Goal: Task Accomplishment & Management: Manage account settings

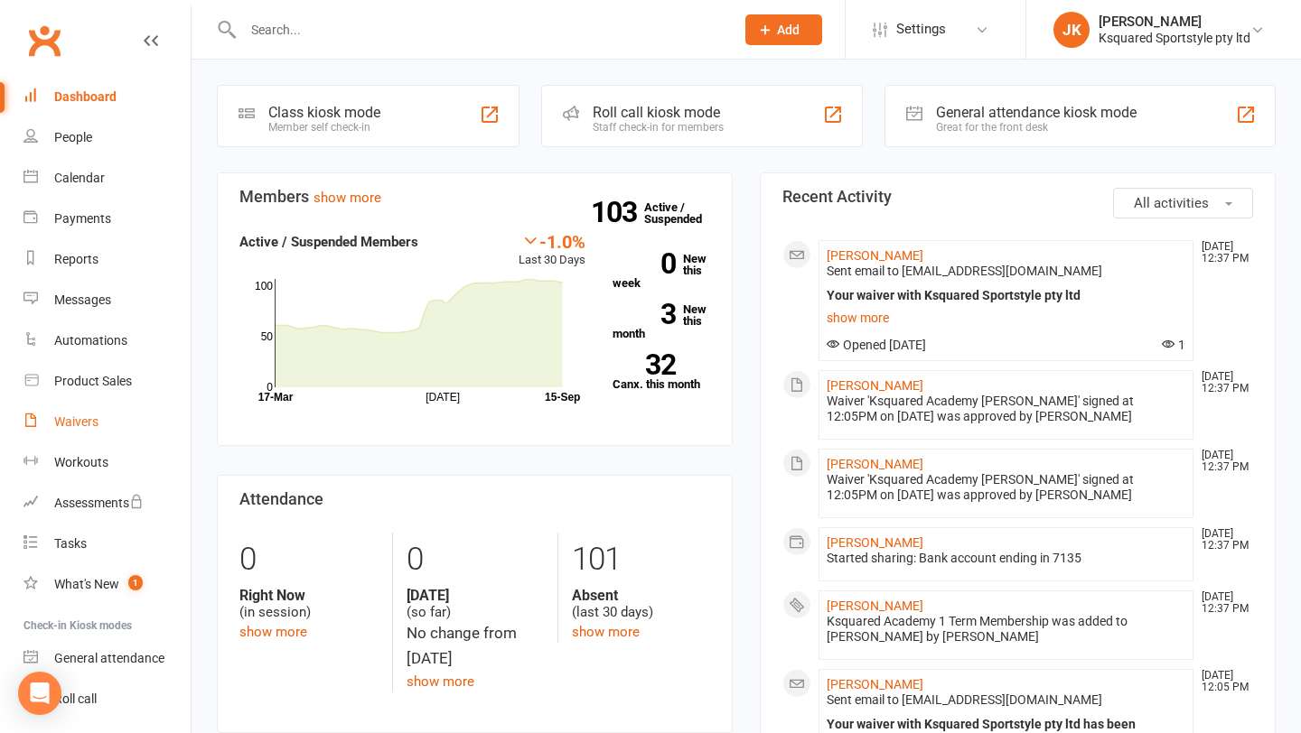
click at [89, 420] on div "Waivers" at bounding box center [76, 422] width 44 height 14
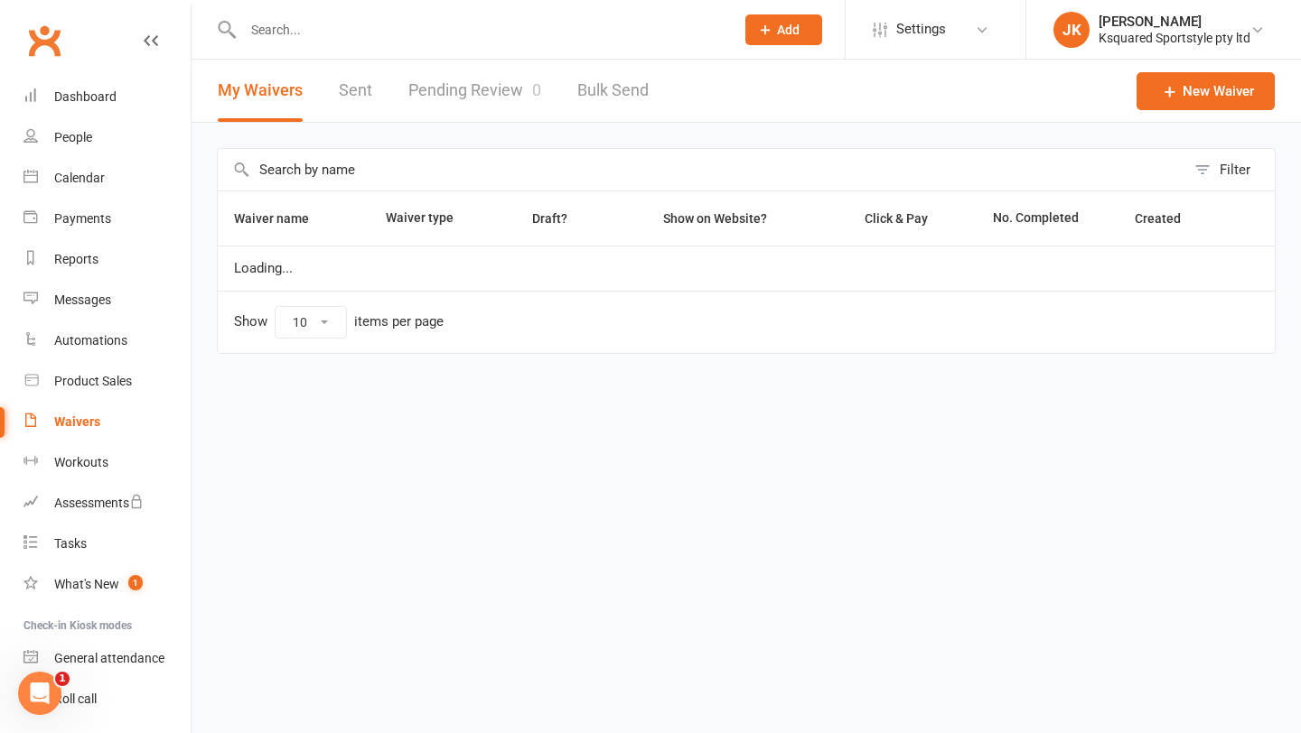
select select "100"
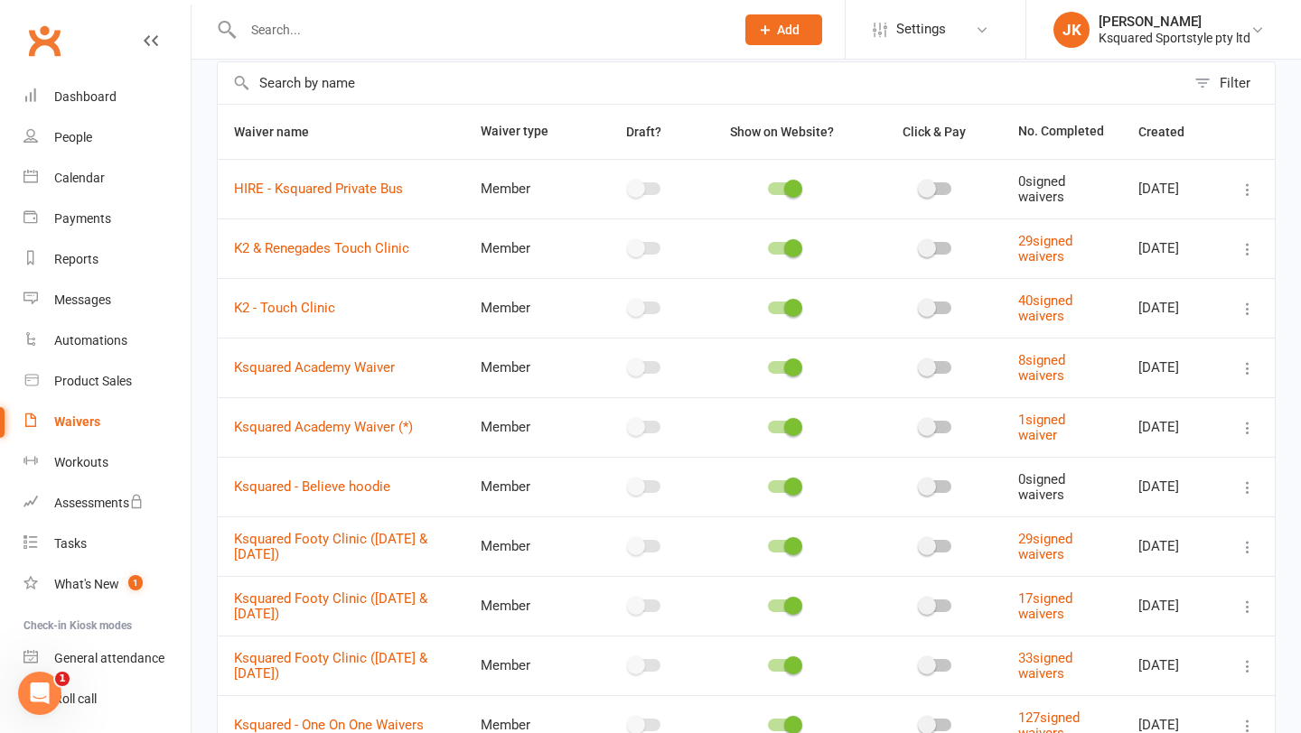
scroll to position [92, 0]
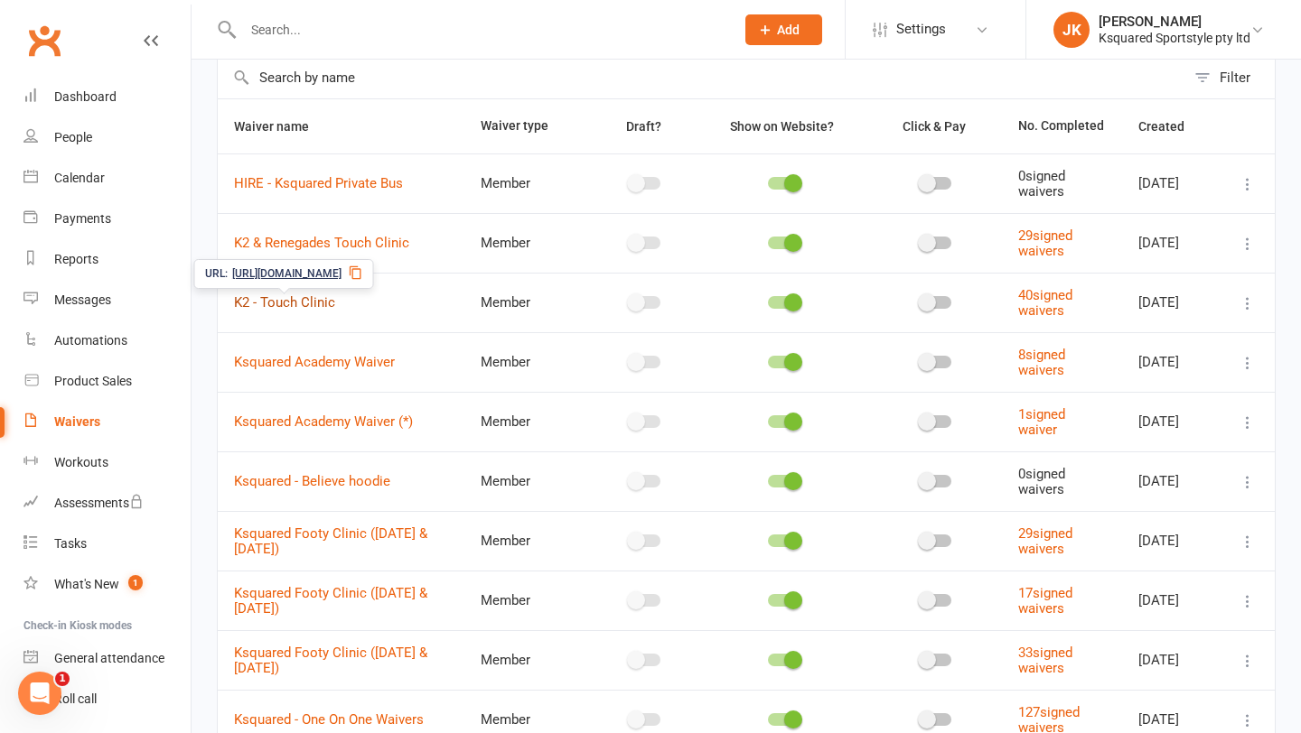
click at [326, 309] on link "K2 - Touch Clinic" at bounding box center [284, 302] width 101 height 16
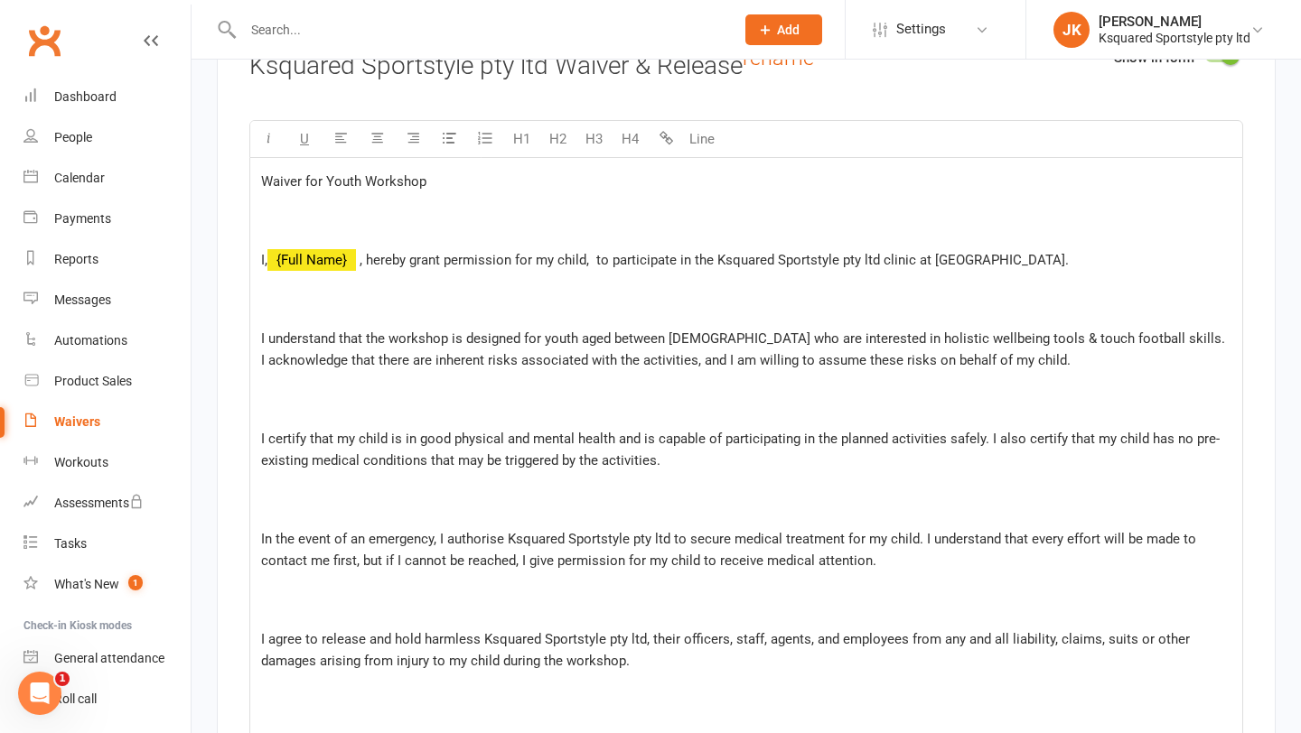
scroll to position [2772, 0]
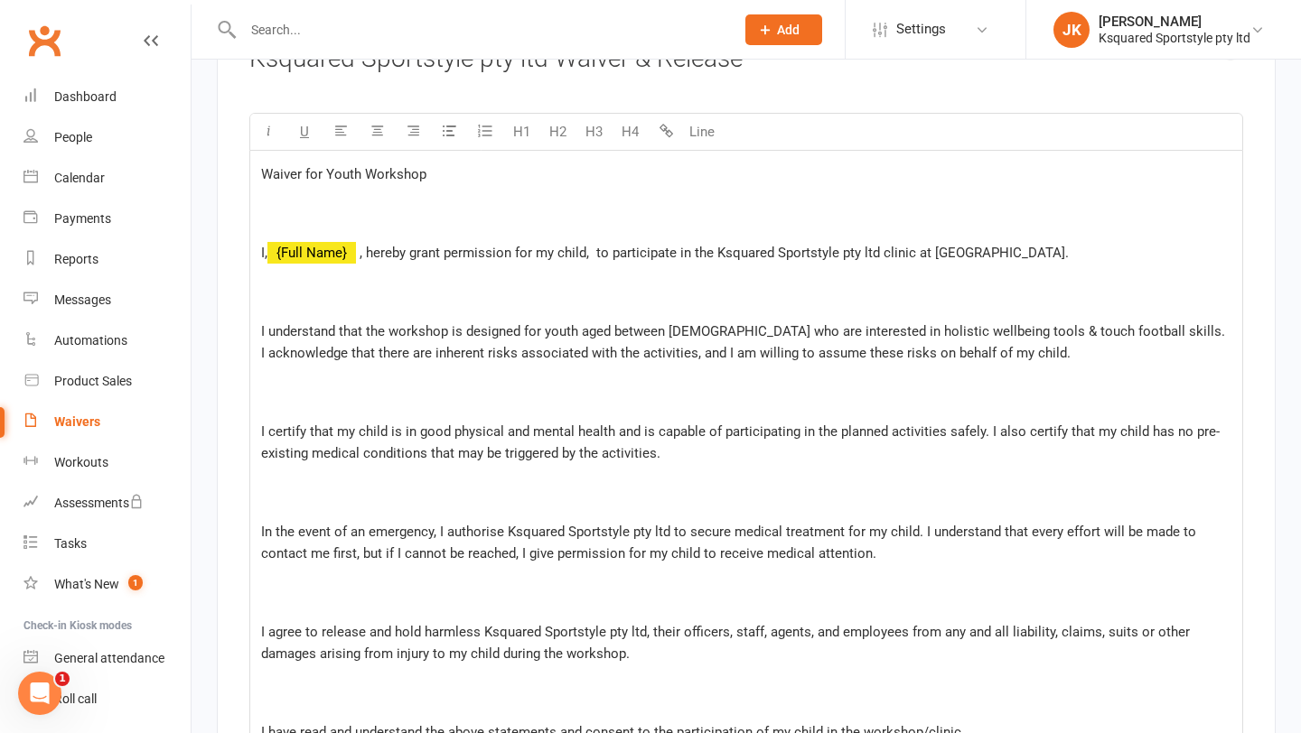
click at [994, 246] on span ", hereby grant permission for my child, to participate in the Ksquared Sportsty…" at bounding box center [713, 253] width 709 height 16
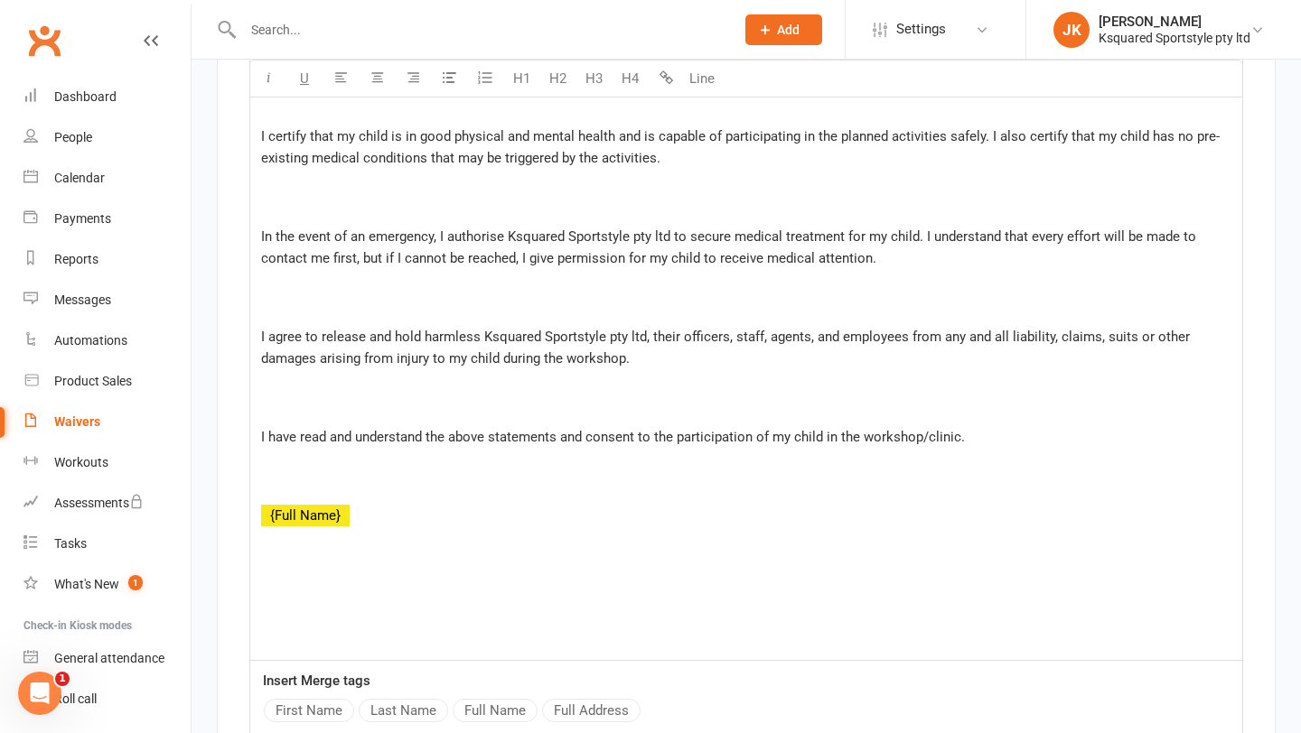
scroll to position [3068, 0]
click at [674, 375] on p at bounding box center [746, 396] width 970 height 43
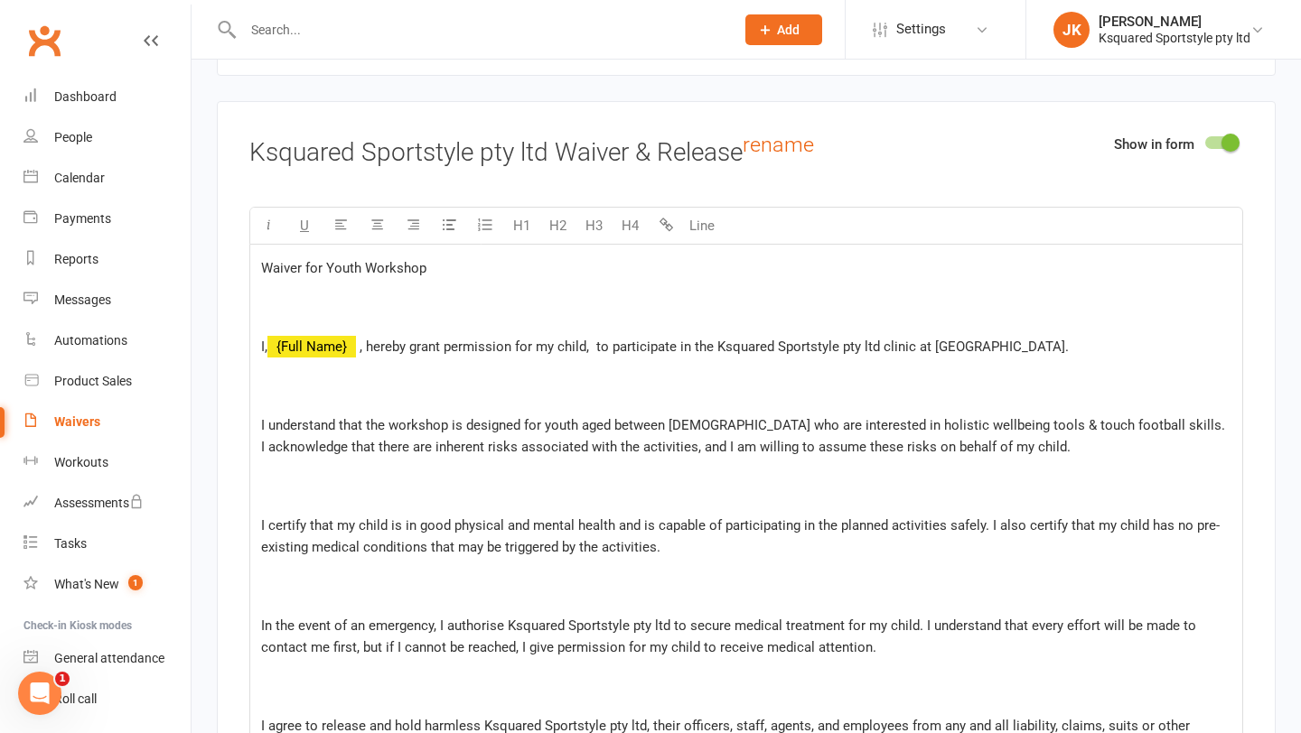
scroll to position [2937, 0]
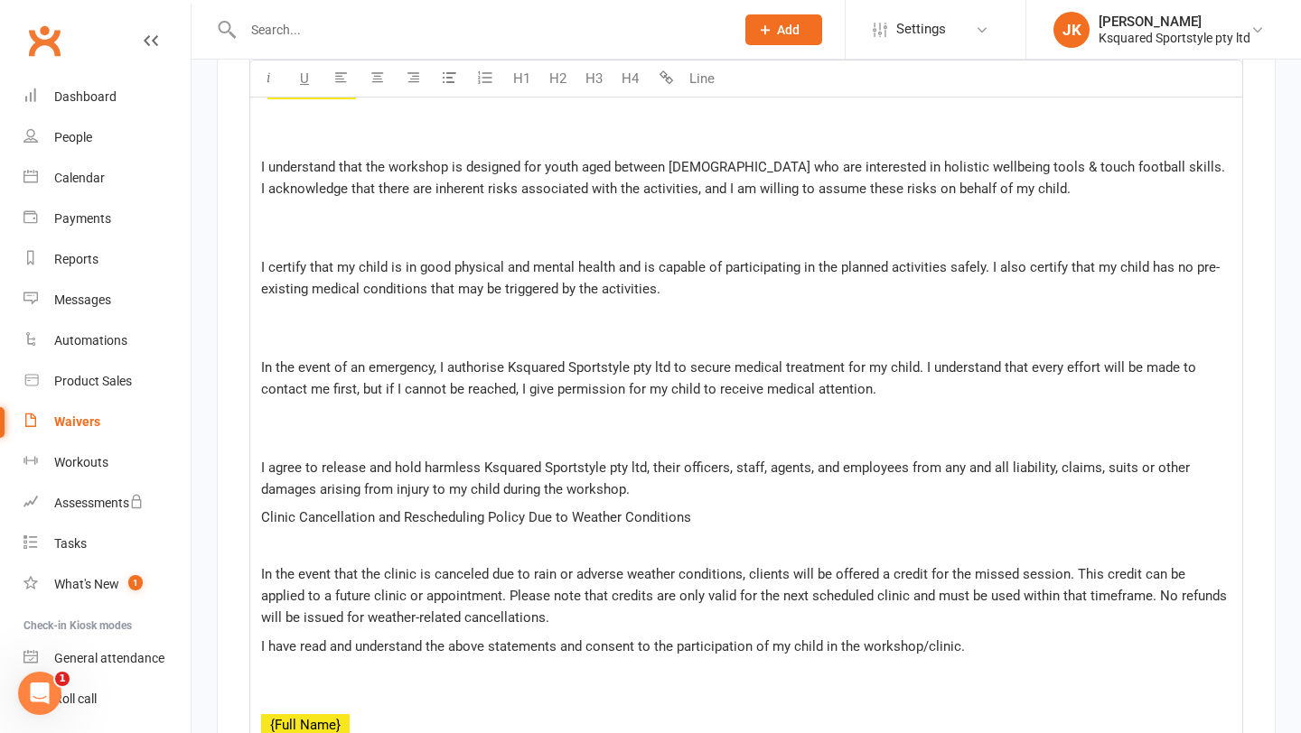
click at [261, 518] on span "Clinic Cancellation and Rescheduling Policy Due to Weather Conditions" at bounding box center [476, 517] width 430 height 16
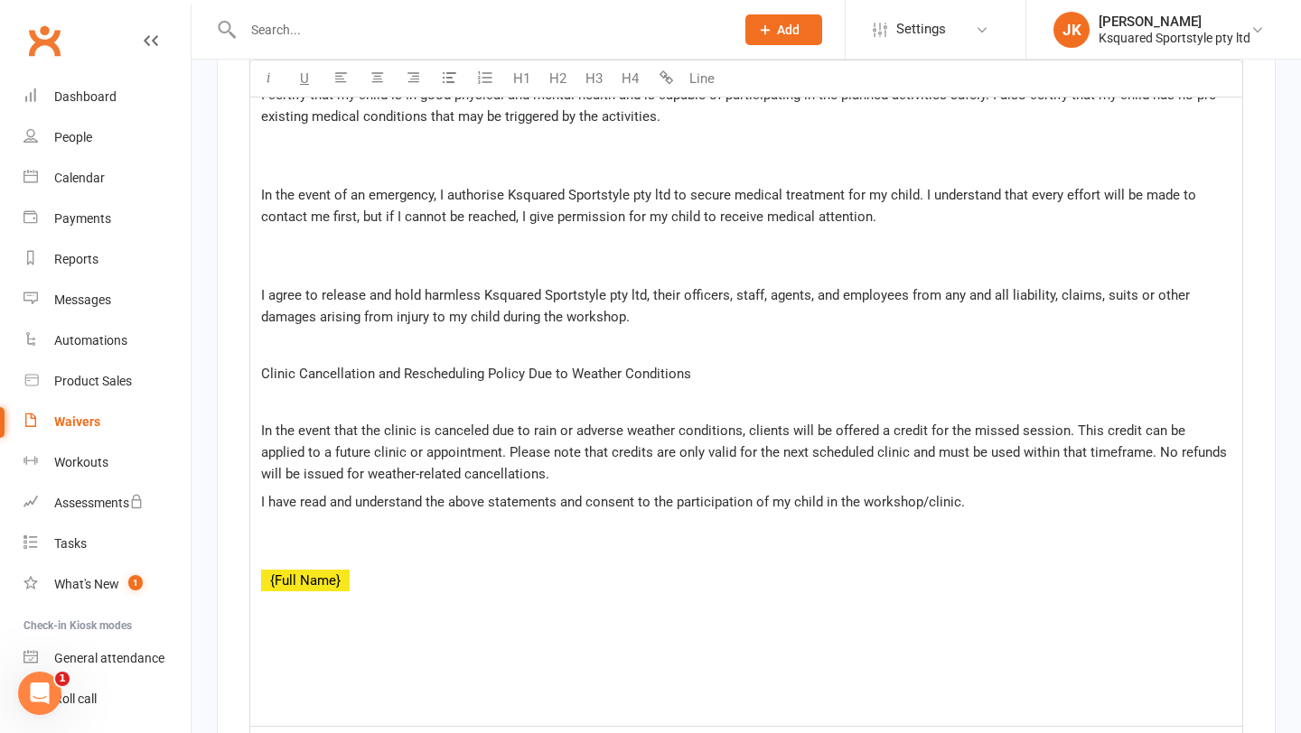
scroll to position [3058, 0]
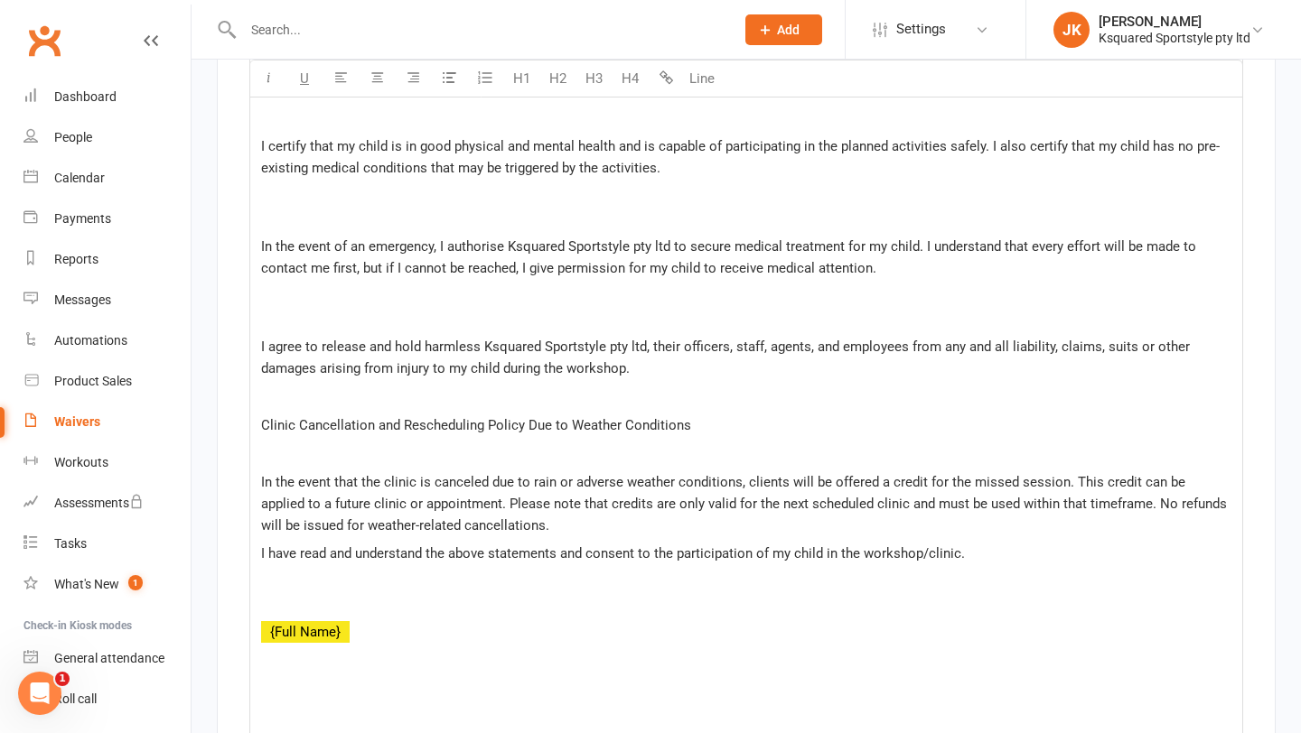
click at [514, 529] on p "In the event that the clinic is canceled due to rain or adverse weather conditi…" at bounding box center [746, 504] width 970 height 65
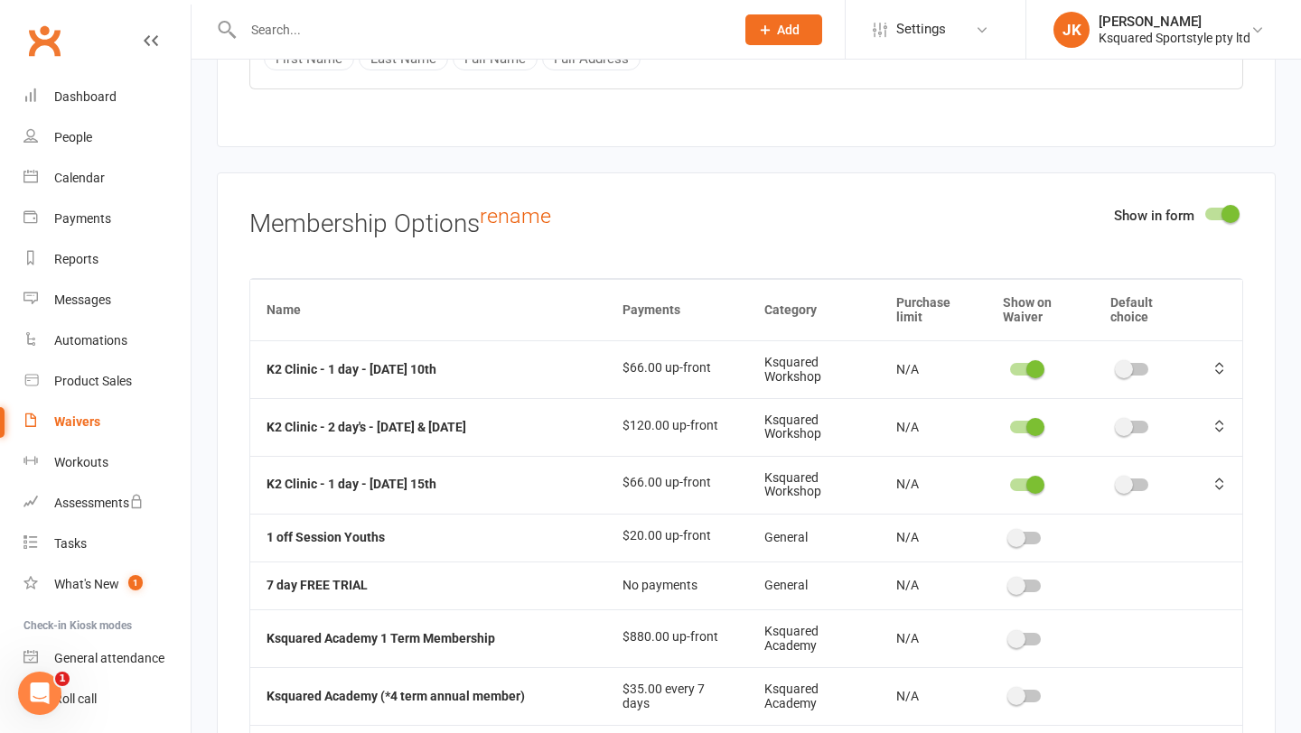
scroll to position [3864, 0]
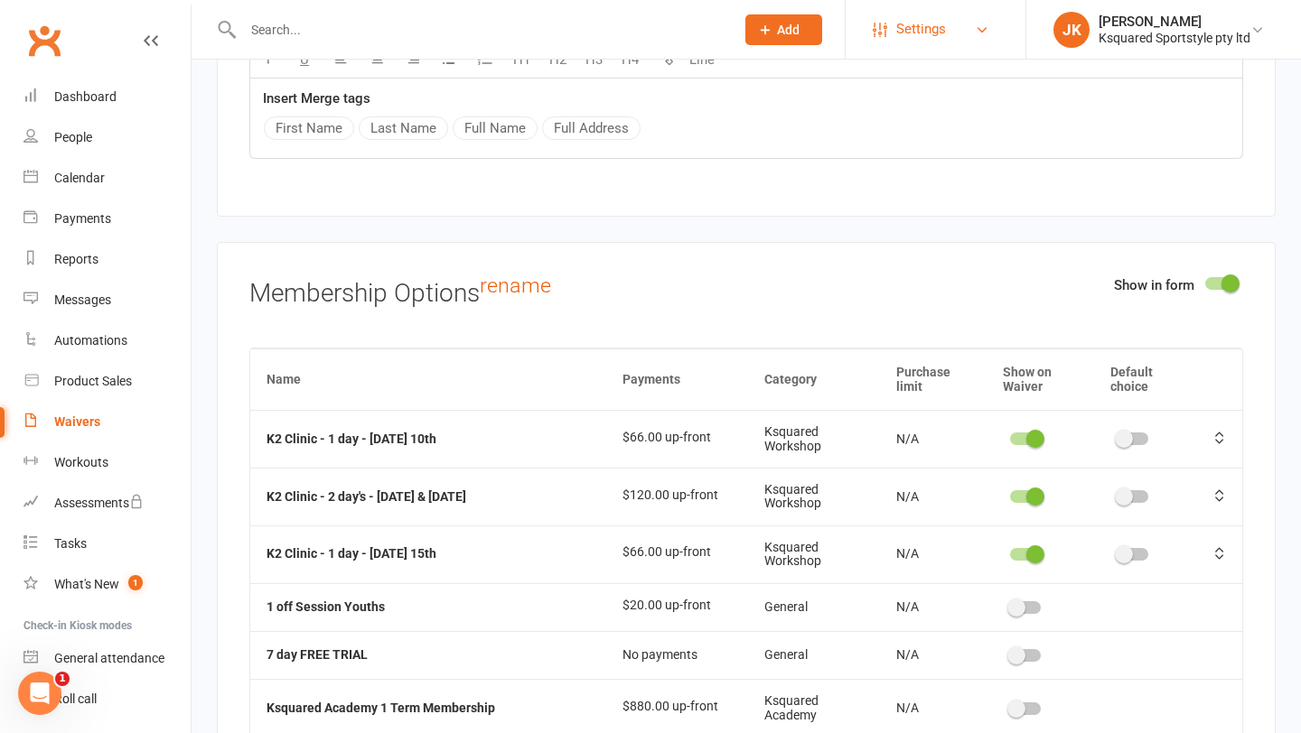
click at [937, 38] on span "Settings" at bounding box center [921, 29] width 50 height 41
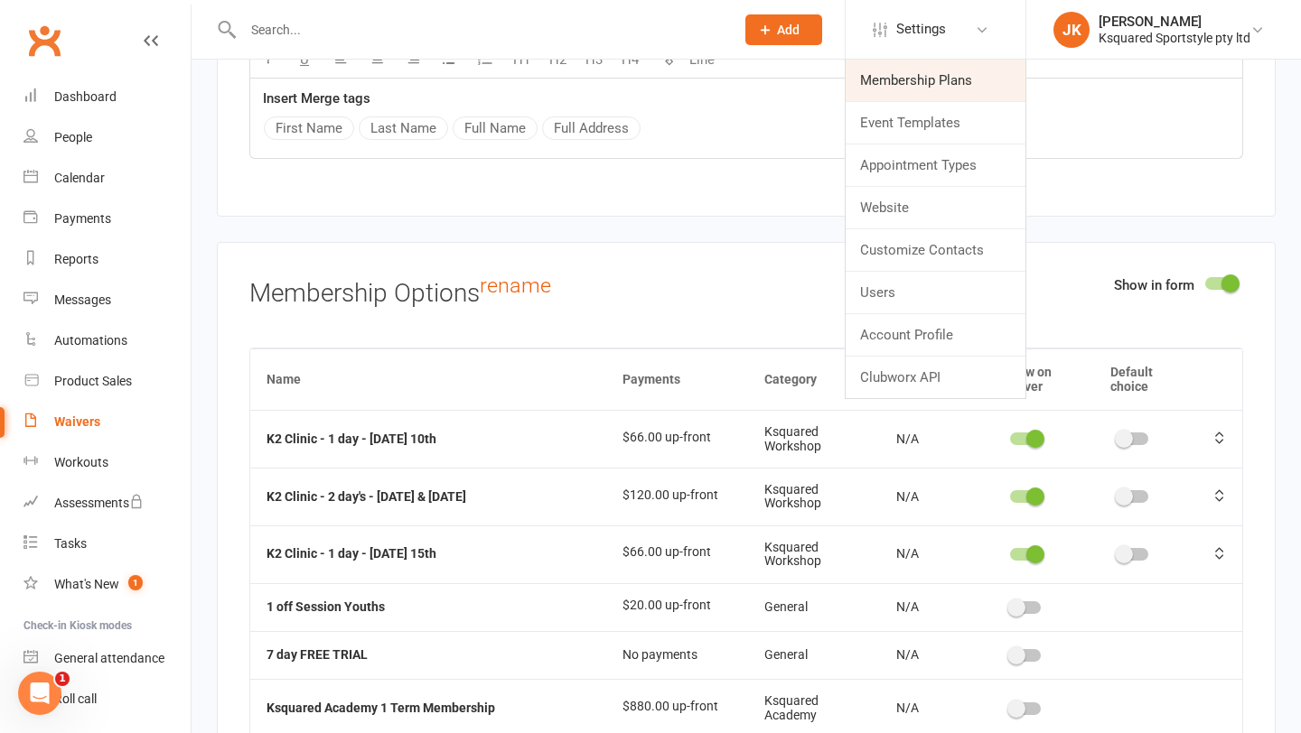
click at [931, 83] on link "Membership Plans" at bounding box center [935, 81] width 180 height 42
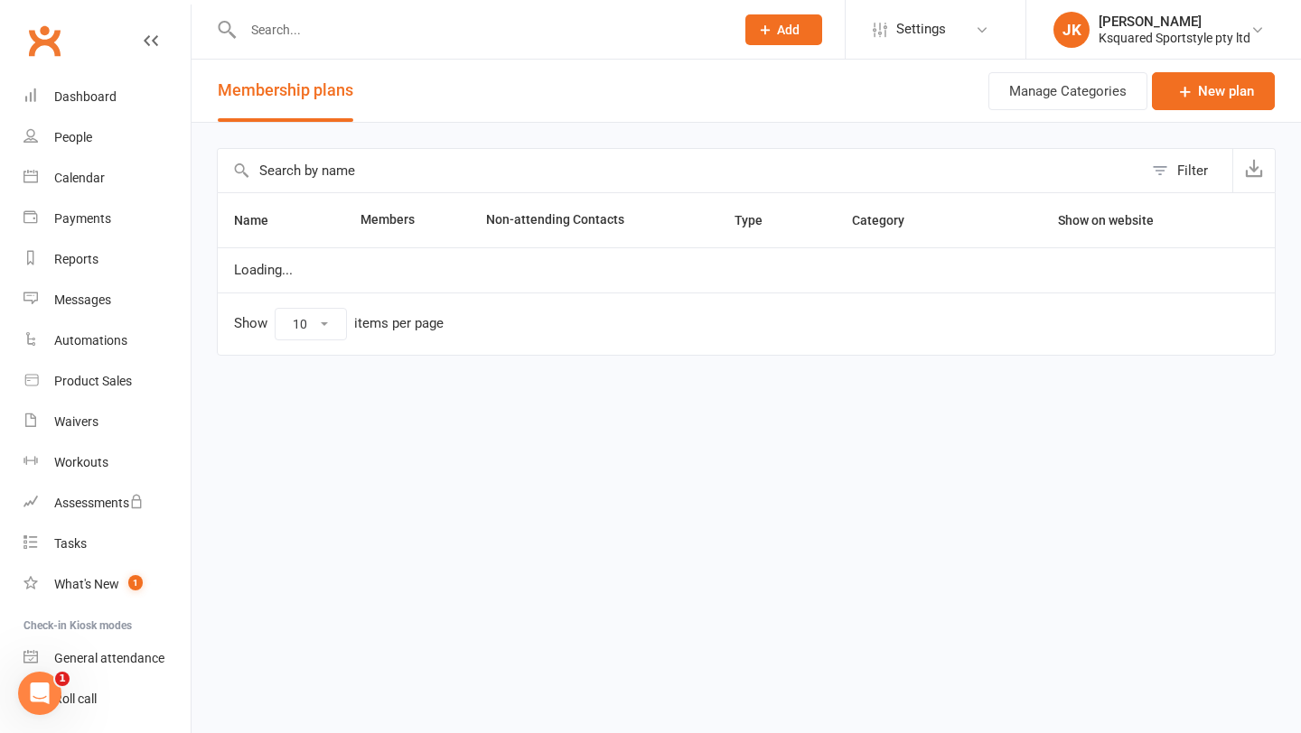
select select "100"
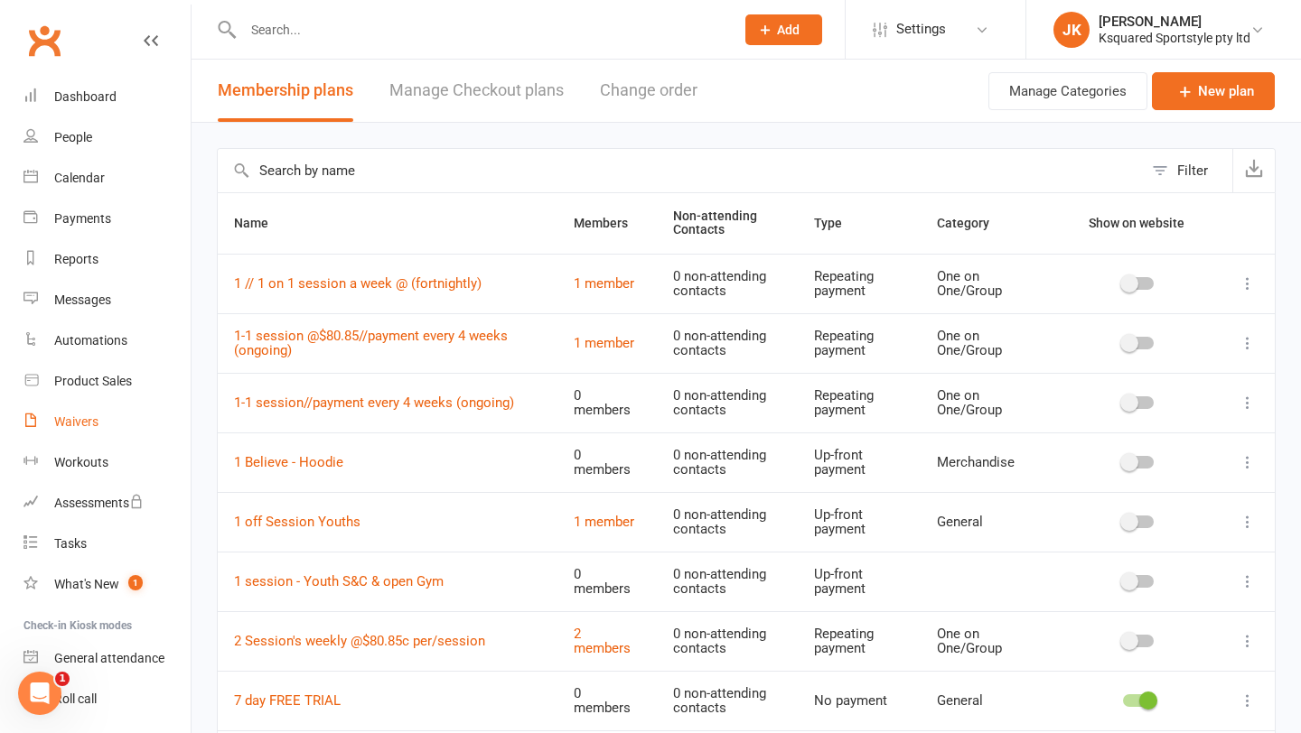
click at [89, 427] on div "Waivers" at bounding box center [76, 422] width 44 height 14
select select "100"
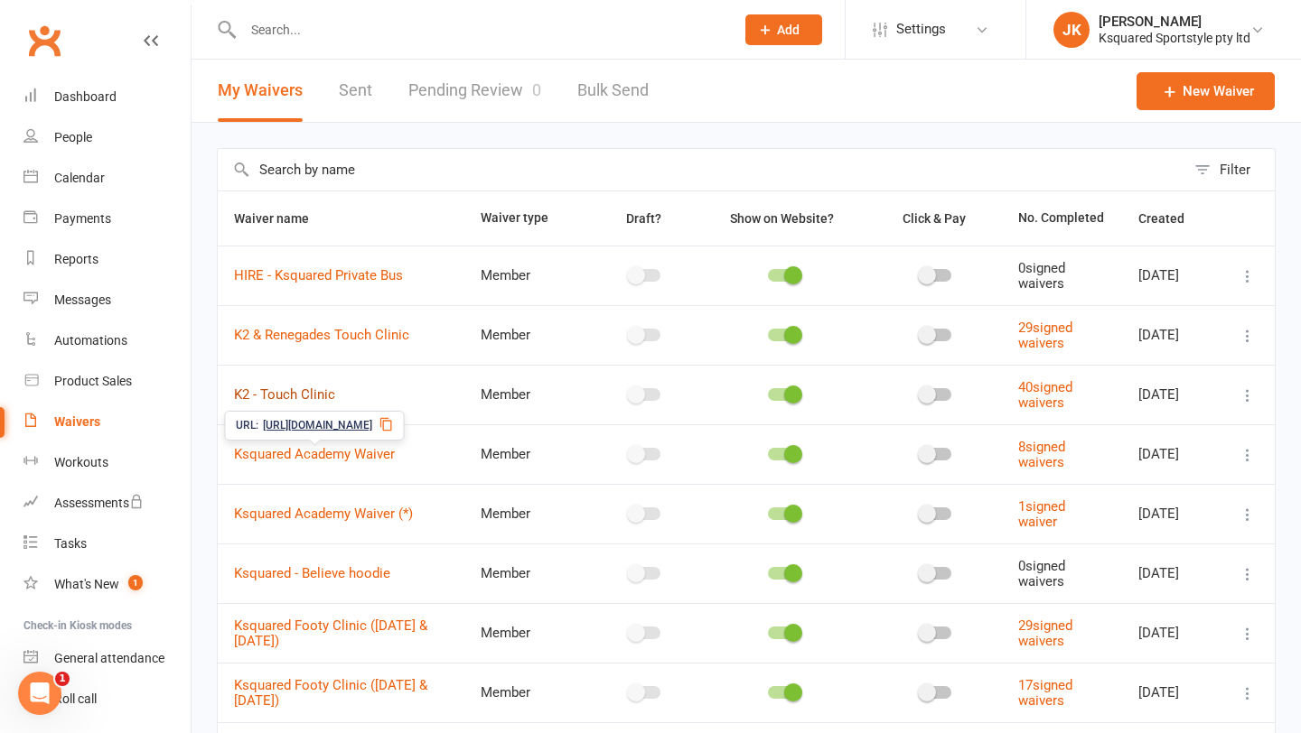
click at [311, 395] on link "K2 - Touch Clinic" at bounding box center [284, 395] width 101 height 16
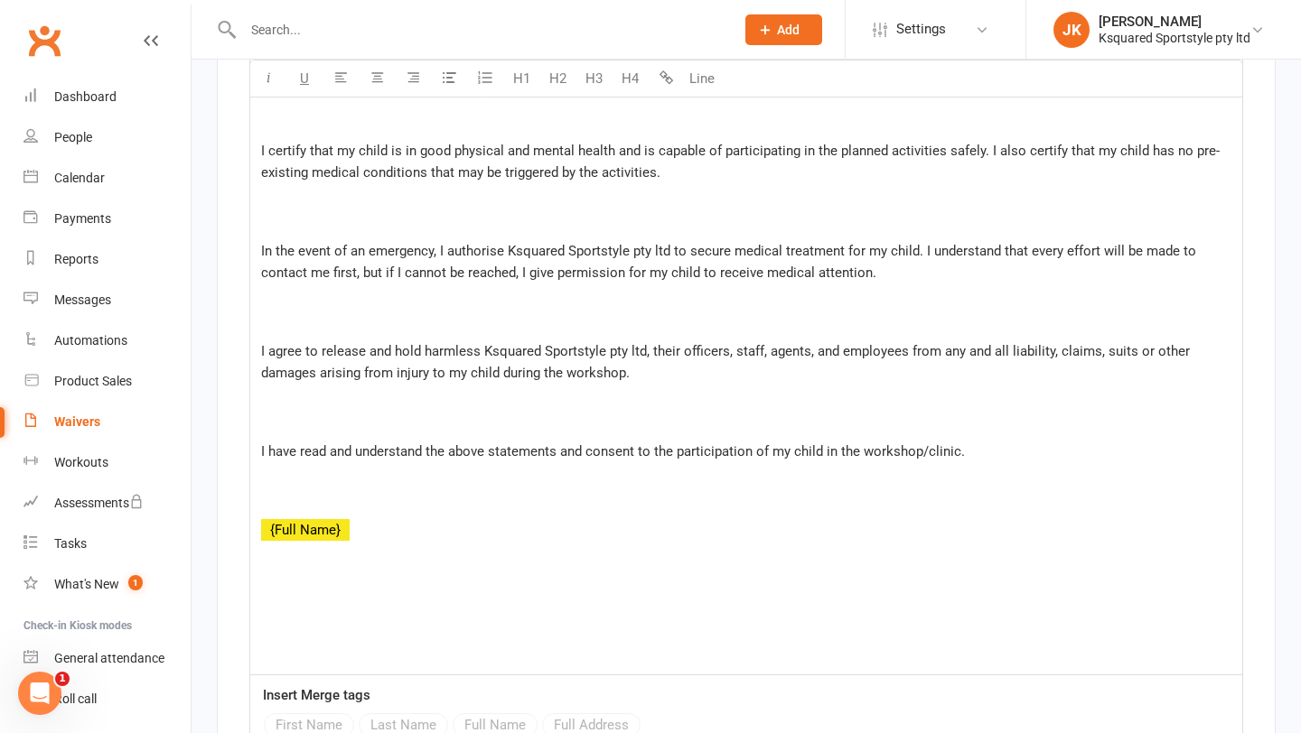
scroll to position [3055, 0]
click at [363, 408] on p at bounding box center [746, 409] width 970 height 43
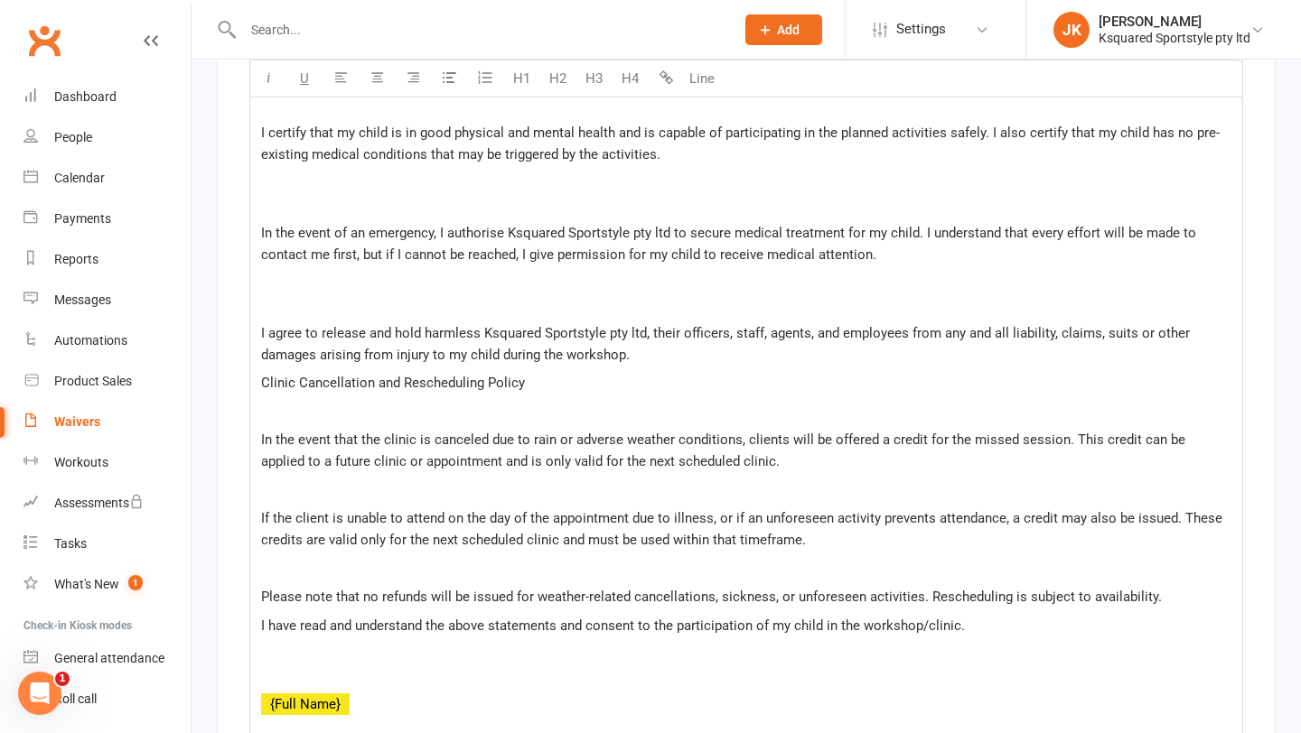
scroll to position [3074, 0]
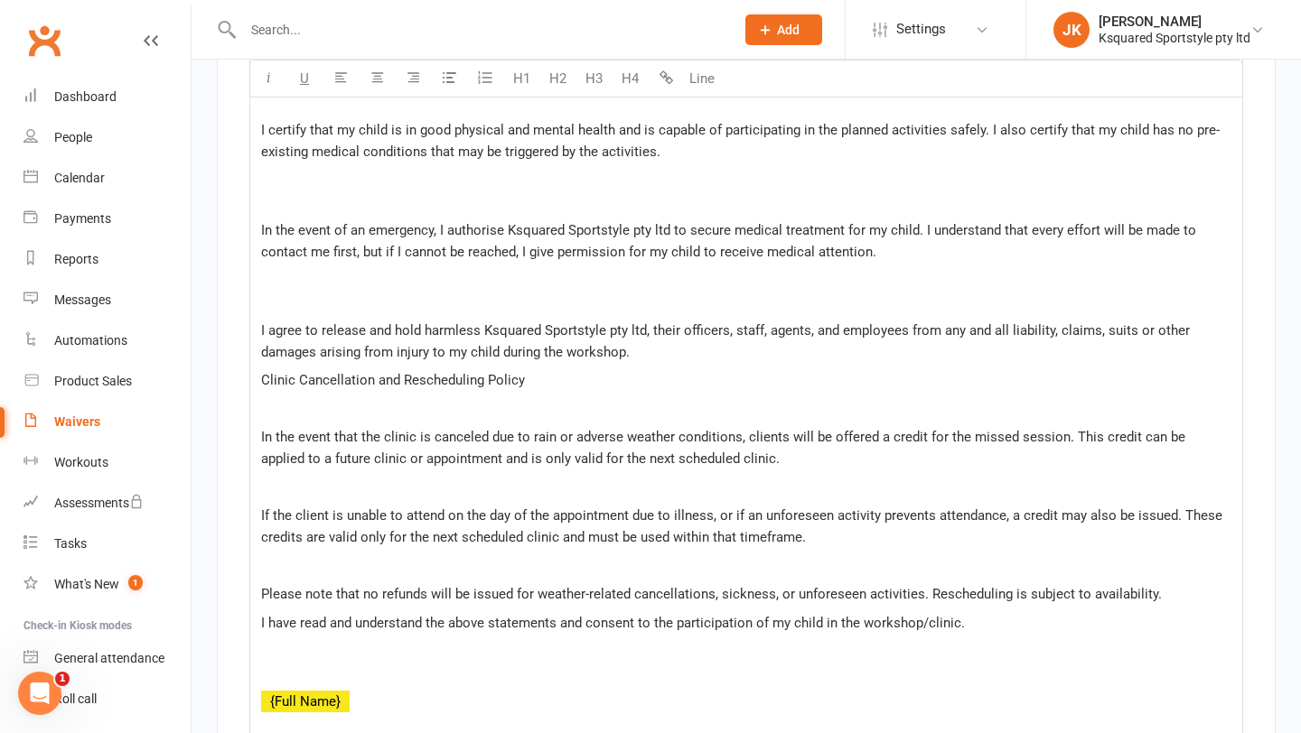
drag, startPoint x: 527, startPoint y: 394, endPoint x: 264, endPoint y: 396, distance: 262.9
click at [264, 391] on p "Clinic Cancellation and Rescheduling Policy" at bounding box center [746, 380] width 970 height 22
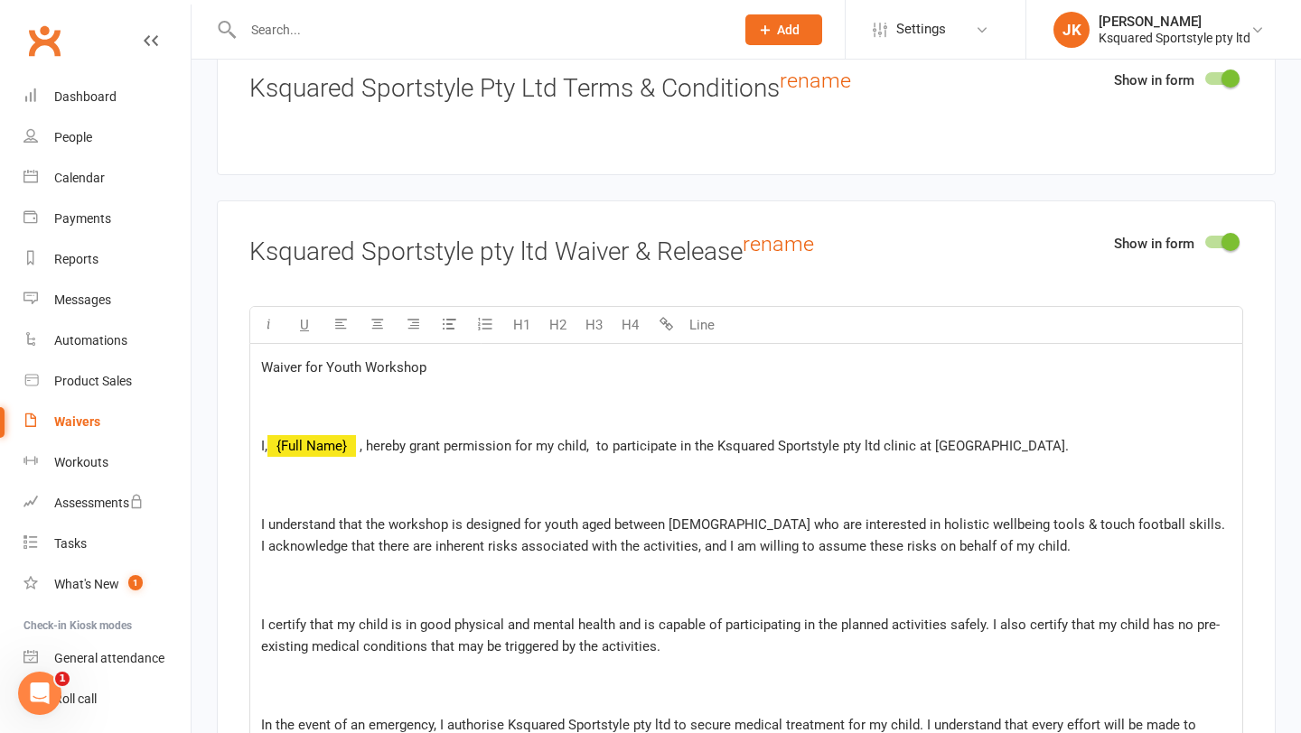
scroll to position [2515, 0]
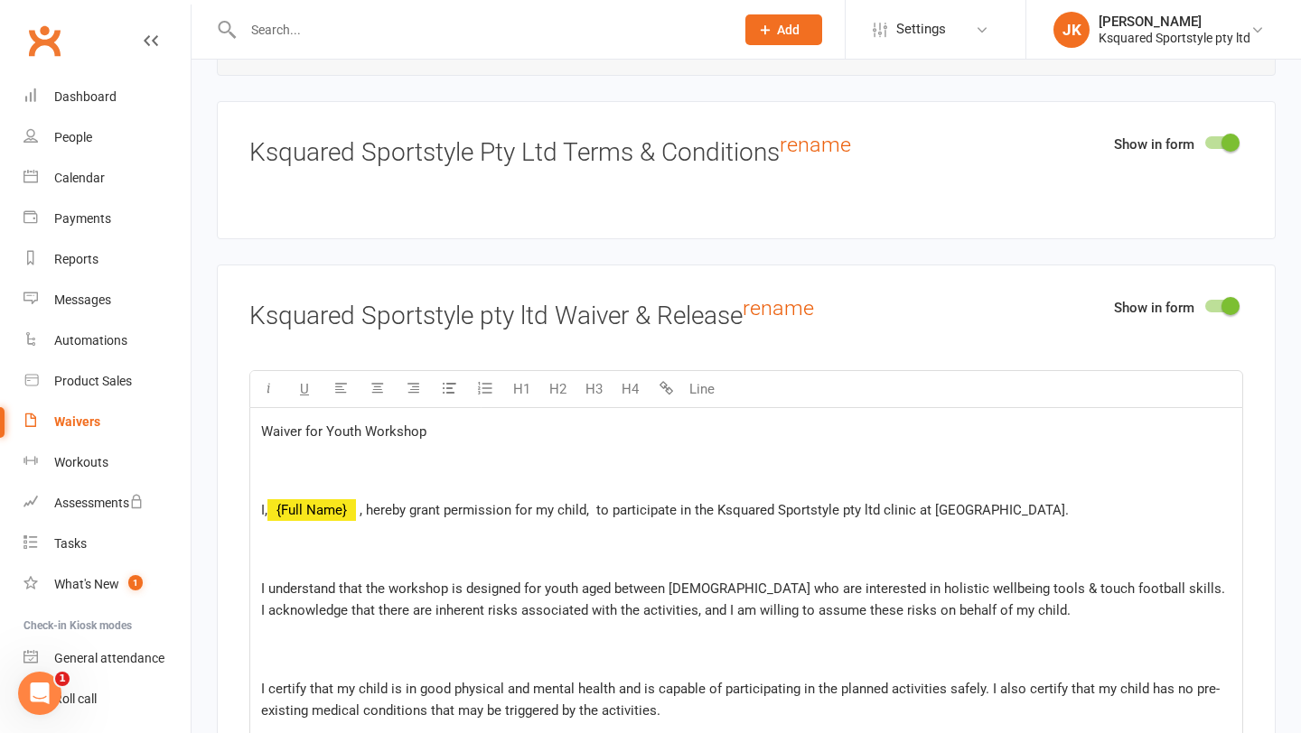
click at [425, 429] on p "Waiver for Youth Workshop" at bounding box center [746, 432] width 970 height 22
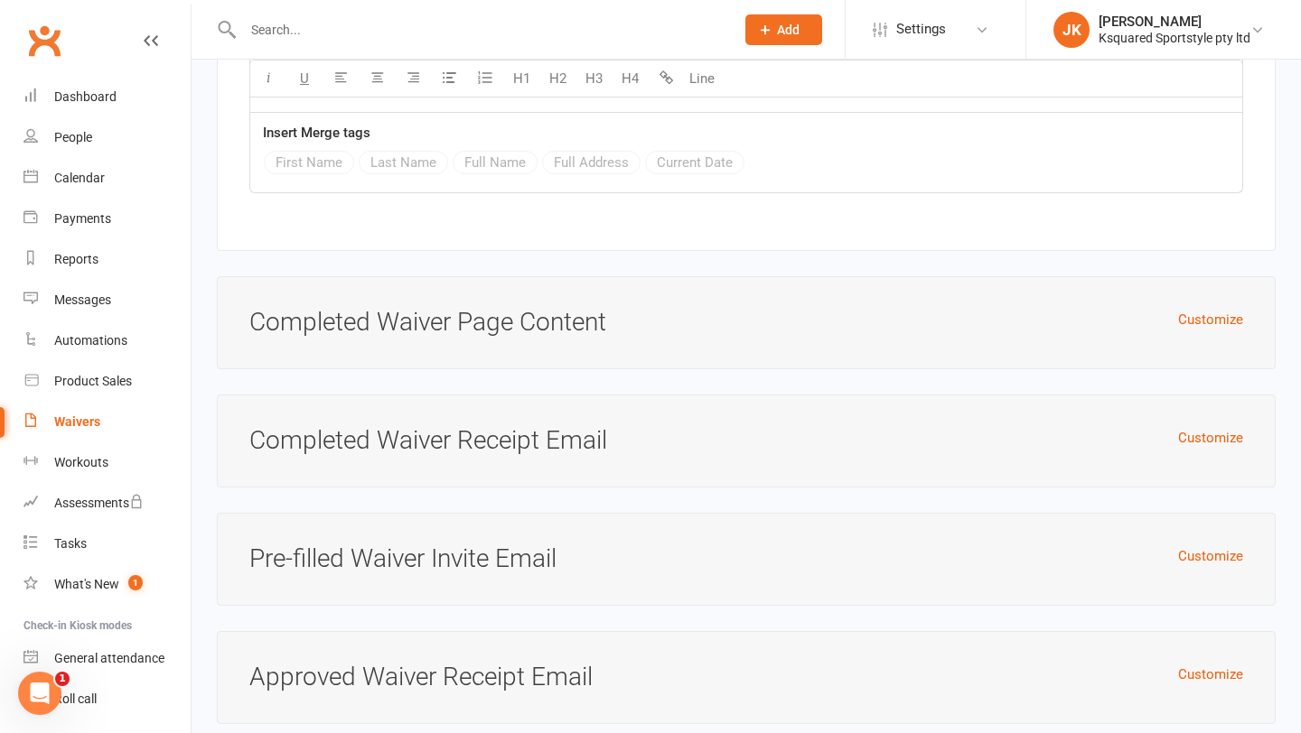
scroll to position [6805, 0]
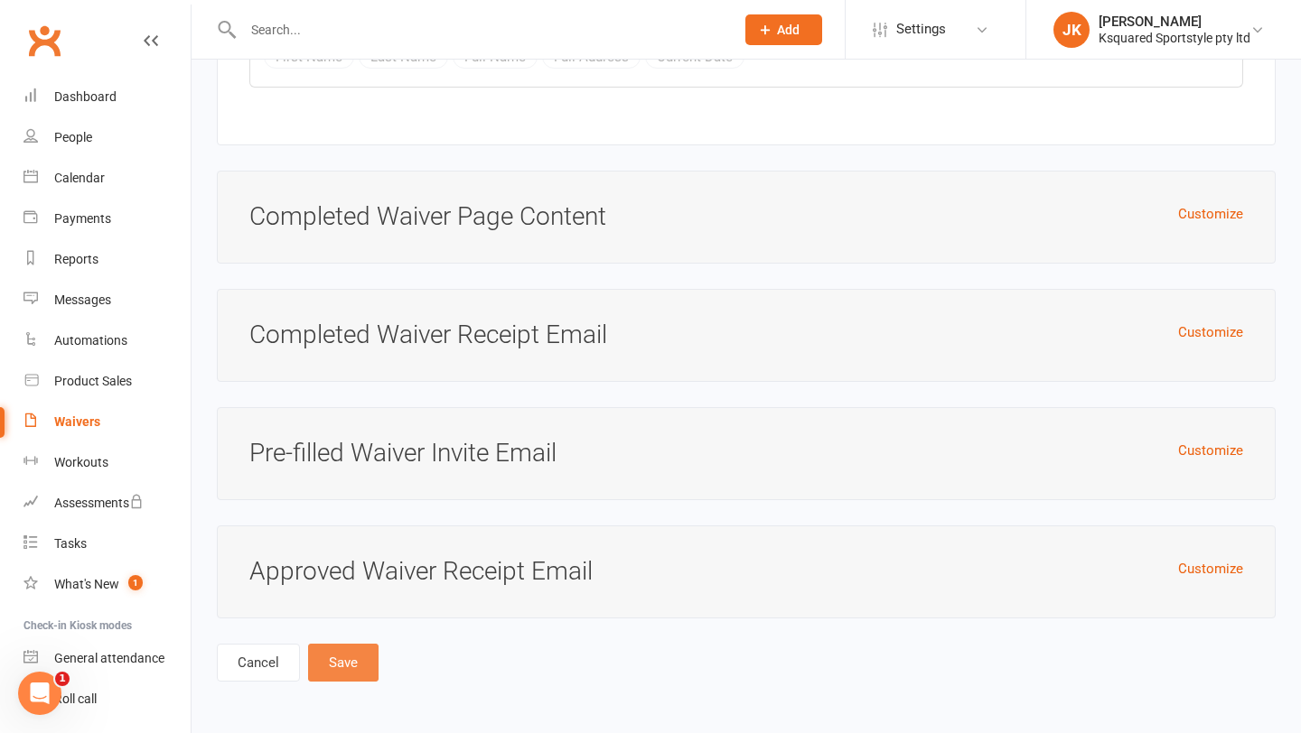
click at [355, 675] on button "Save" at bounding box center [343, 663] width 70 height 38
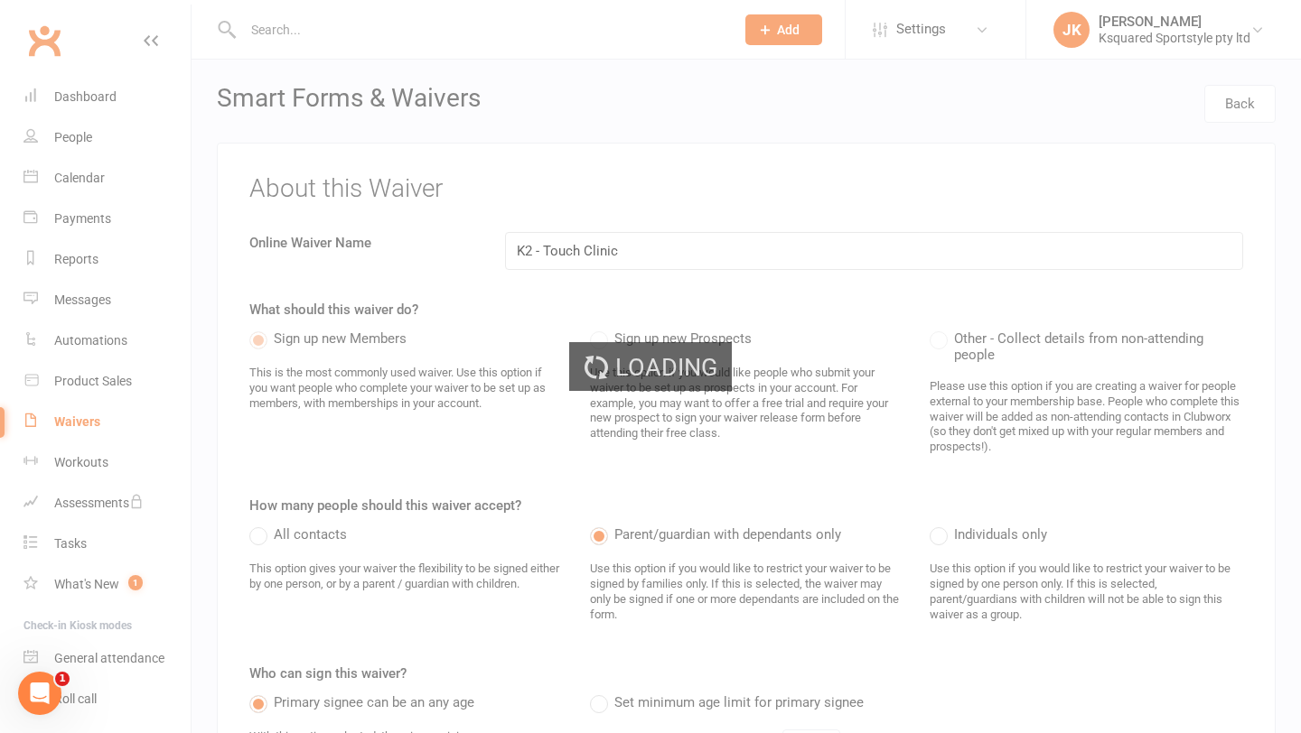
select select "100"
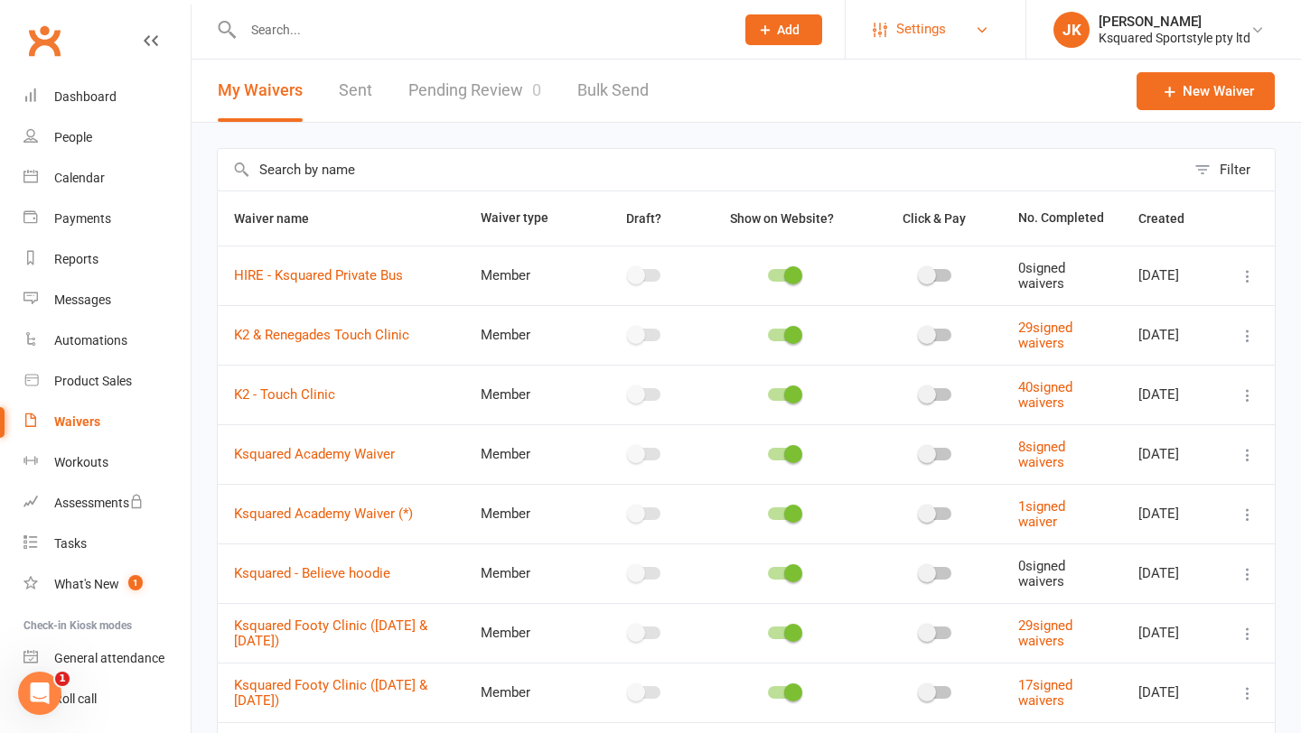
click at [939, 33] on span "Settings" at bounding box center [921, 29] width 50 height 41
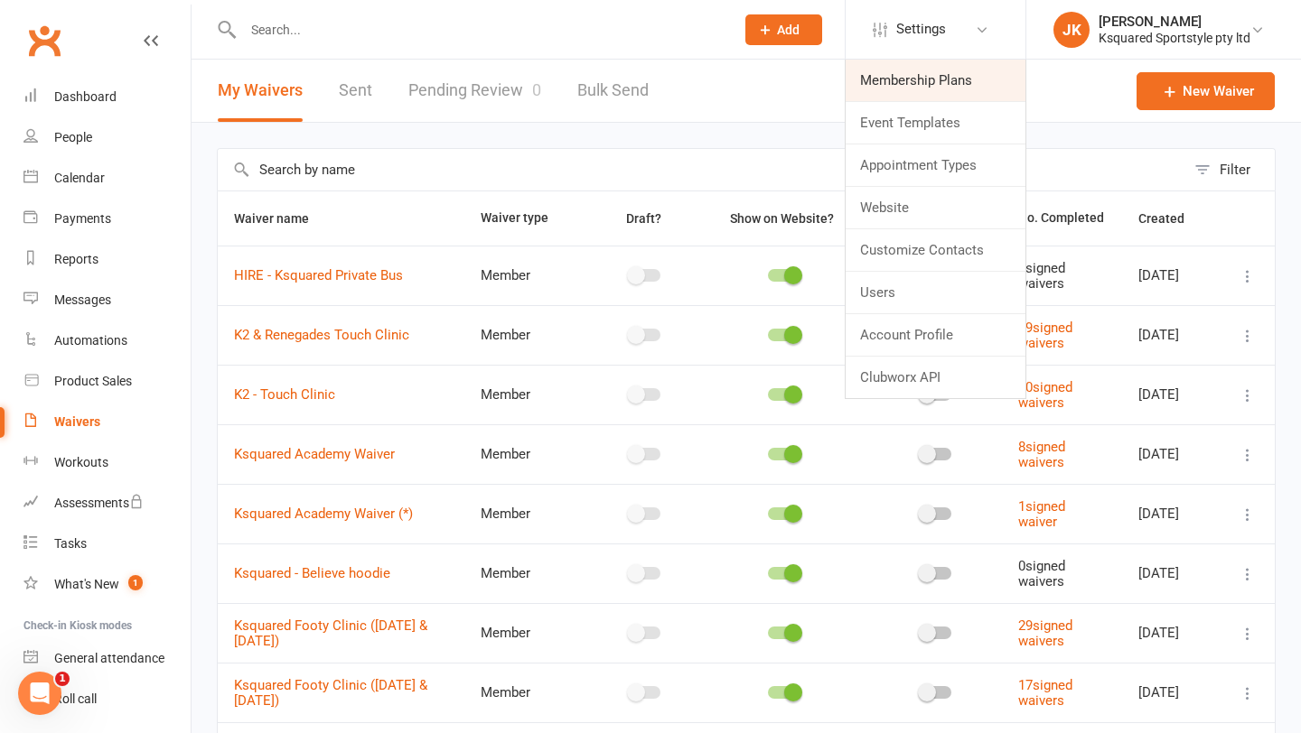
click at [945, 79] on link "Membership Plans" at bounding box center [935, 81] width 180 height 42
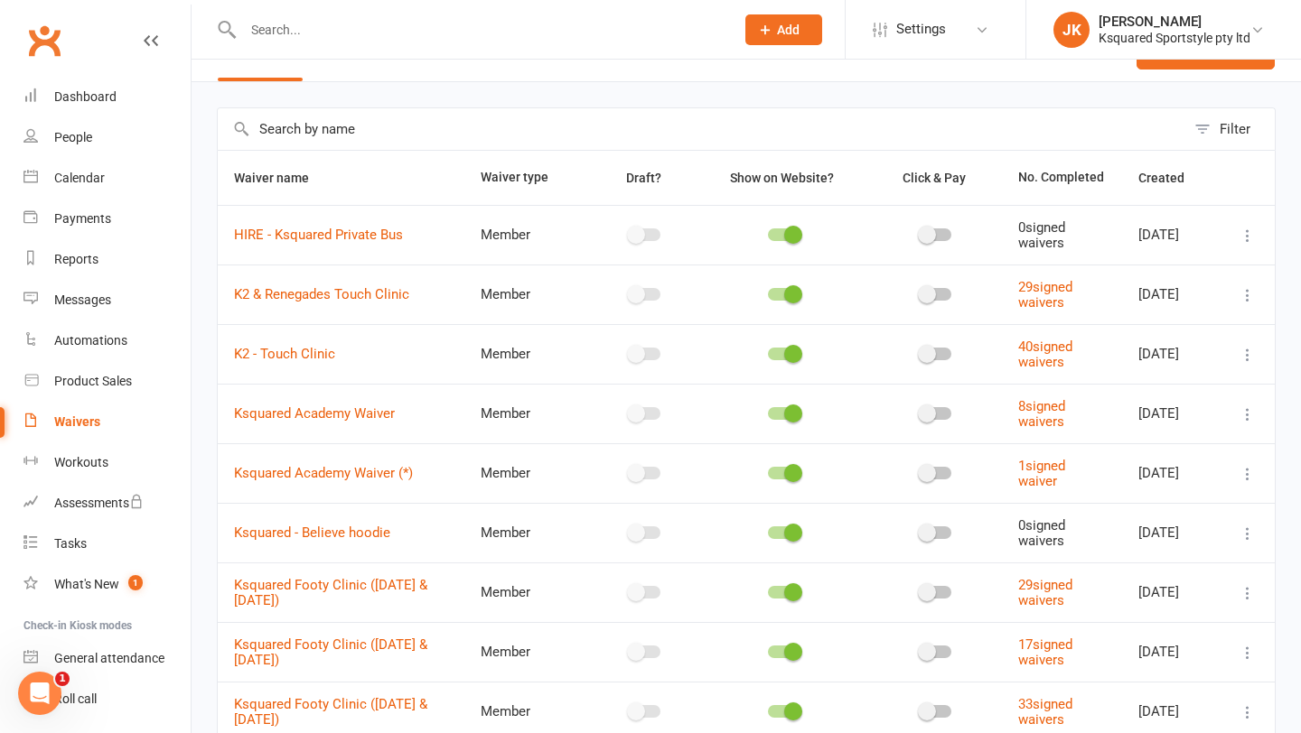
scroll to position [42, 0]
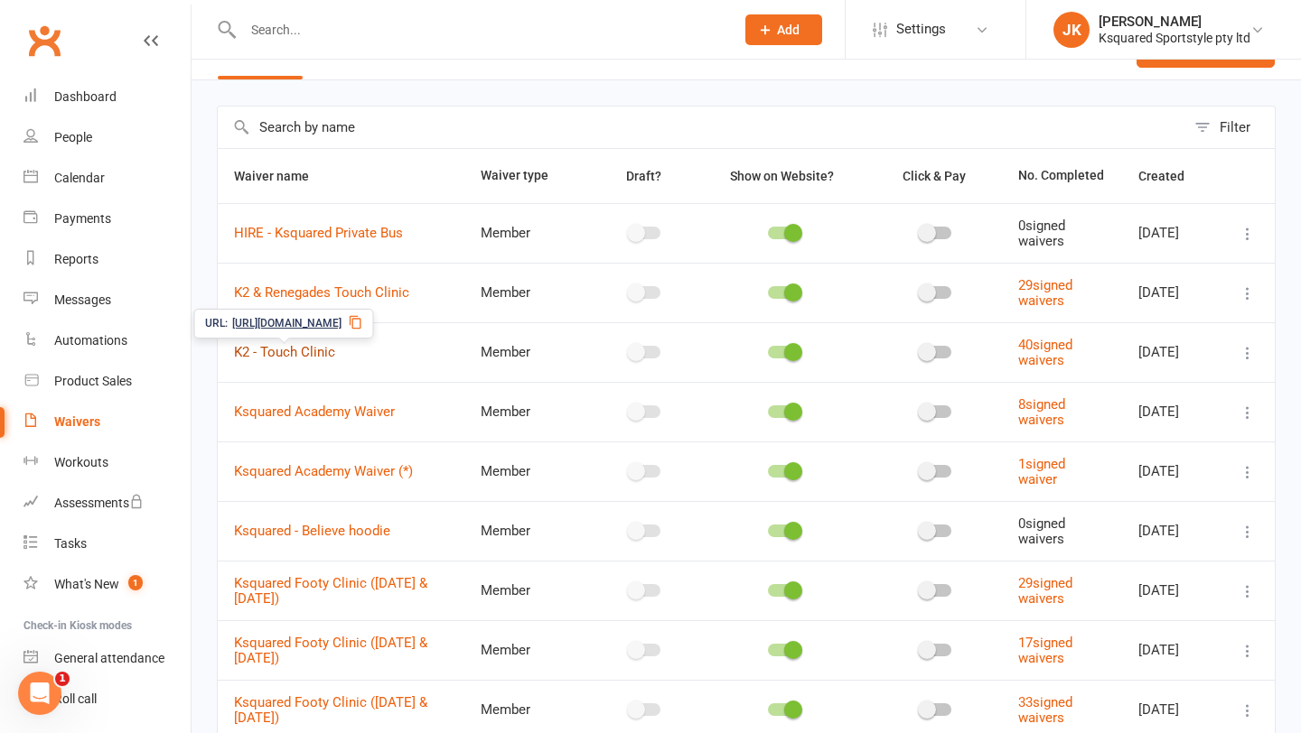
click at [297, 358] on link "K2 - Touch Clinic" at bounding box center [284, 352] width 101 height 16
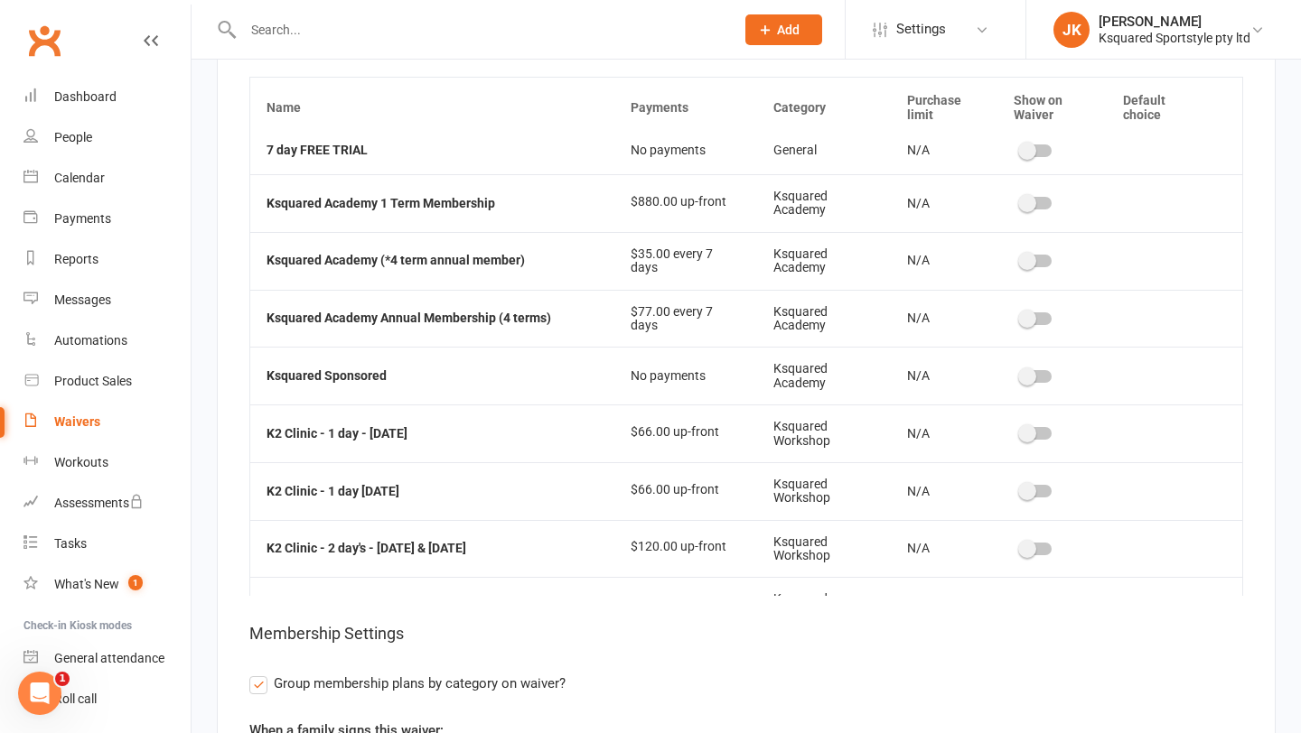
scroll to position [115, 0]
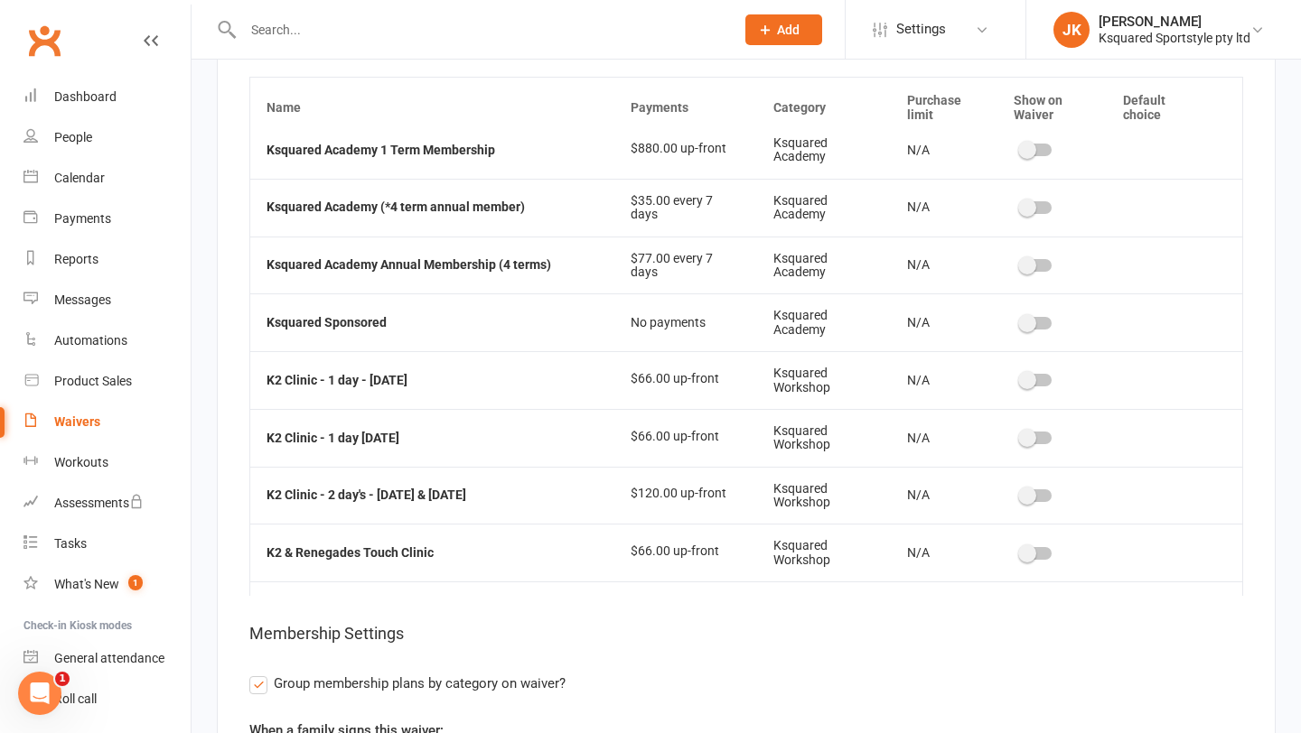
click at [1029, 375] on span at bounding box center [1027, 380] width 18 height 18
click at [1021, 378] on input "checkbox" at bounding box center [1021, 378] width 0 height 0
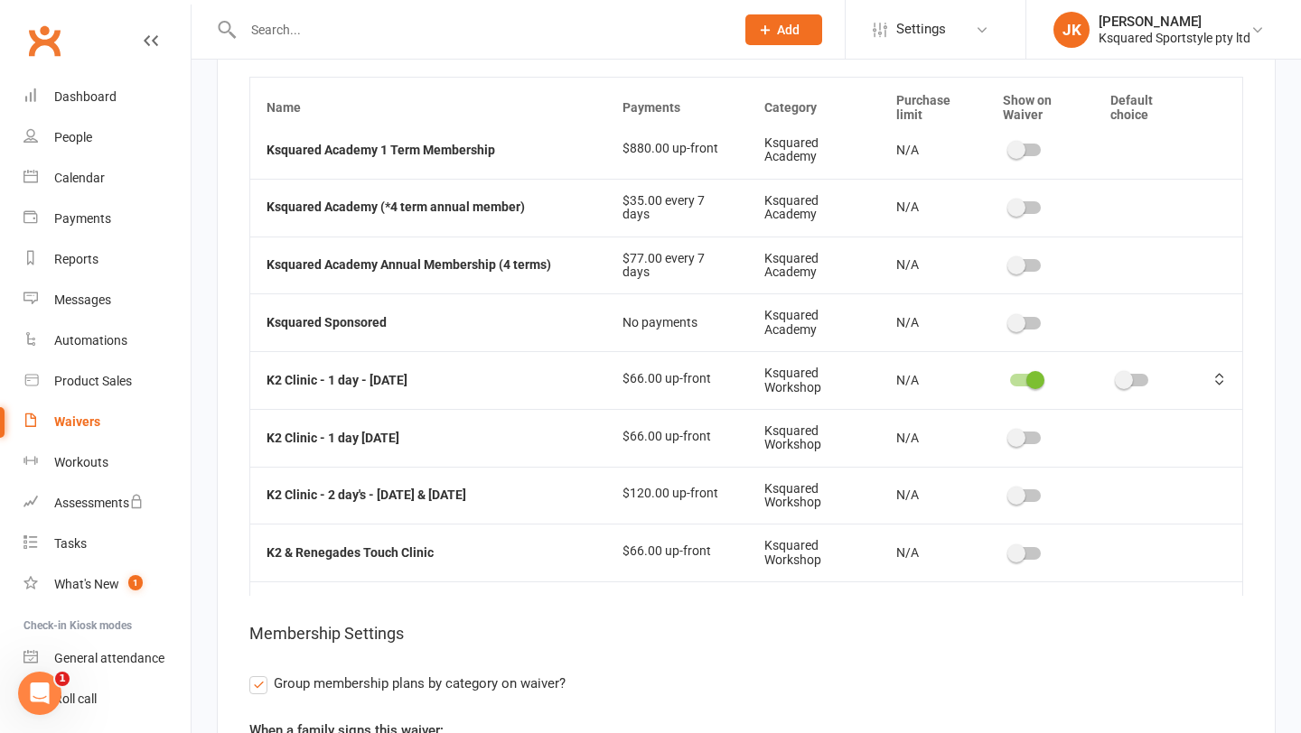
click at [1016, 440] on span at bounding box center [1016, 438] width 18 height 18
click at [1010, 435] on input "checkbox" at bounding box center [1010, 435] width 0 height 0
click at [1016, 490] on span at bounding box center [1016, 496] width 18 height 18
click at [1010, 493] on input "checkbox" at bounding box center [1010, 493] width 0 height 0
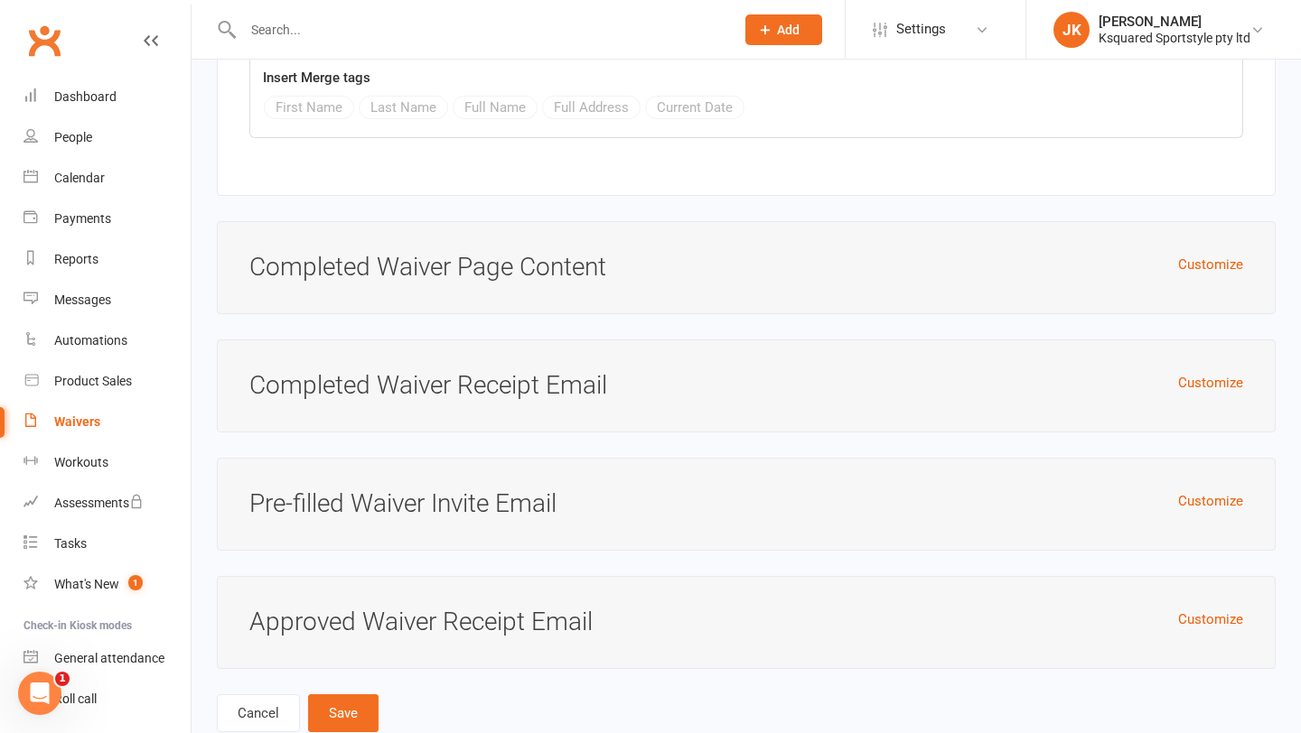
scroll to position [6805, 0]
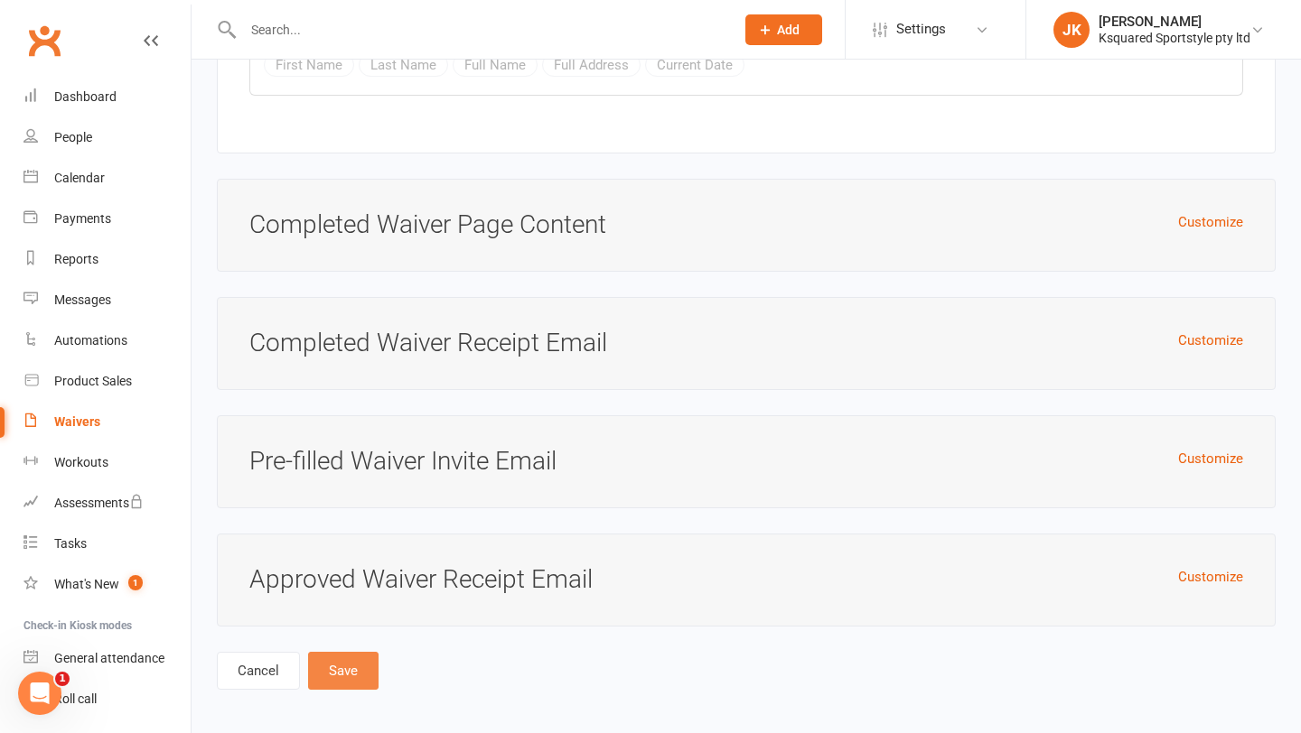
click at [356, 664] on button "Save" at bounding box center [343, 671] width 70 height 38
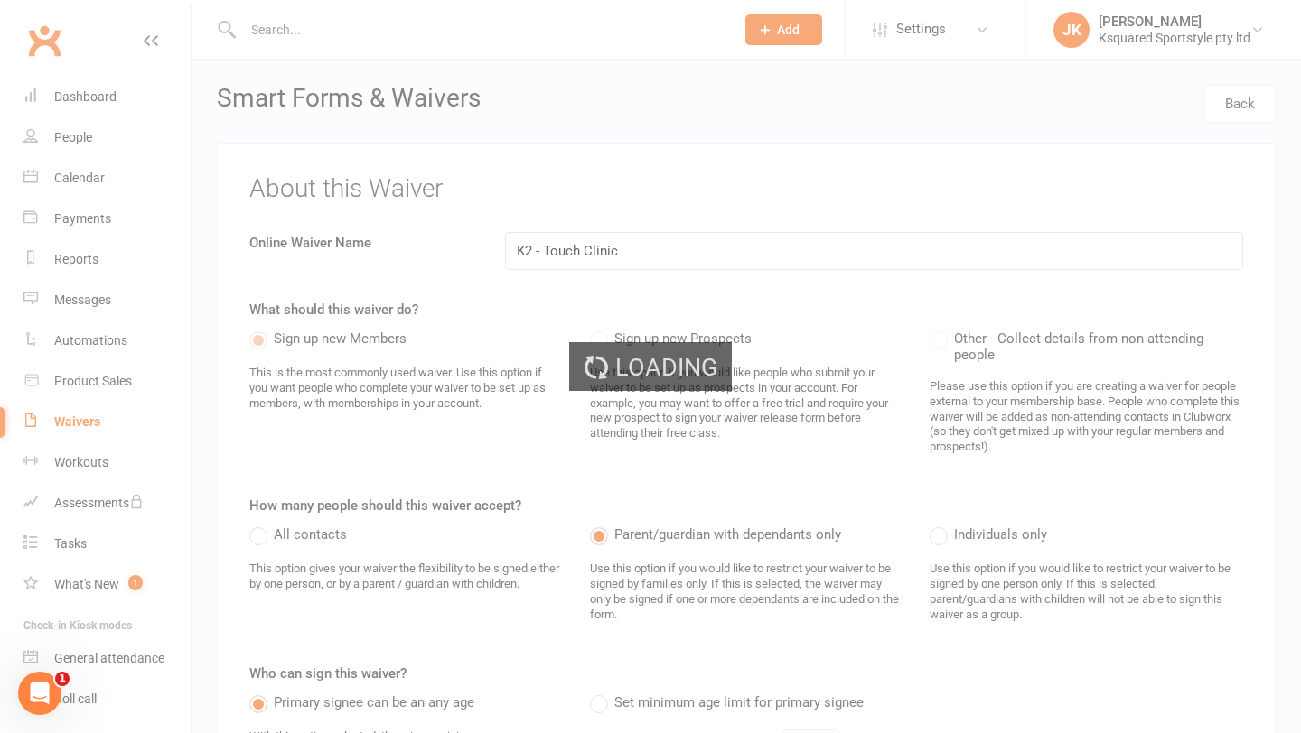
select select "100"
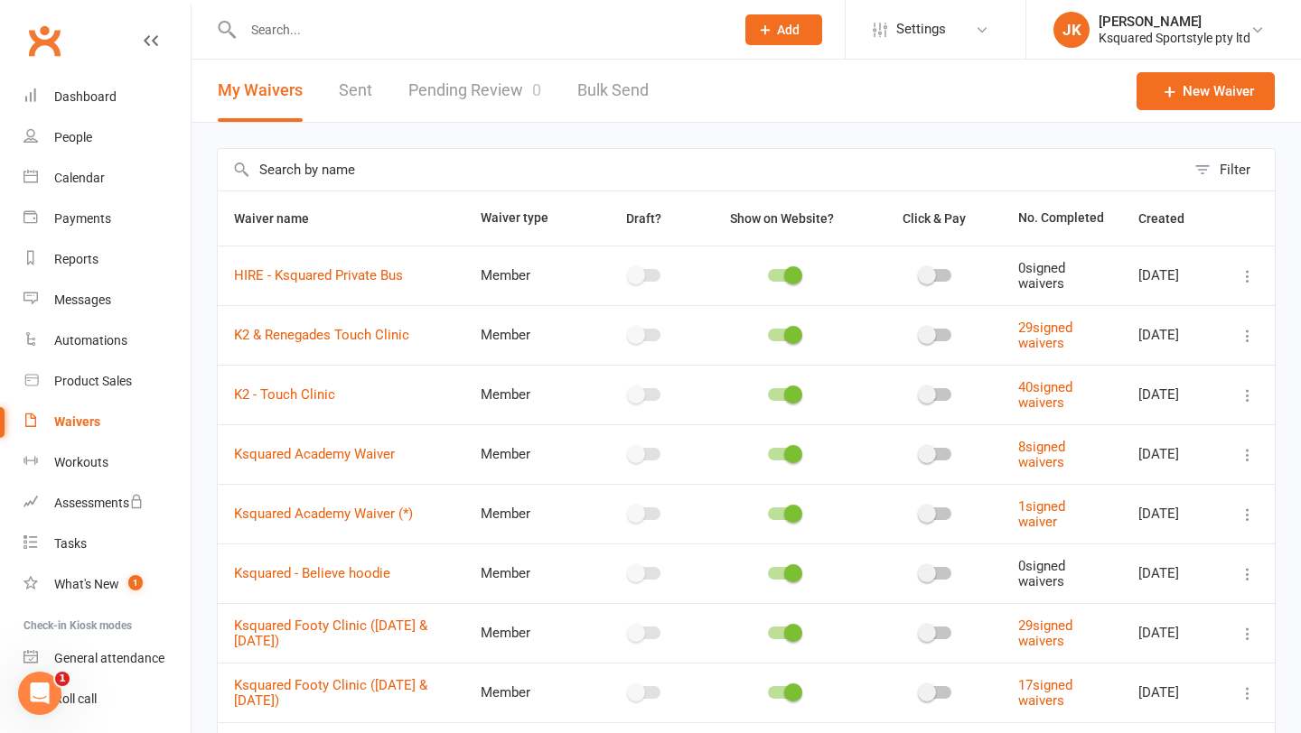
click at [1251, 393] on icon at bounding box center [1247, 396] width 18 height 18
click at [1165, 502] on link "Copy external link to clipboard" at bounding box center [1151, 503] width 212 height 36
click at [1144, 45] on link "JK John Kennedy Ksquared Sportstyle pty ltd" at bounding box center [1163, 30] width 220 height 36
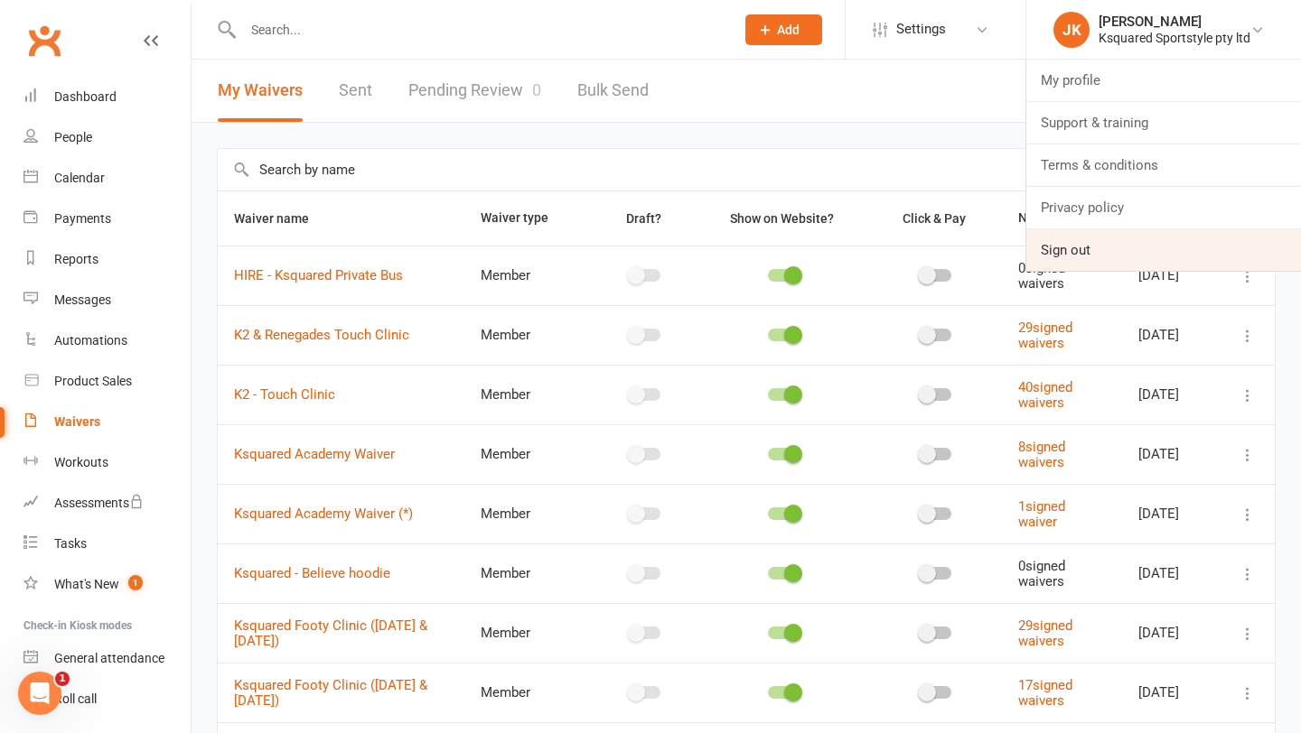
click at [1094, 245] on link "Sign out" at bounding box center [1163, 250] width 275 height 42
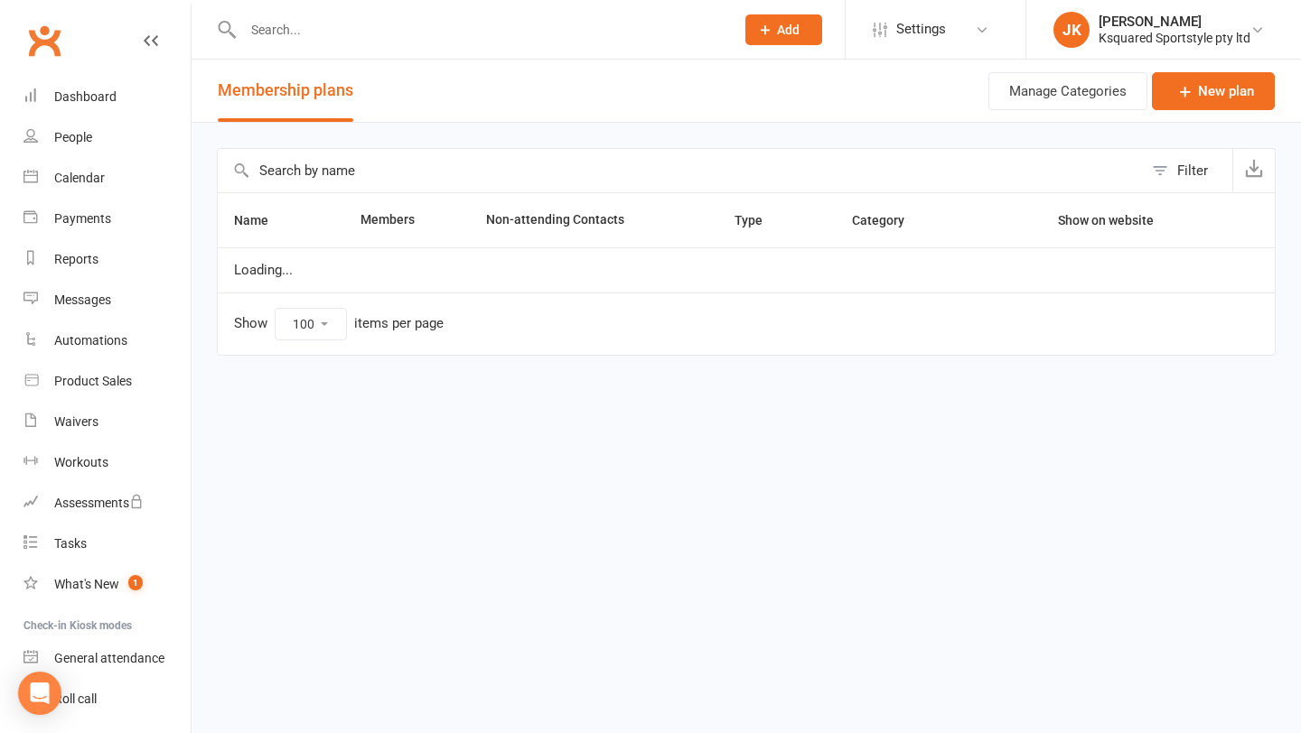
select select "100"
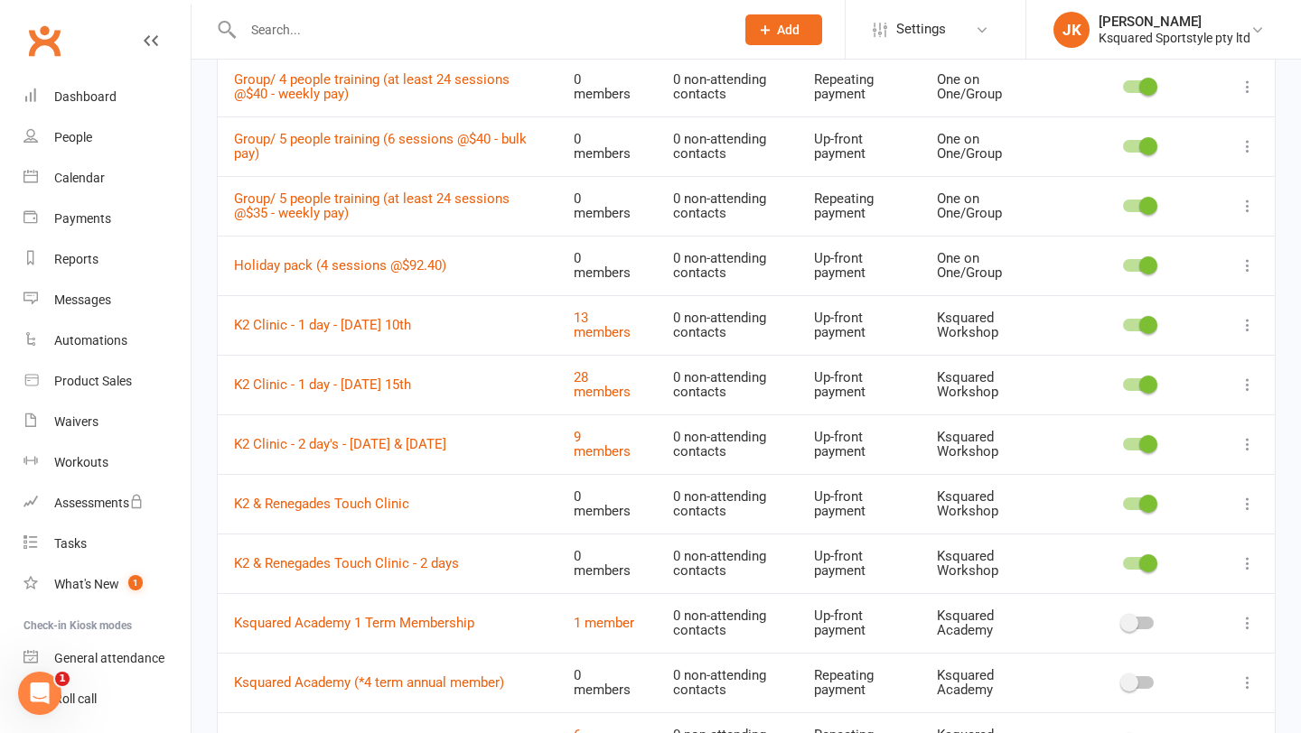
scroll to position [1048, 0]
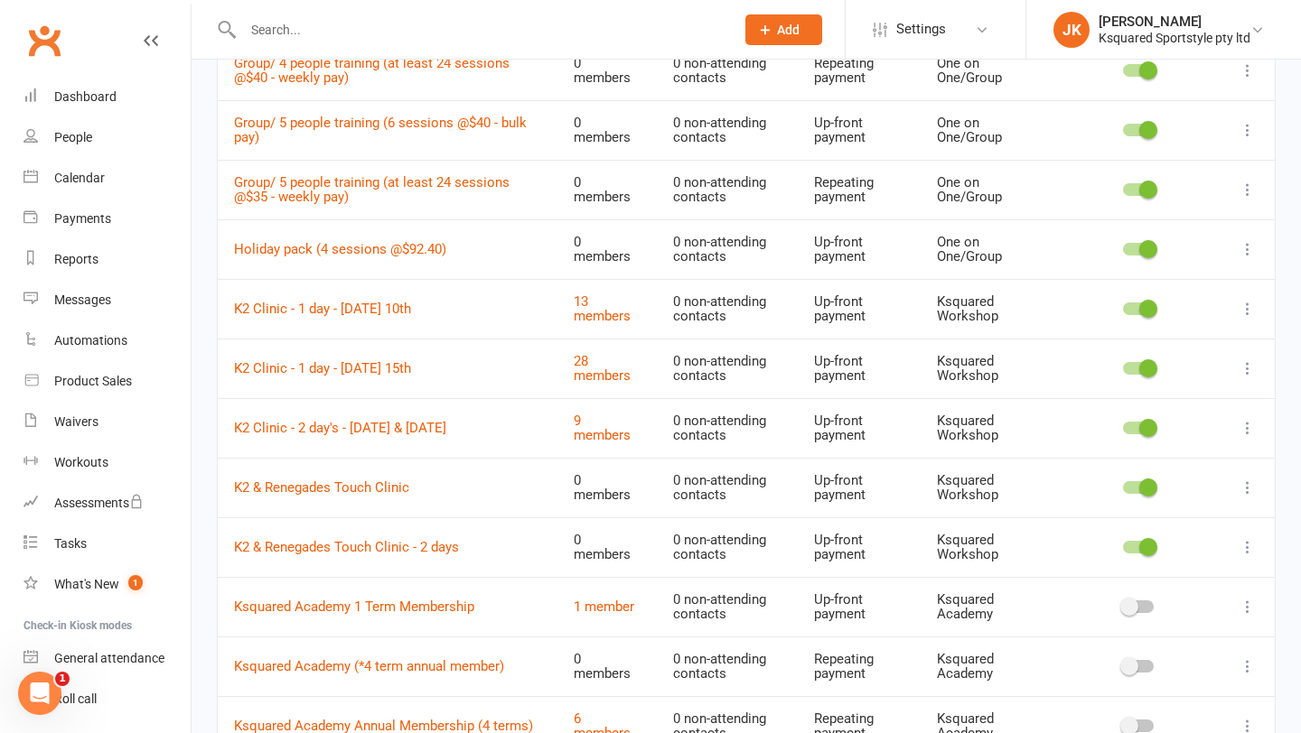
click at [1245, 306] on icon at bounding box center [1247, 309] width 18 height 18
click at [1185, 371] on link "Duplicate" at bounding box center [1167, 380] width 179 height 36
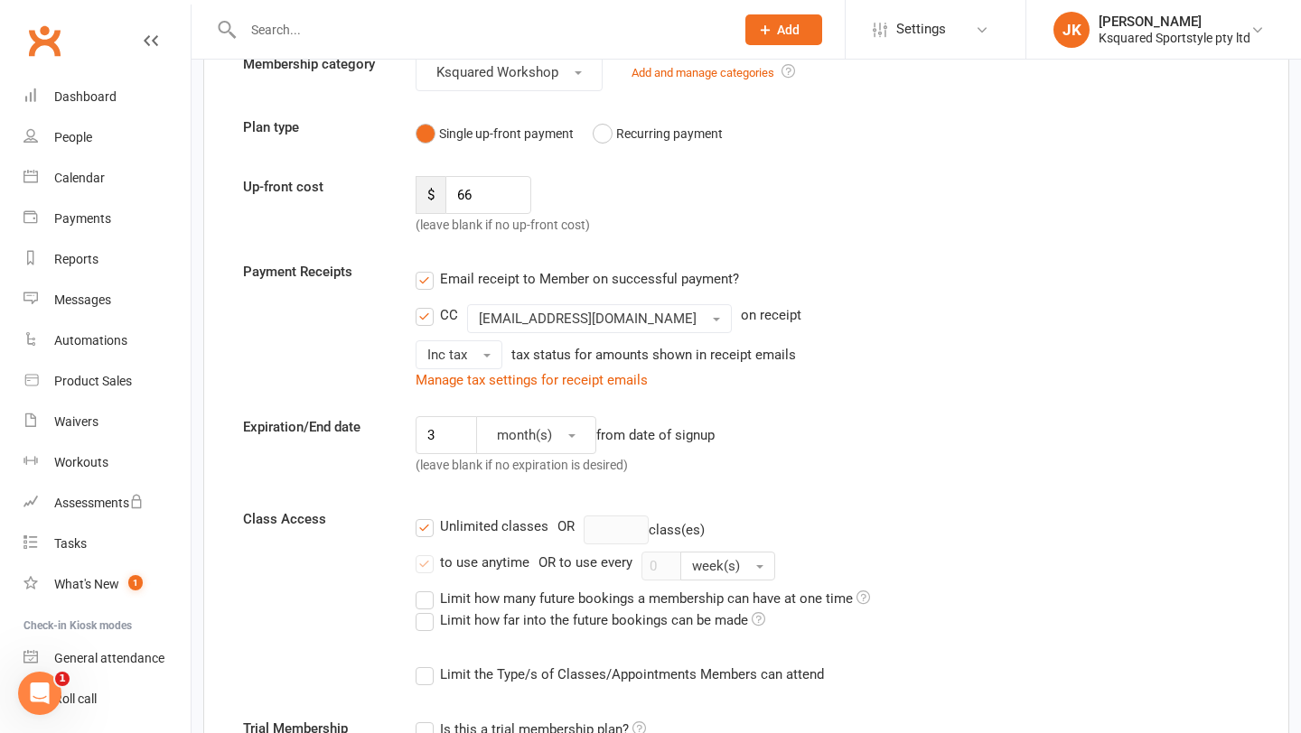
scroll to position [205, 0]
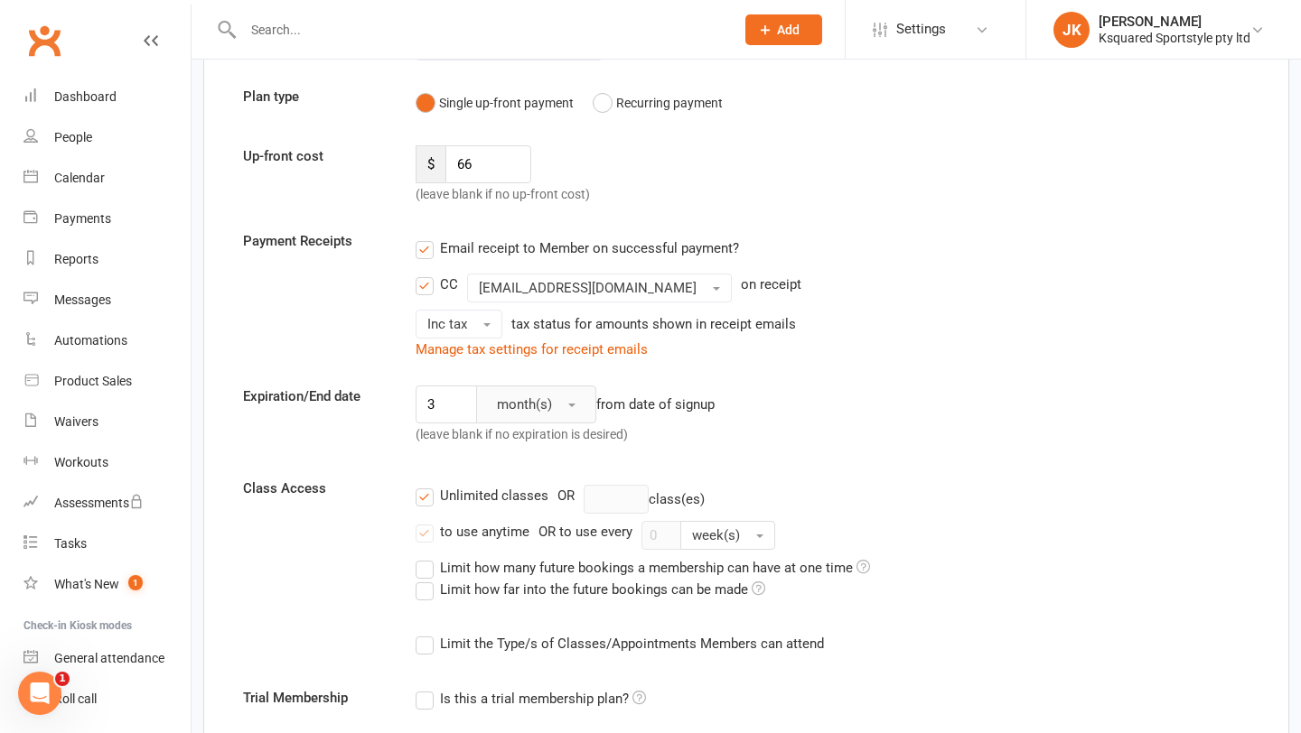
type input "K2 Clinic - 1 day"
click at [577, 410] on button "month(s)" at bounding box center [536, 405] width 120 height 38
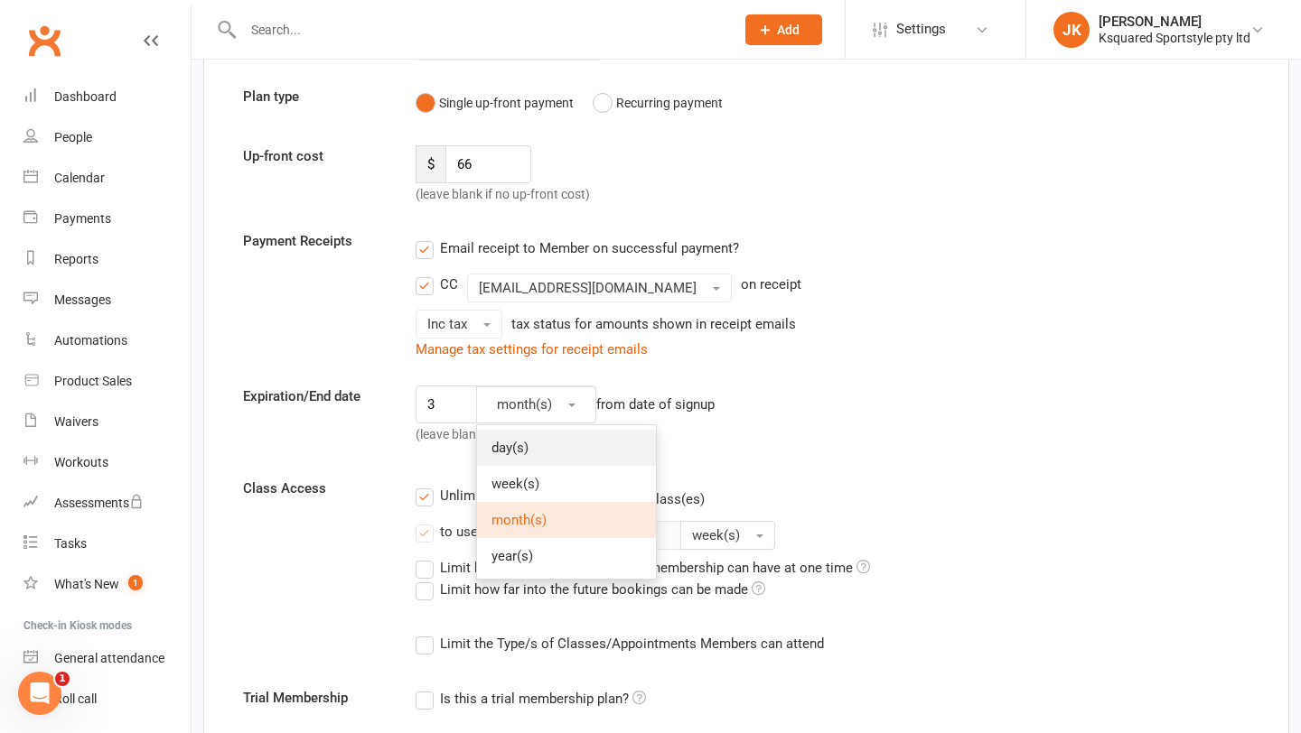
click at [549, 451] on link "day(s)" at bounding box center [566, 448] width 179 height 36
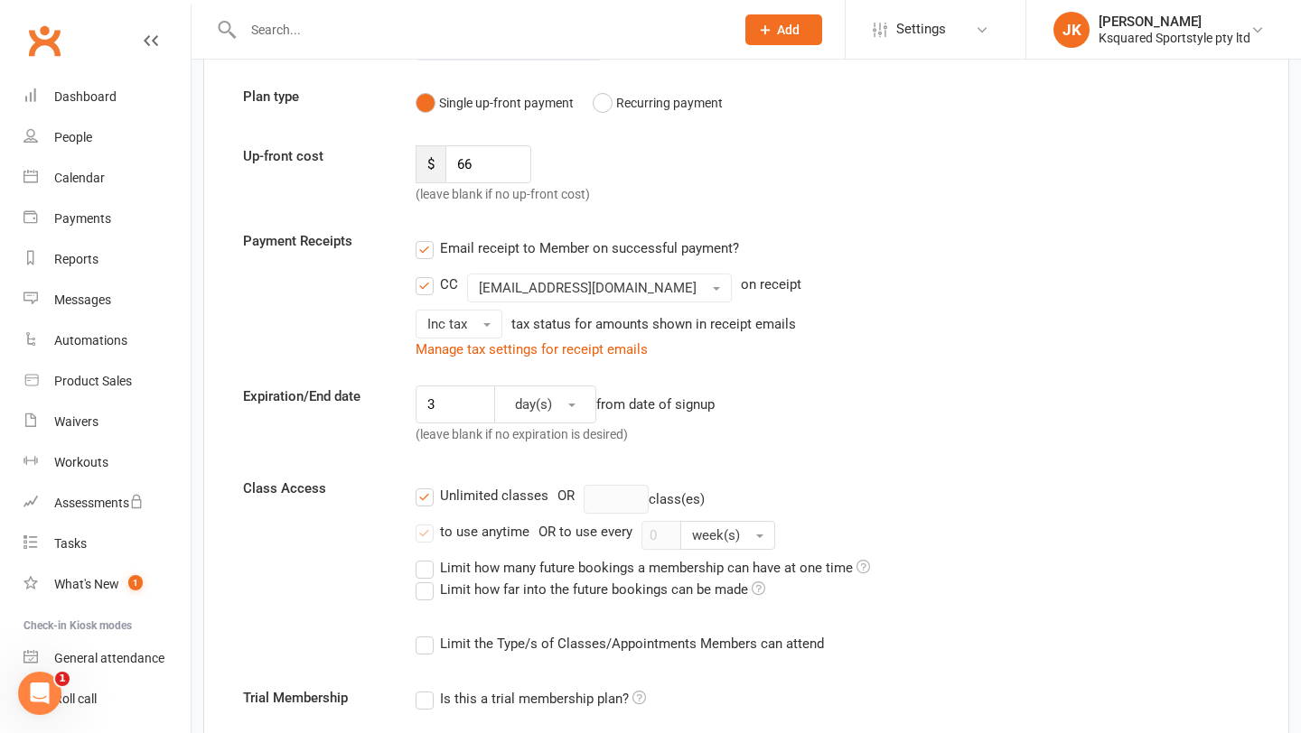
click at [625, 407] on div "from date of signup" at bounding box center [655, 405] width 118 height 22
click at [580, 409] on button "day(s)" at bounding box center [545, 405] width 102 height 38
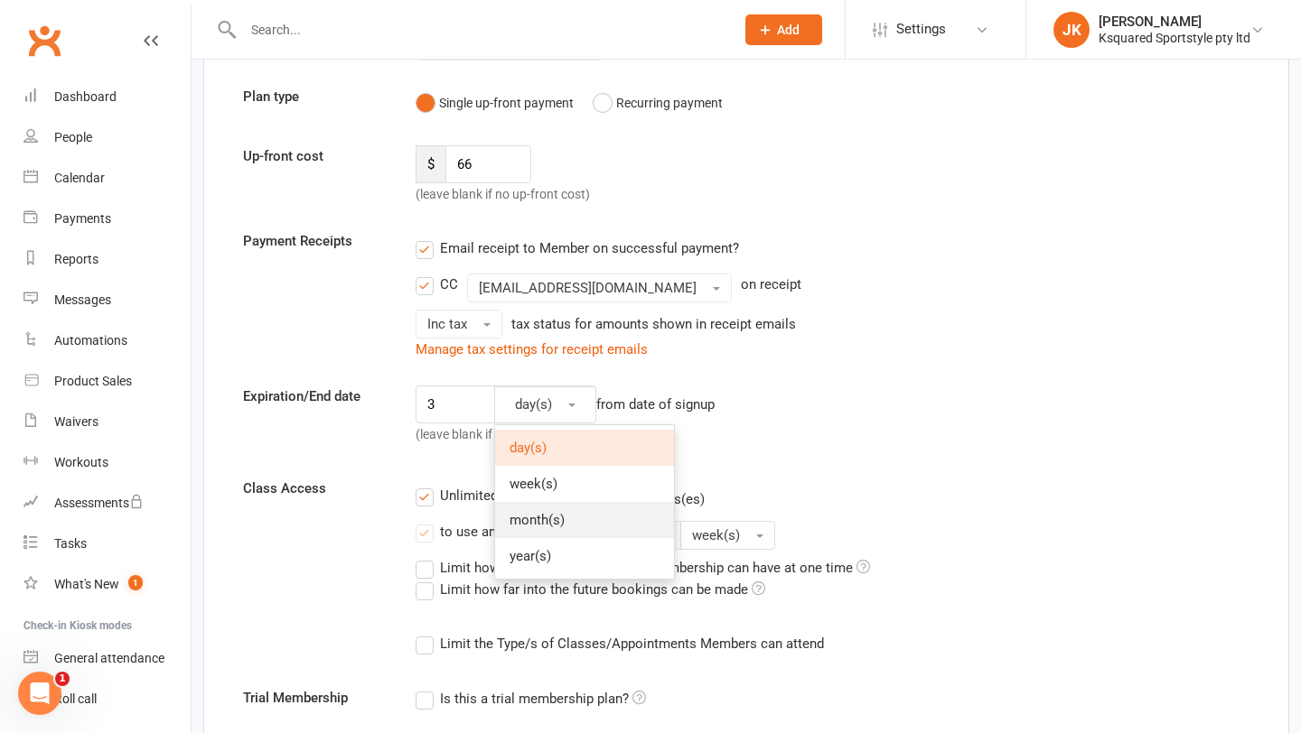
click at [520, 515] on span "month(s)" at bounding box center [536, 520] width 55 height 16
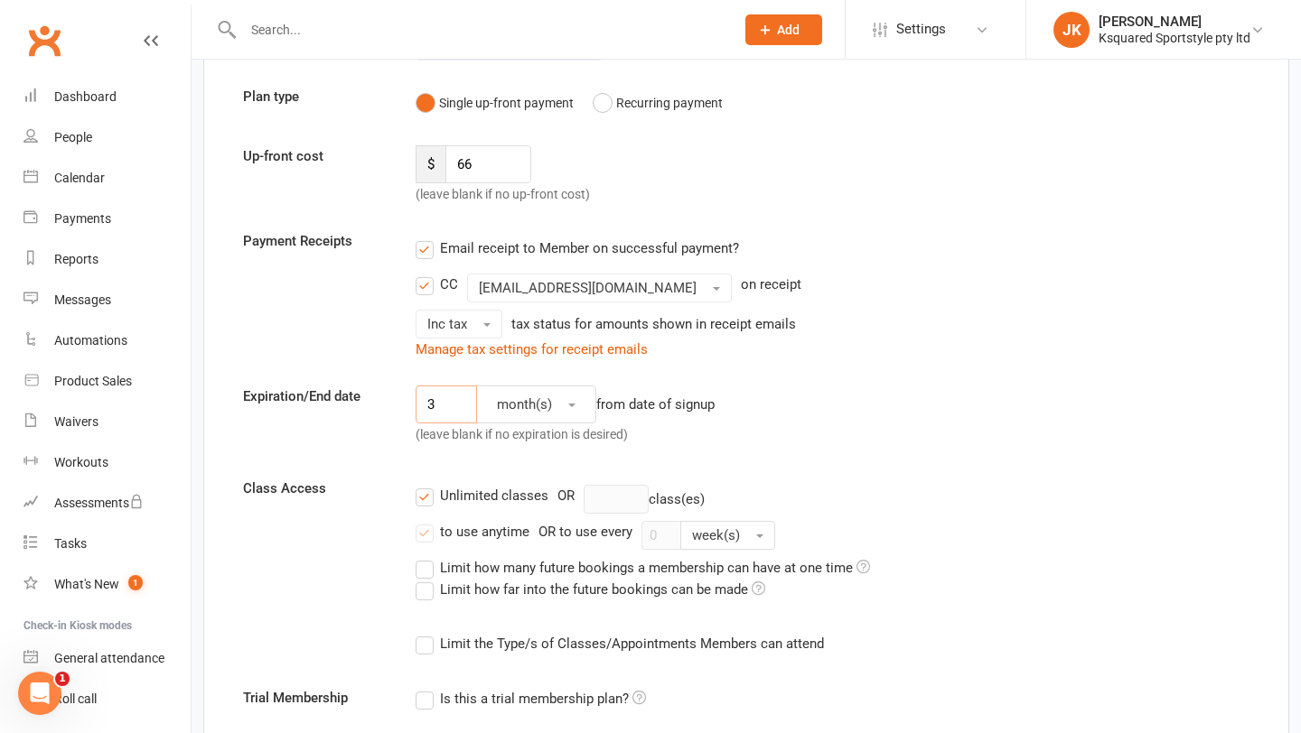
click at [447, 404] on input "3" at bounding box center [446, 405] width 61 height 38
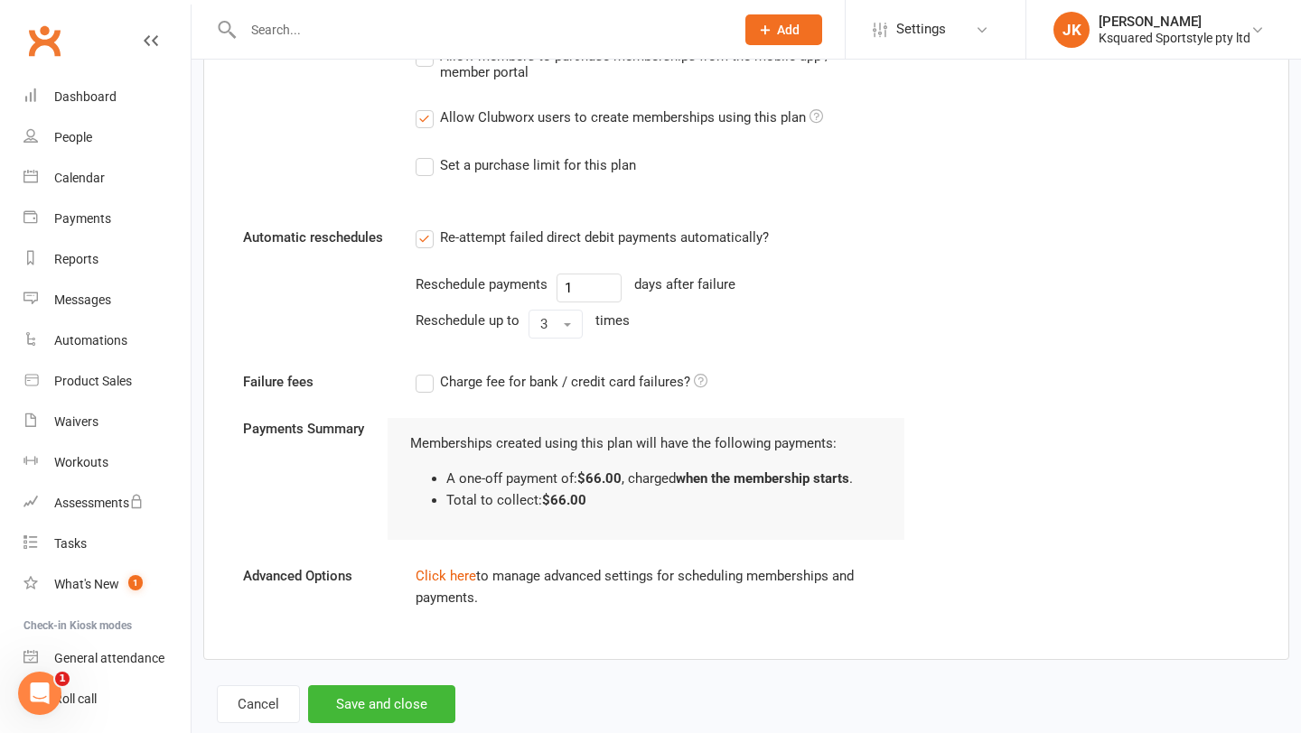
scroll to position [1057, 0]
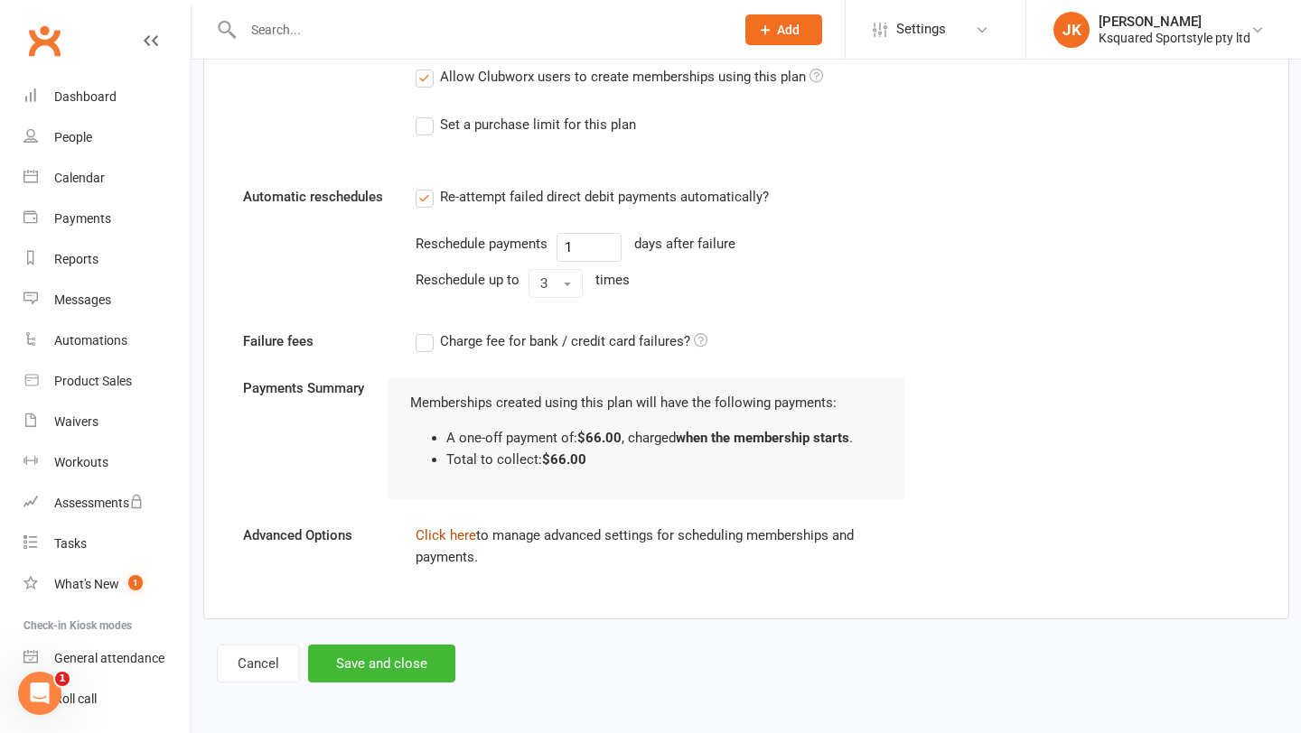
type input "2"
click at [451, 536] on link "Click here" at bounding box center [446, 536] width 61 height 16
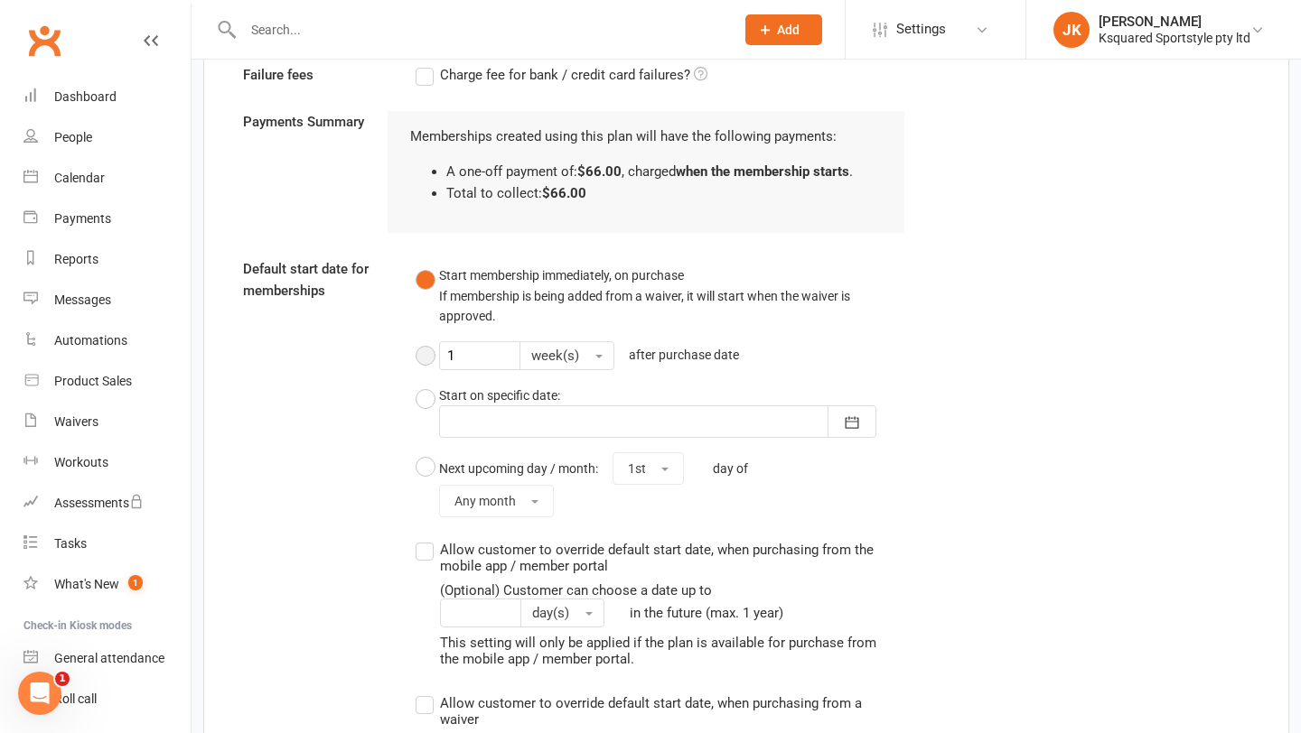
scroll to position [1325, 0]
click at [851, 426] on icon "button" at bounding box center [852, 421] width 18 height 18
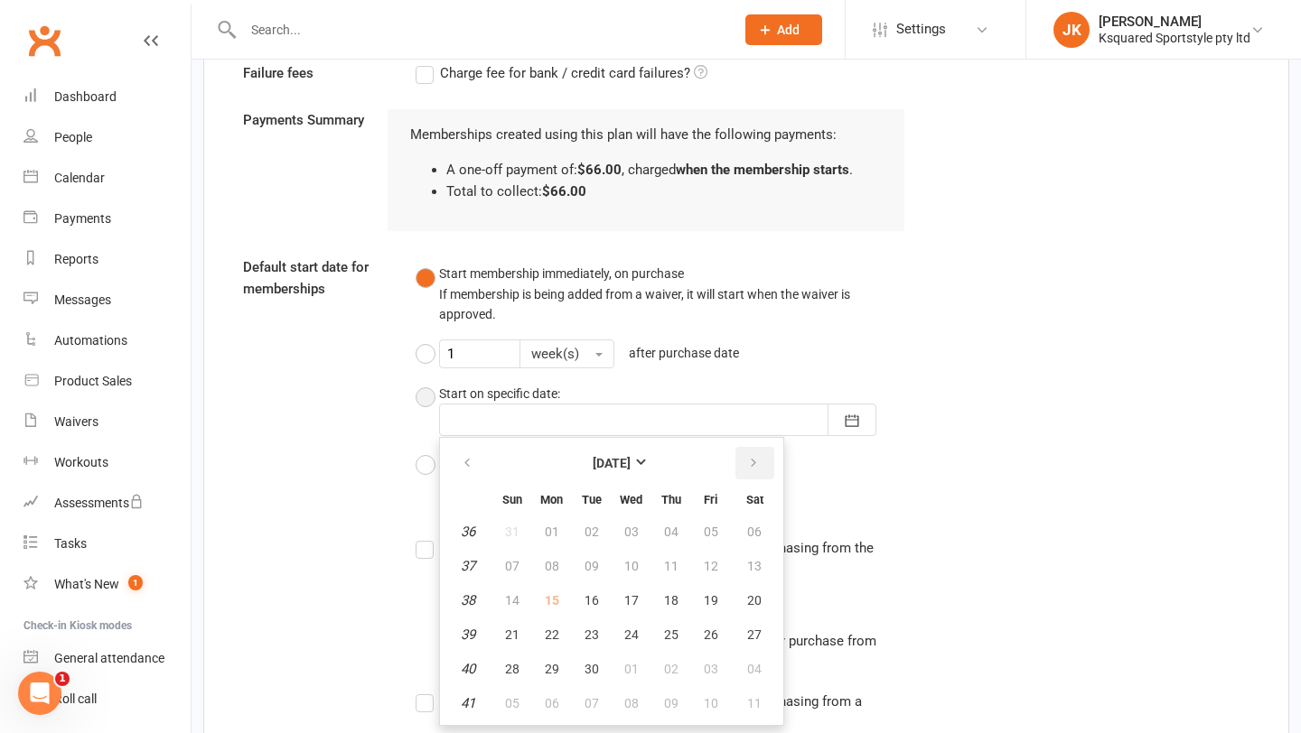
click at [747, 466] on icon "button" at bounding box center [753, 463] width 13 height 14
click at [640, 536] on button "01" at bounding box center [631, 532] width 38 height 33
type input "01 Oct 2025"
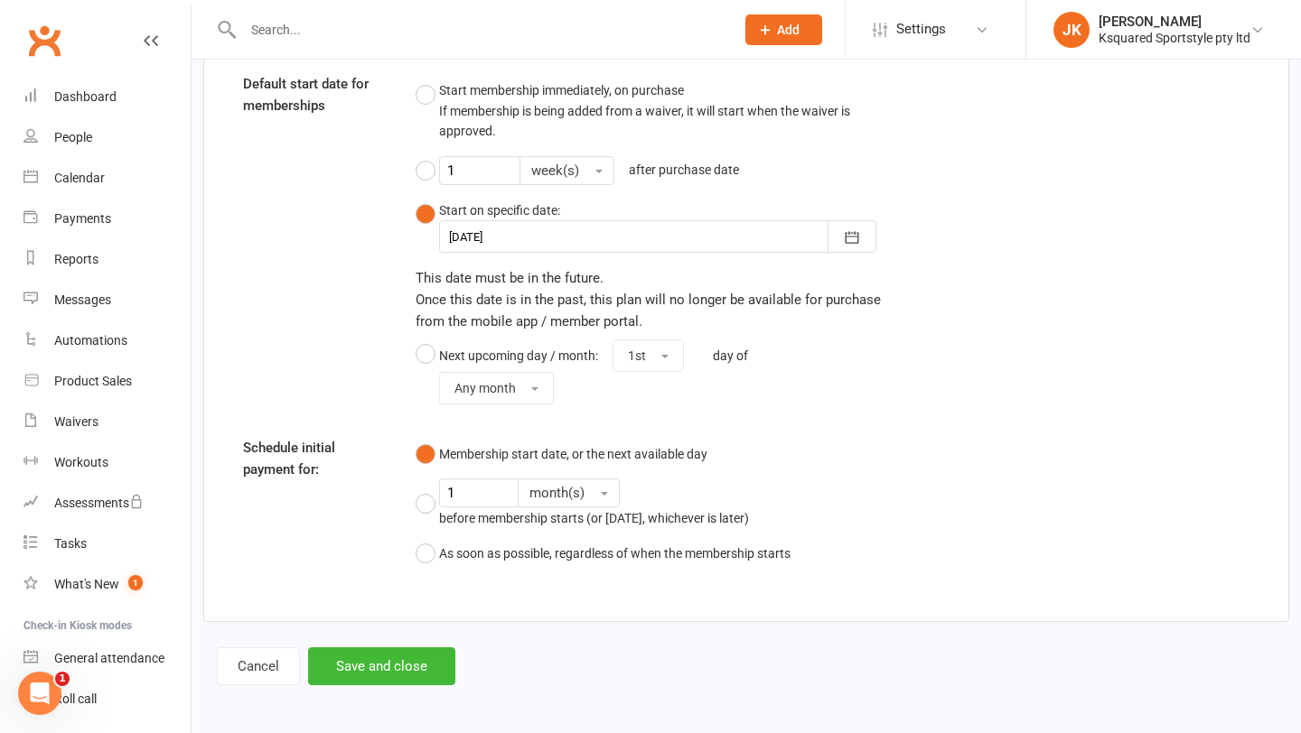
scroll to position [1510, 0]
click at [436, 543] on button "As soon as possible, regardless of when the membership starts" at bounding box center [603, 552] width 375 height 34
click at [410, 656] on button "Save and close" at bounding box center [381, 665] width 147 height 38
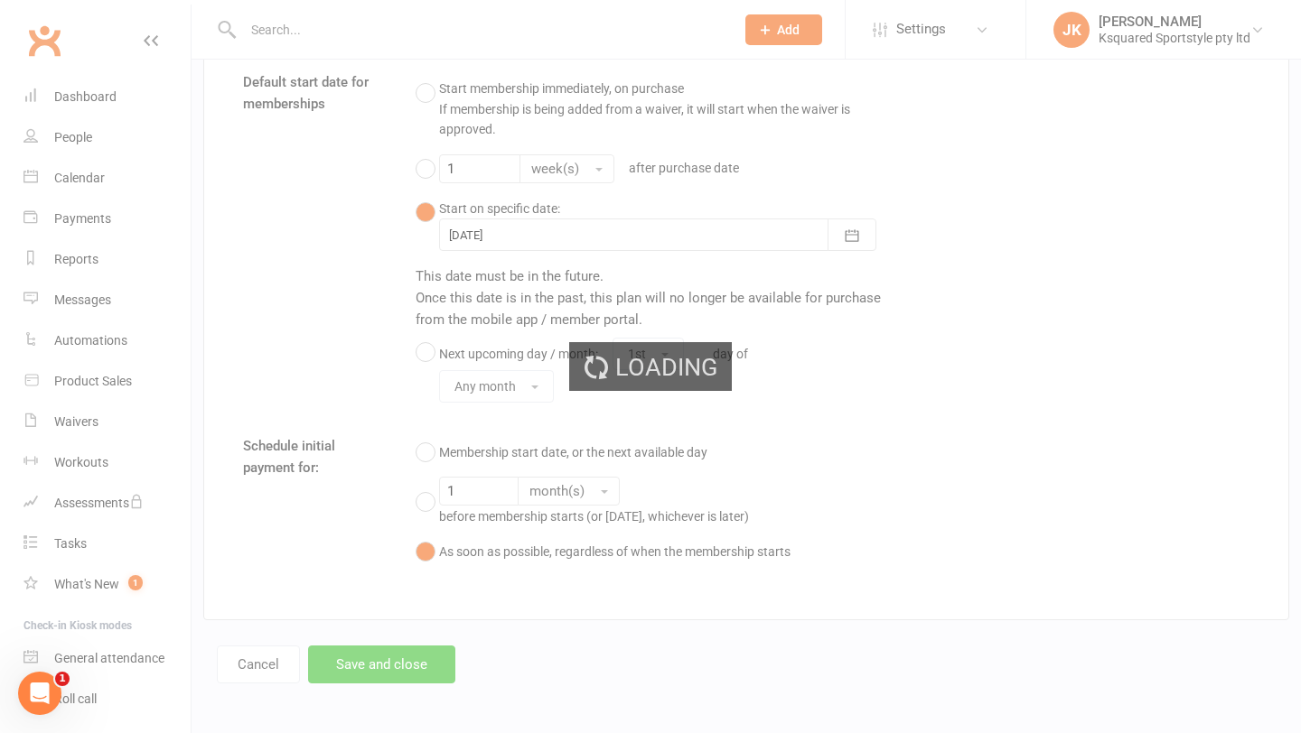
select select "100"
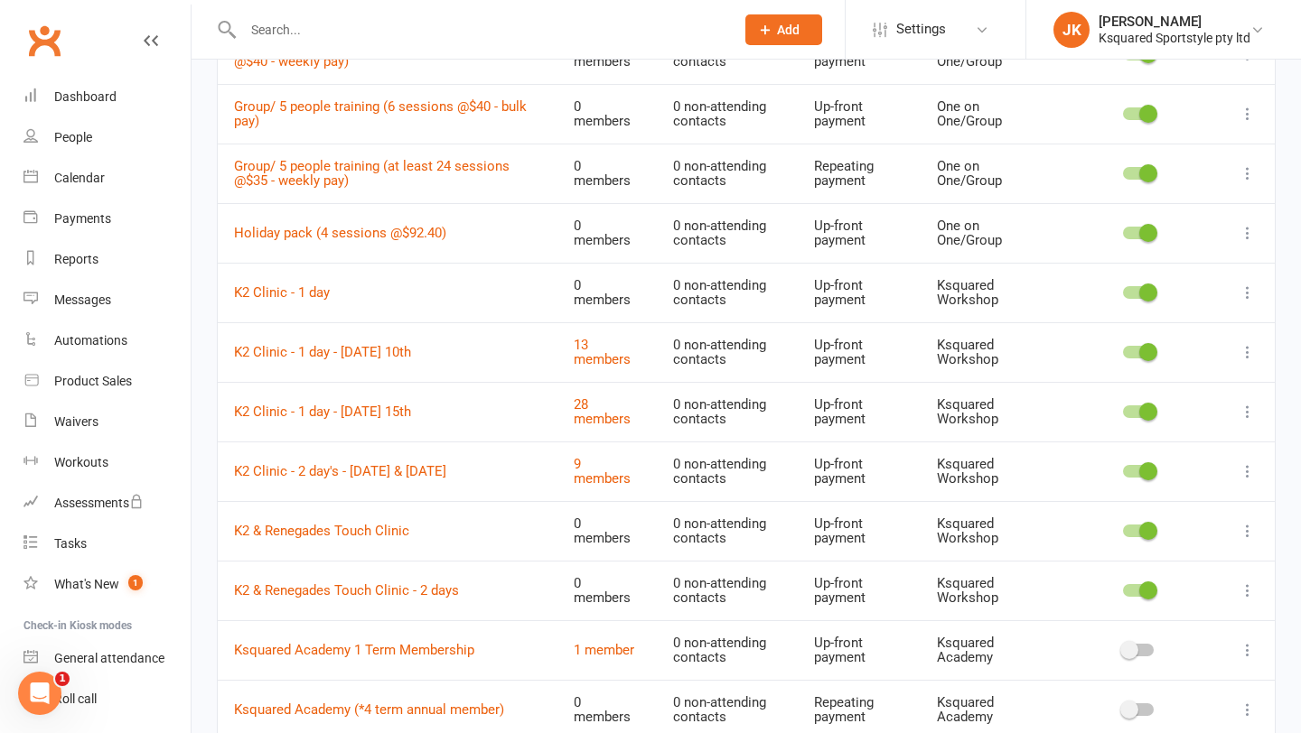
scroll to position [1068, 0]
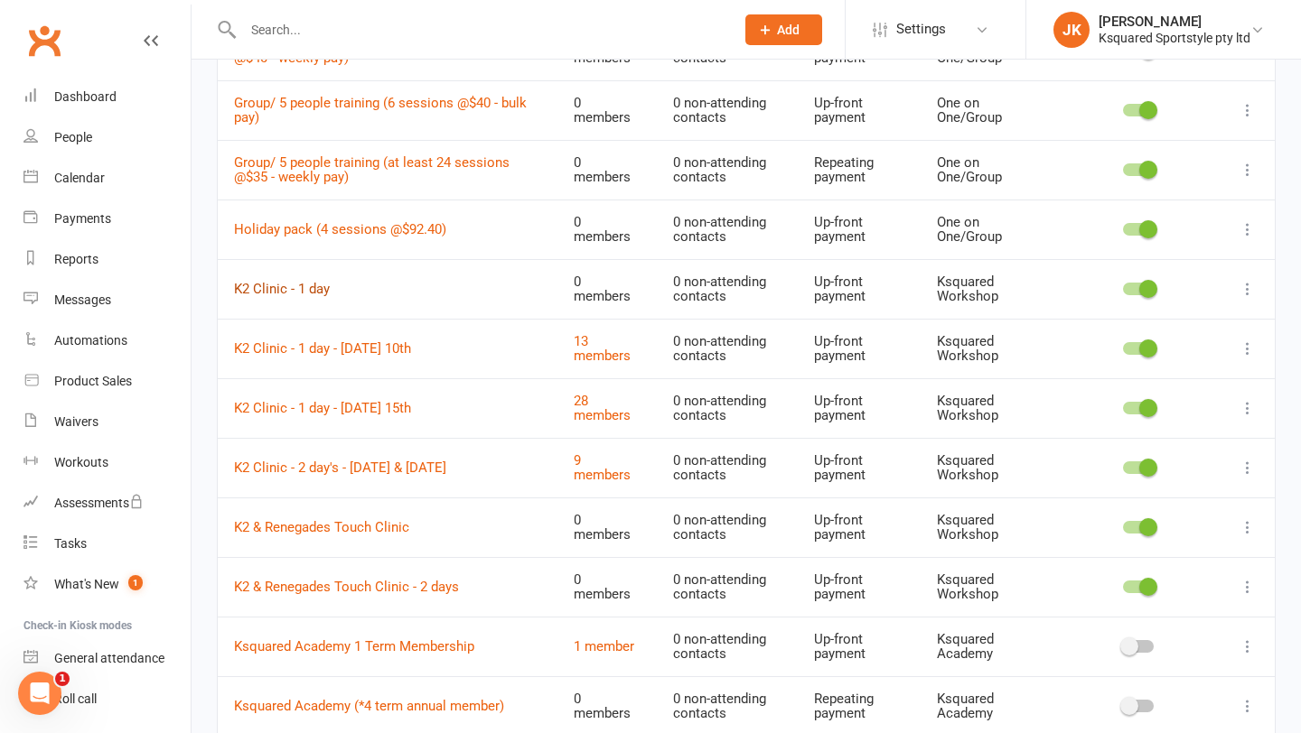
click at [320, 295] on link "K2 Clinic - 1 day" at bounding box center [282, 289] width 96 height 16
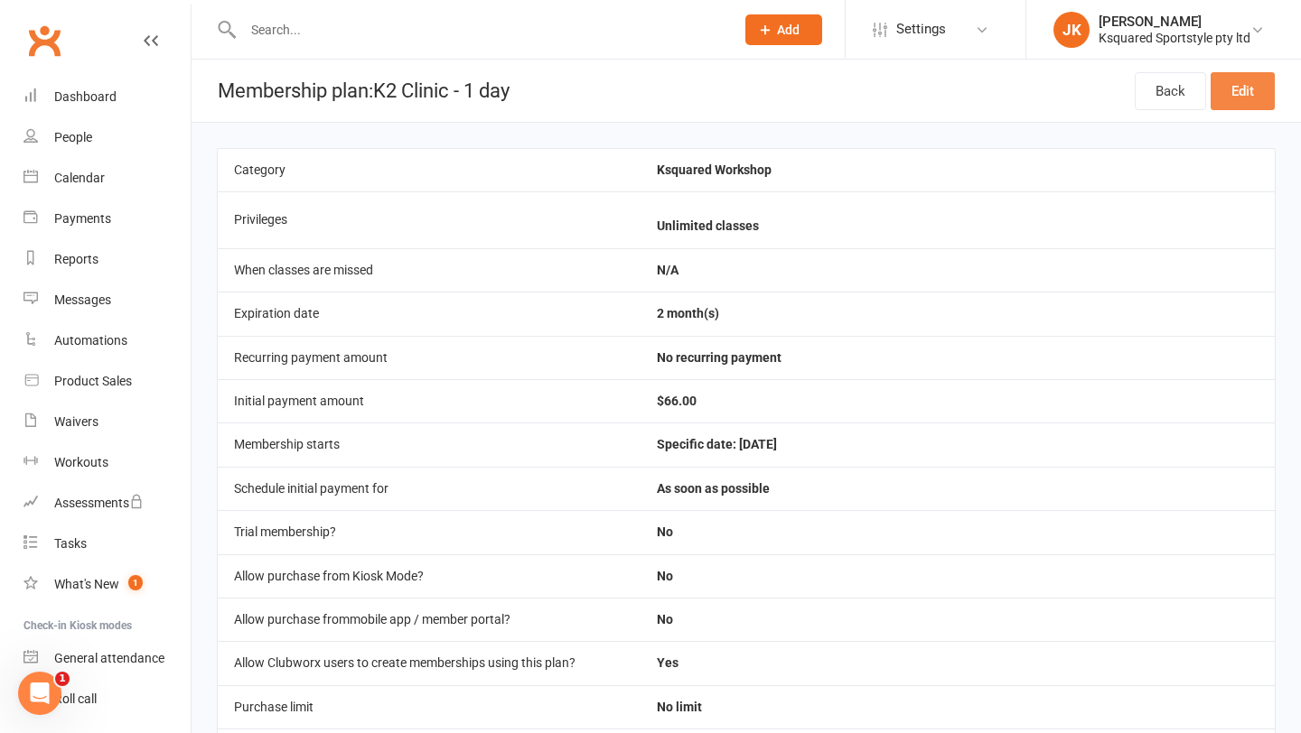
click at [1260, 85] on link "Edit" at bounding box center [1242, 91] width 64 height 38
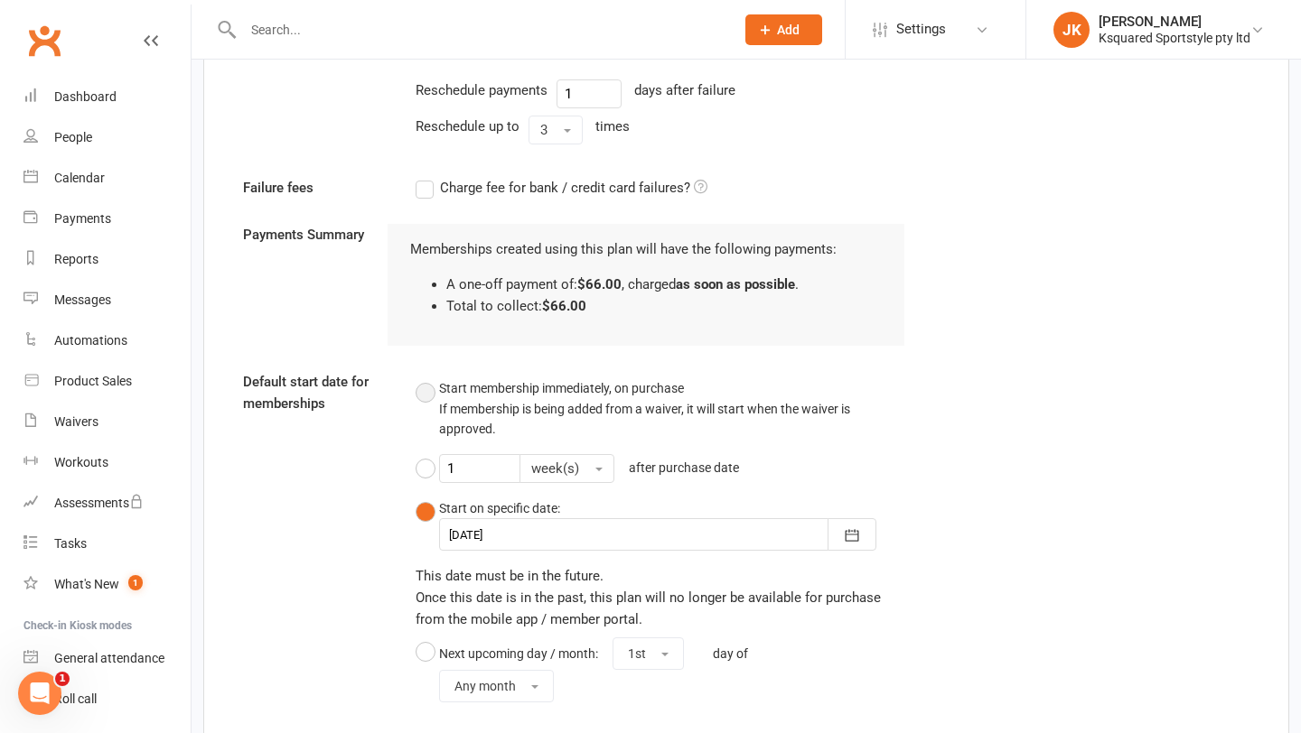
scroll to position [1206, 0]
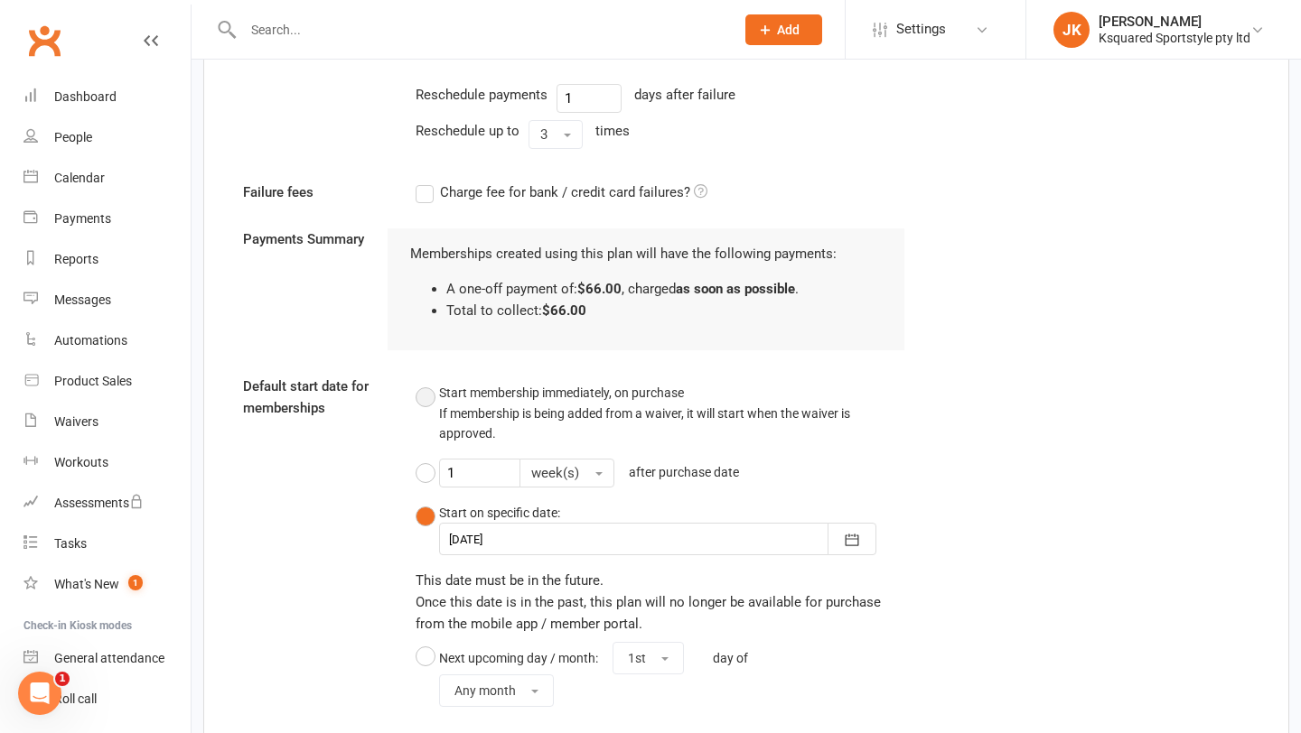
click at [430, 399] on button "Start membership immediately, on purchase If membership is being added from a w…" at bounding box center [661, 413] width 490 height 75
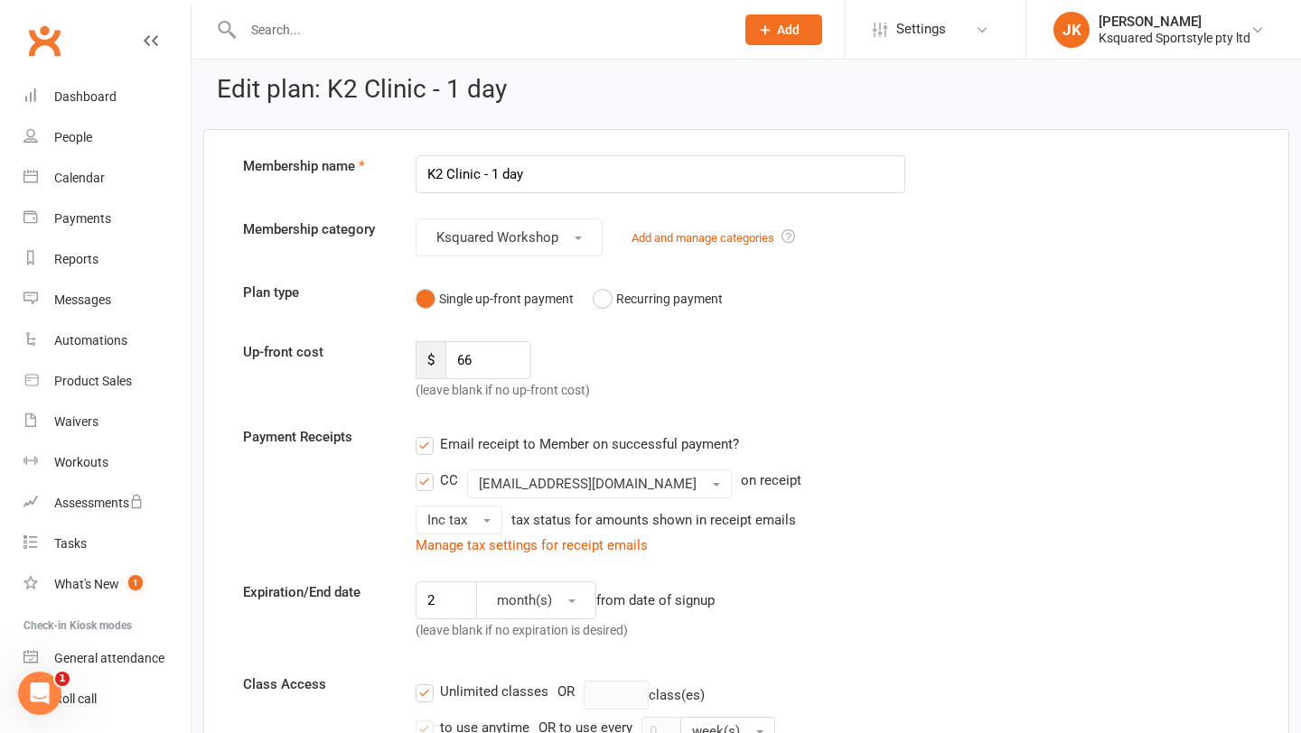
scroll to position [0, 0]
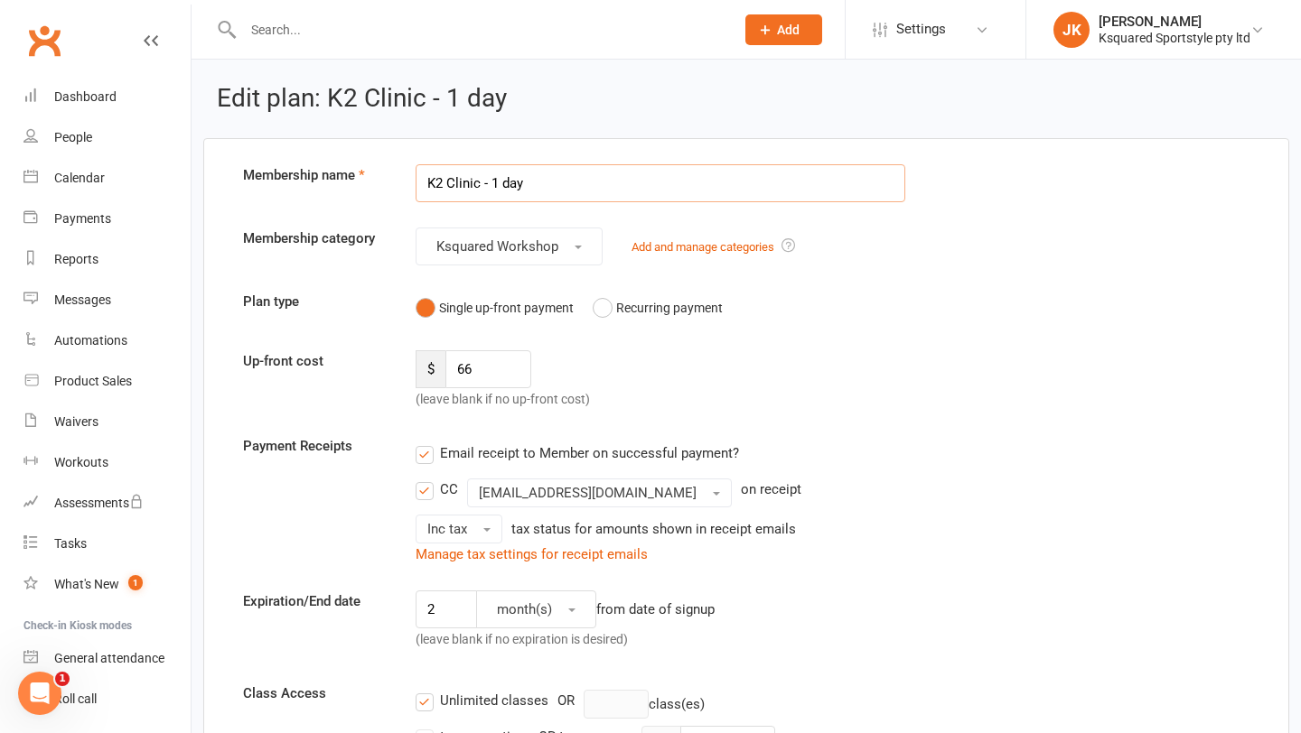
click at [540, 192] on input "K2 Clinic - 1 day" at bounding box center [661, 183] width 490 height 38
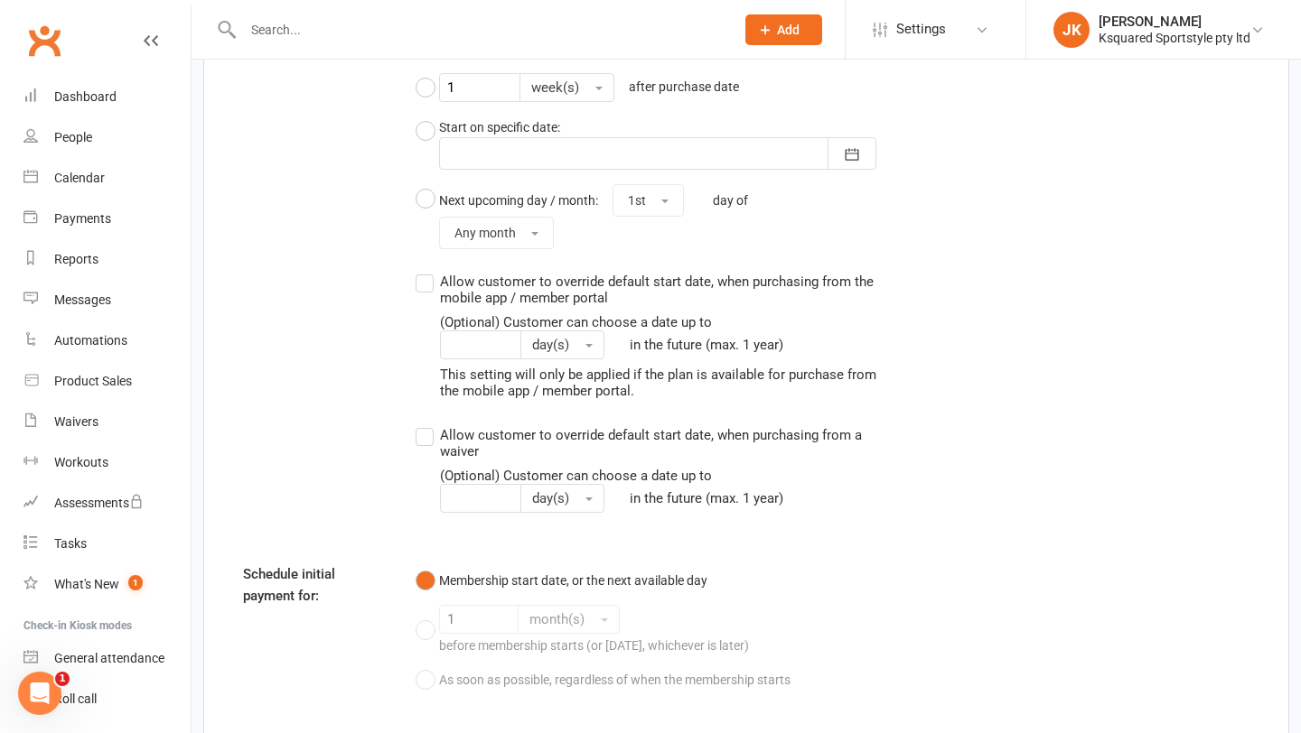
scroll to position [1736, 0]
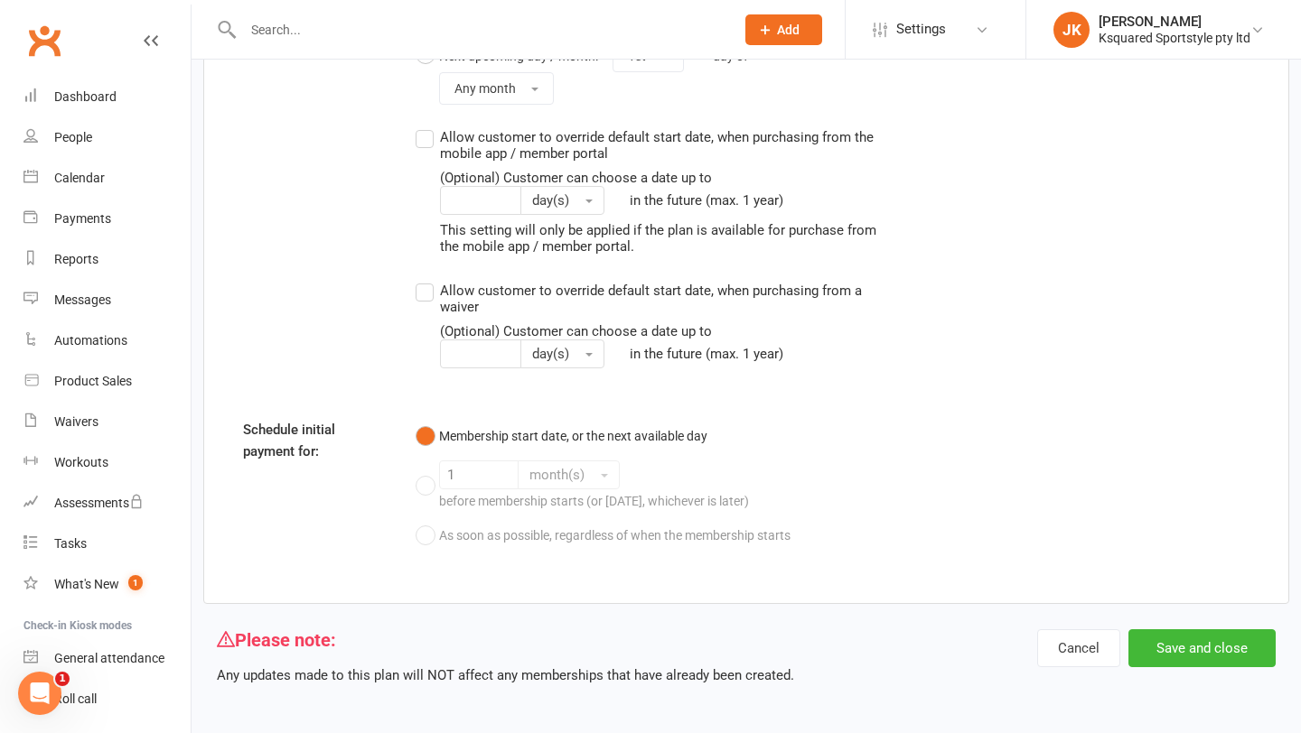
type input "K2 Clinic - 1 day [DATE]"
click at [1189, 652] on button "Save and close" at bounding box center [1201, 649] width 147 height 38
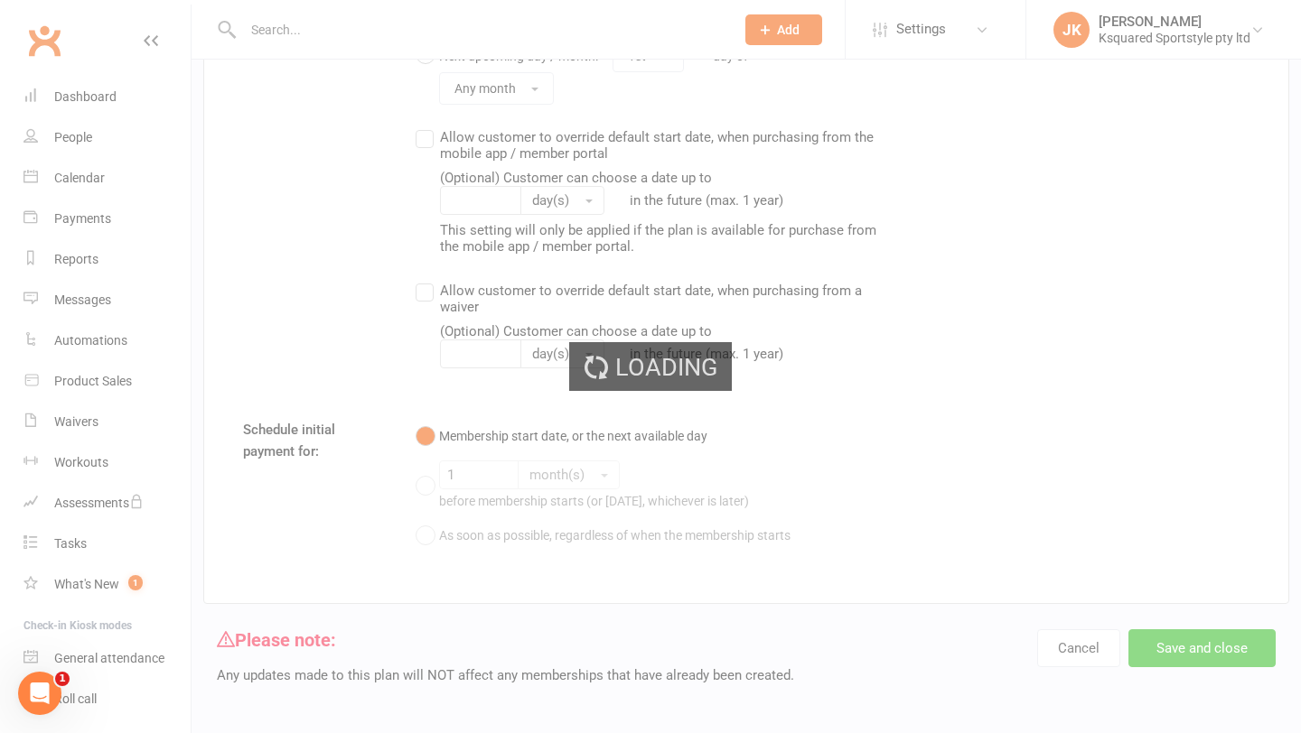
select select "100"
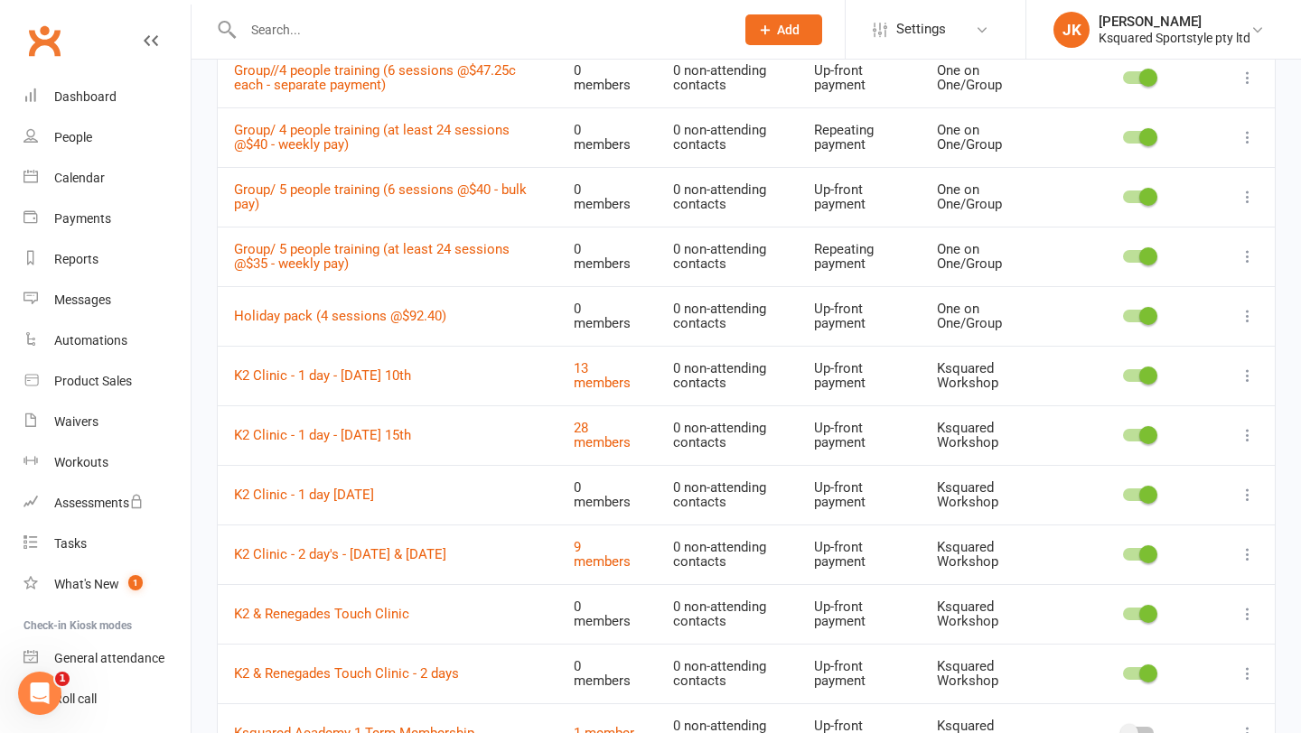
scroll to position [983, 0]
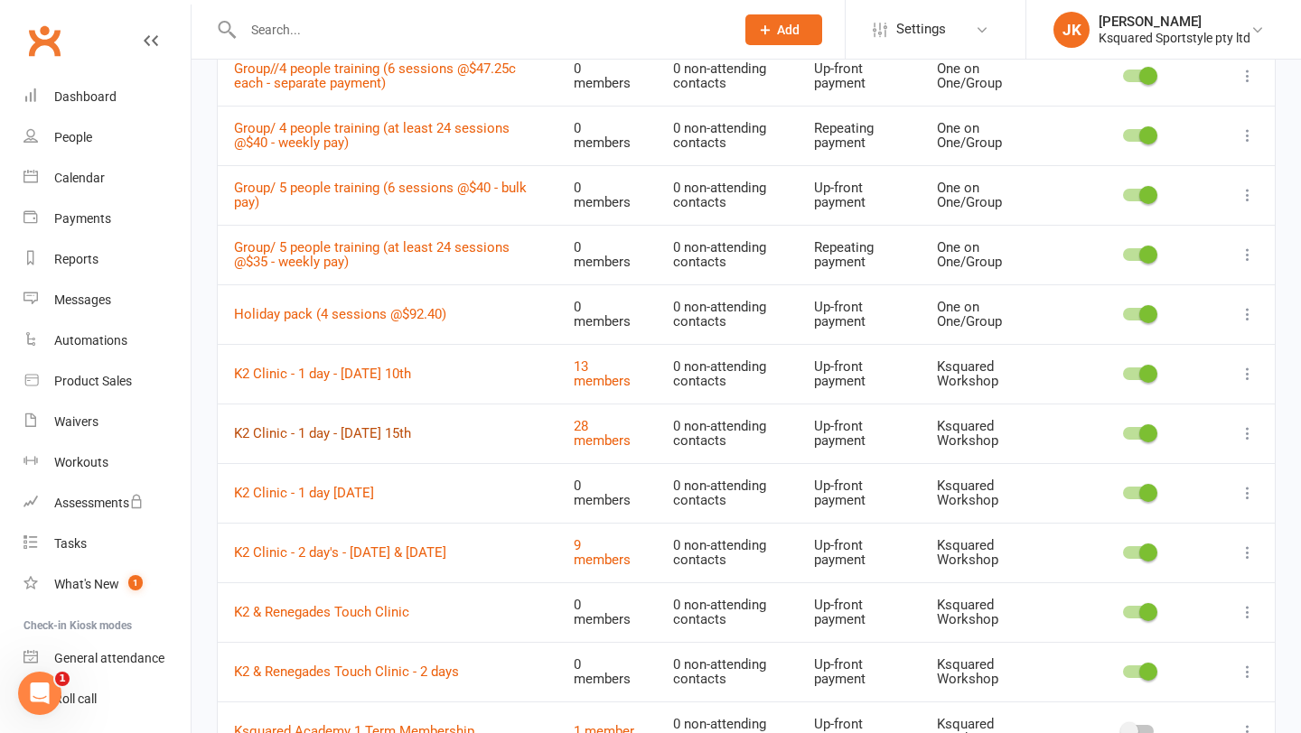
click at [376, 441] on link "K2 Clinic - 1 day - Tuesday 15th" at bounding box center [322, 433] width 177 height 16
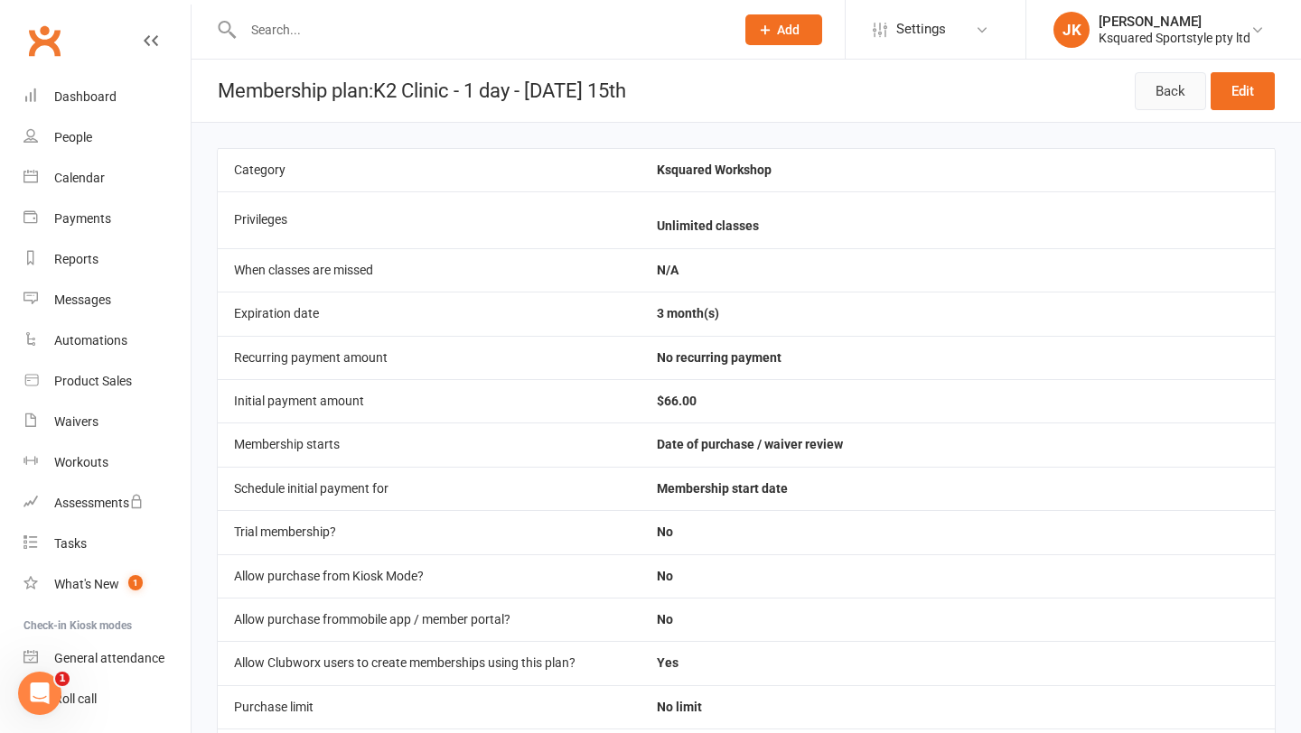
click at [1163, 104] on link "Back" at bounding box center [1170, 91] width 71 height 38
select select "100"
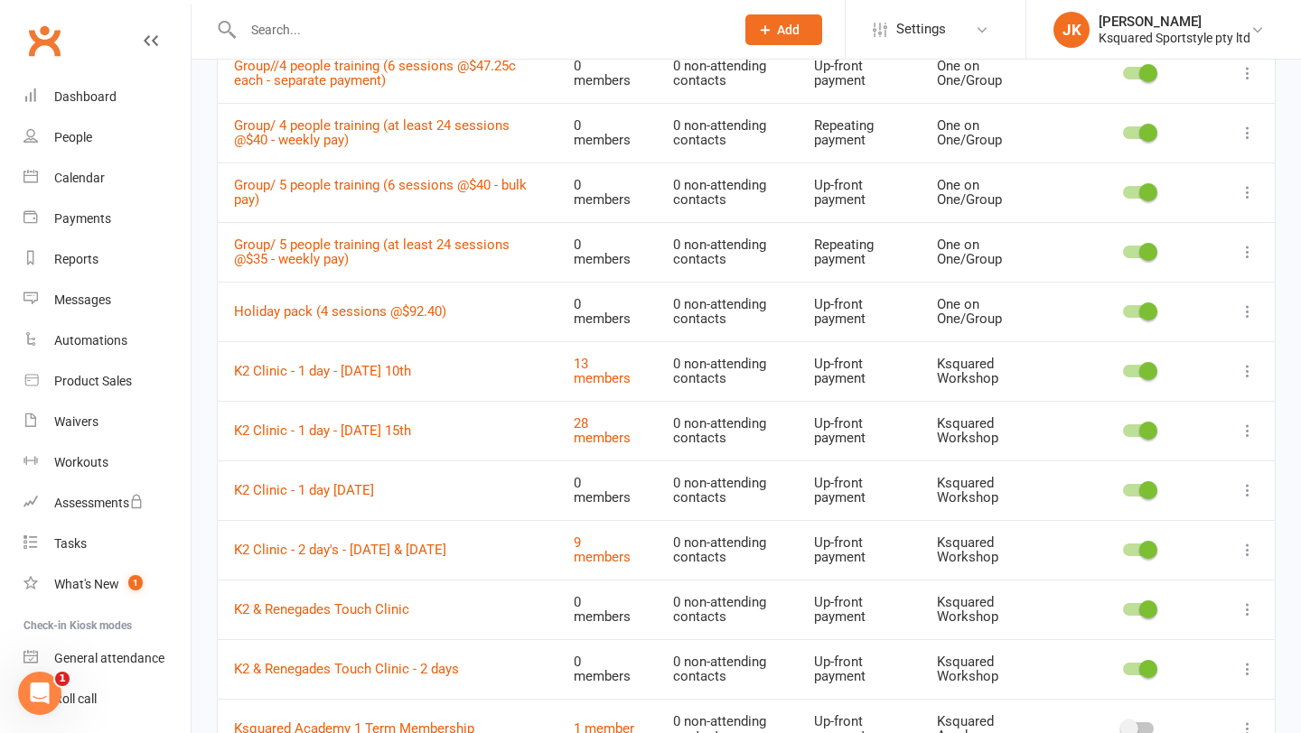
scroll to position [1007, 0]
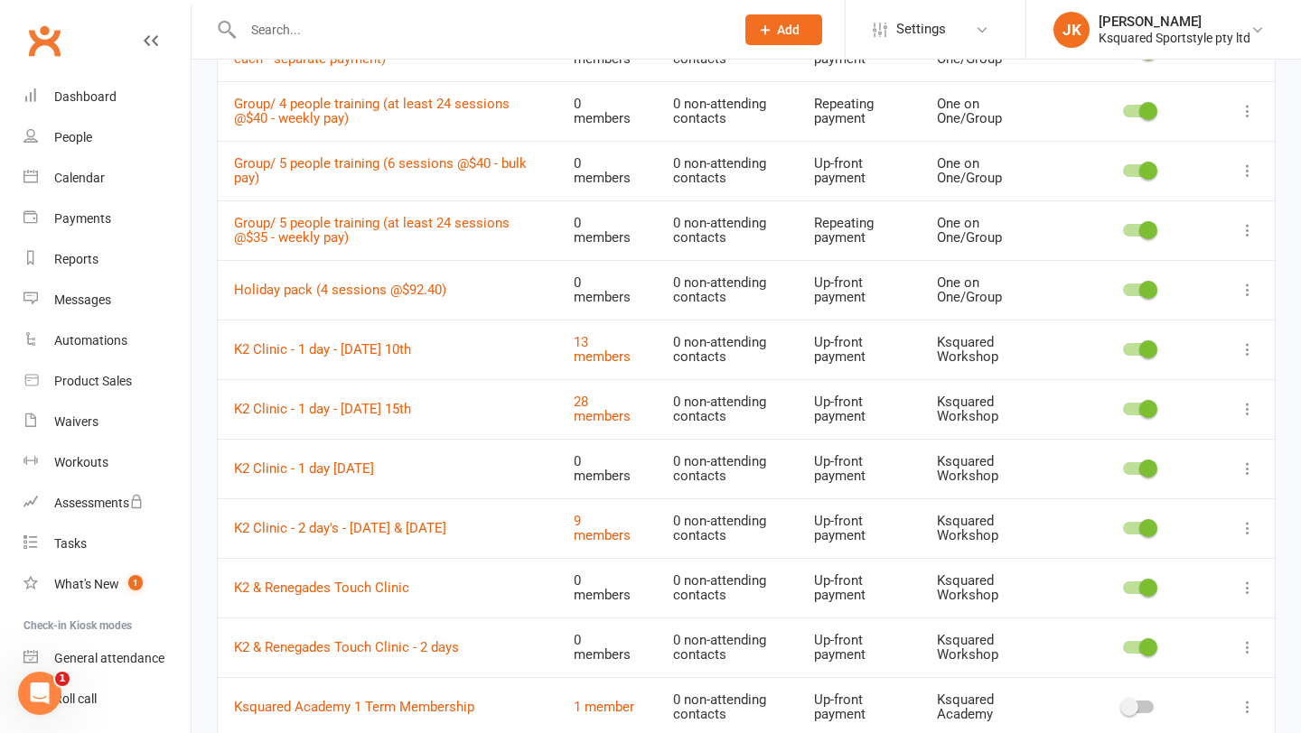
click at [1151, 337] on td at bounding box center [1138, 350] width 164 height 60
click at [1149, 350] on span at bounding box center [1148, 350] width 18 height 18
click at [1123, 347] on input "checkbox" at bounding box center [1123, 347] width 0 height 0
click at [1145, 418] on td at bounding box center [1138, 409] width 164 height 60
click at [1146, 413] on span at bounding box center [1148, 409] width 18 height 18
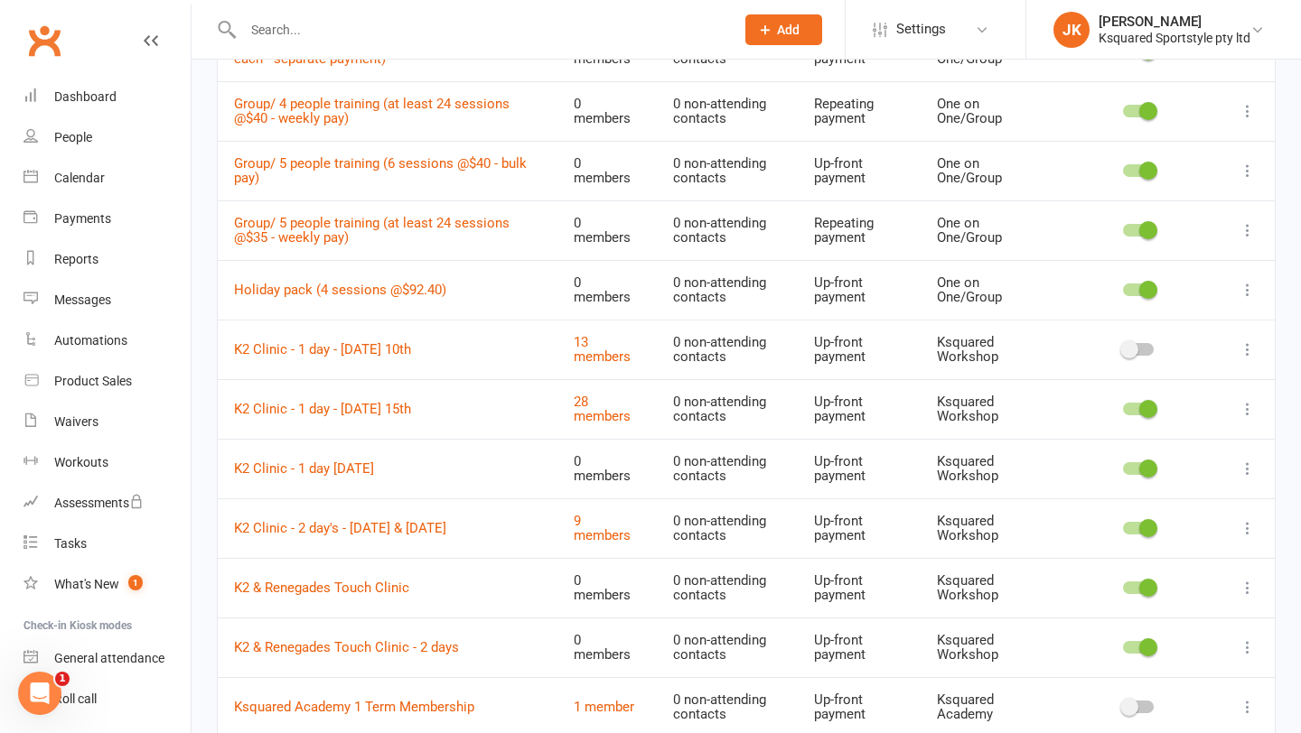
click at [1123, 406] on input "checkbox" at bounding box center [1123, 406] width 0 height 0
click at [1254, 406] on icon at bounding box center [1247, 409] width 18 height 18
click at [1173, 469] on link "Duplicate" at bounding box center [1167, 480] width 179 height 36
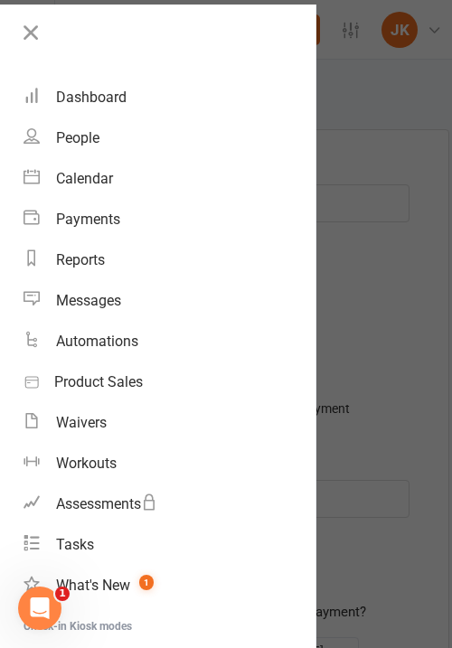
click at [354, 347] on div at bounding box center [226, 324] width 452 height 648
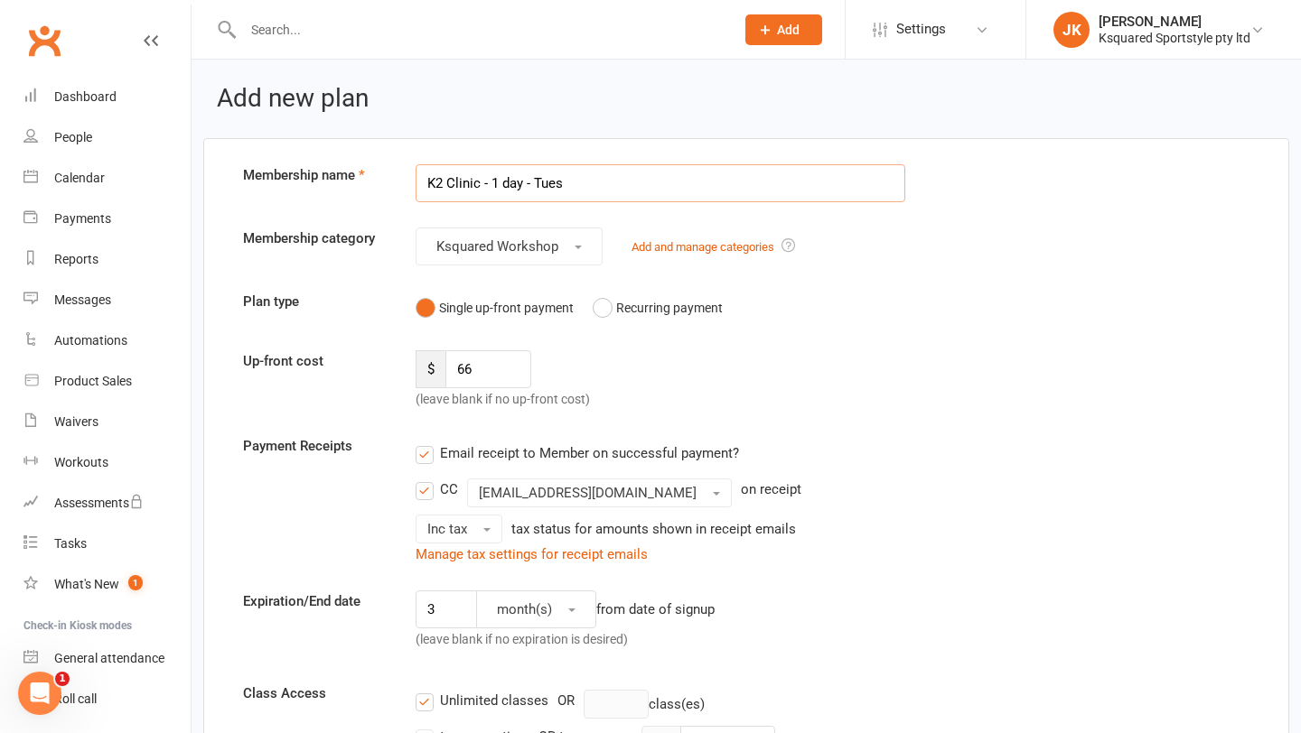
click at [587, 183] on input "K2 Clinic - 1 day - Tues" at bounding box center [661, 183] width 490 height 38
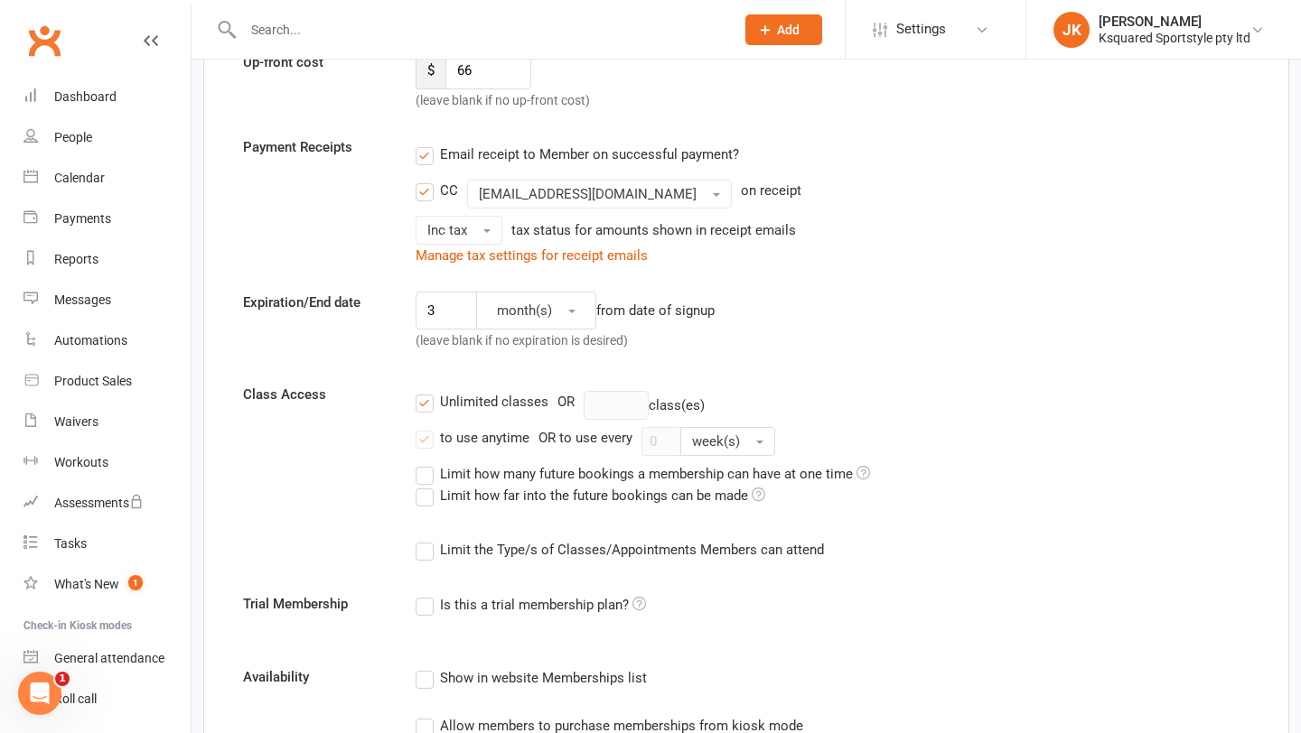
scroll to position [287, 0]
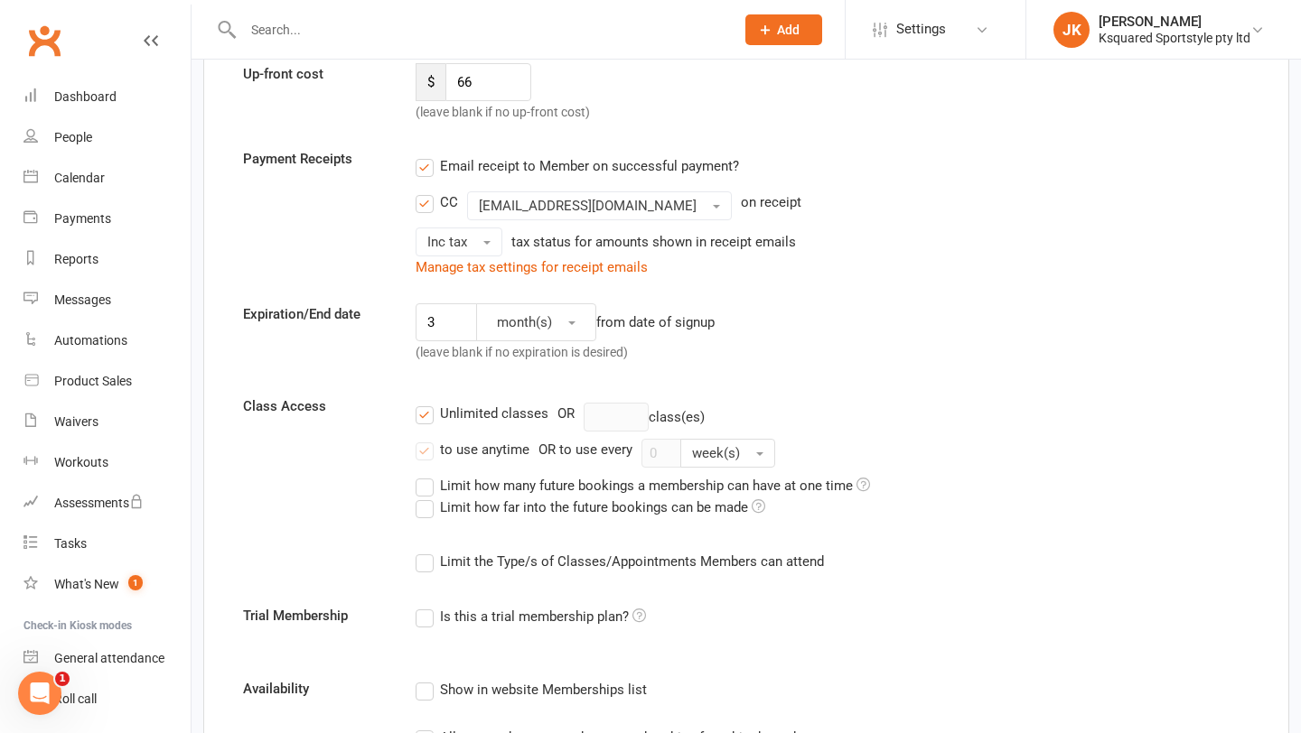
type input "K2 Clinic - 1 day - [DATE]"
click at [449, 326] on input "3" at bounding box center [446, 322] width 61 height 38
type input "2"
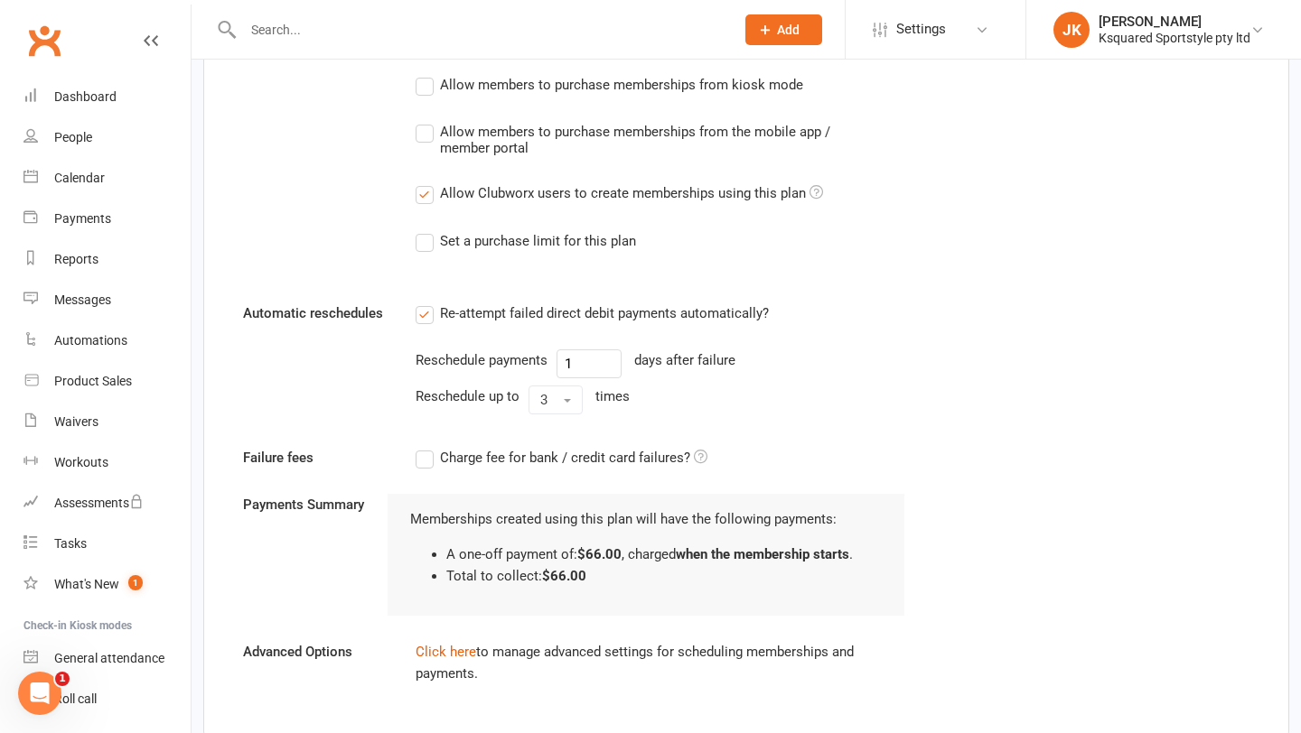
scroll to position [1057, 0]
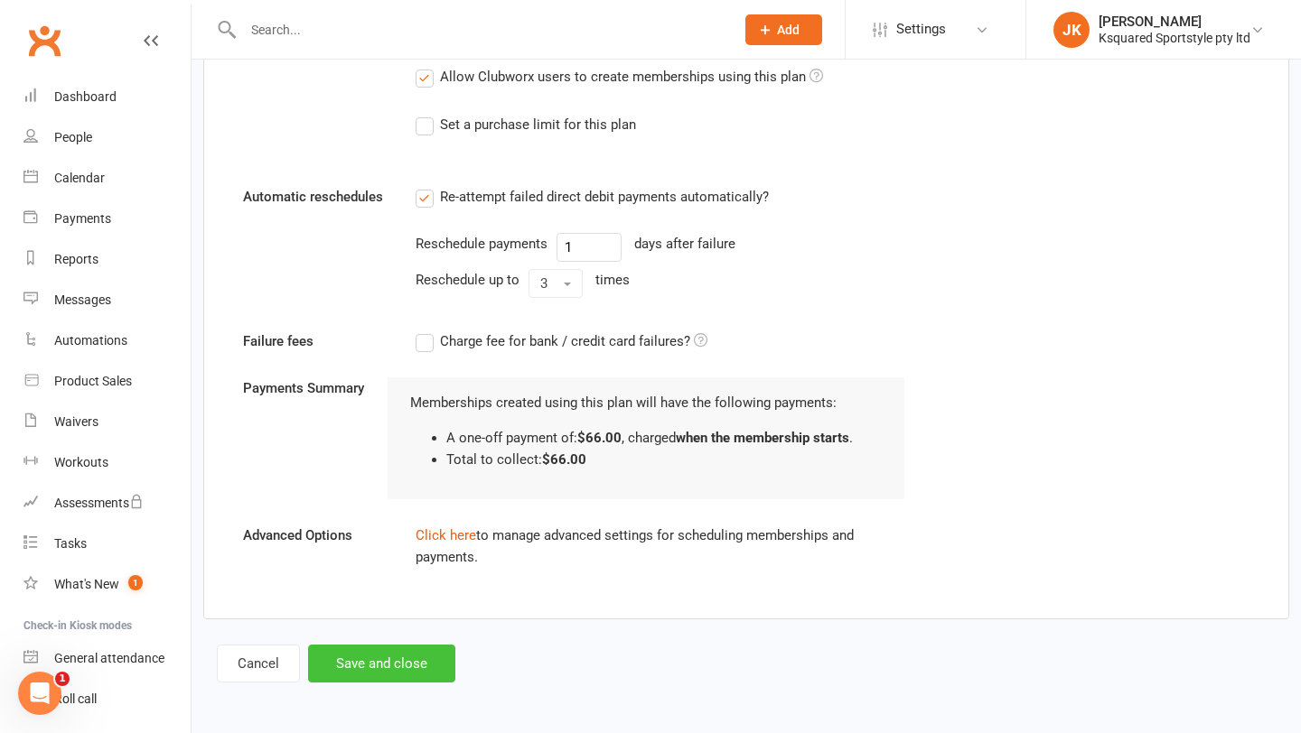
click at [382, 668] on button "Save and close" at bounding box center [381, 664] width 147 height 38
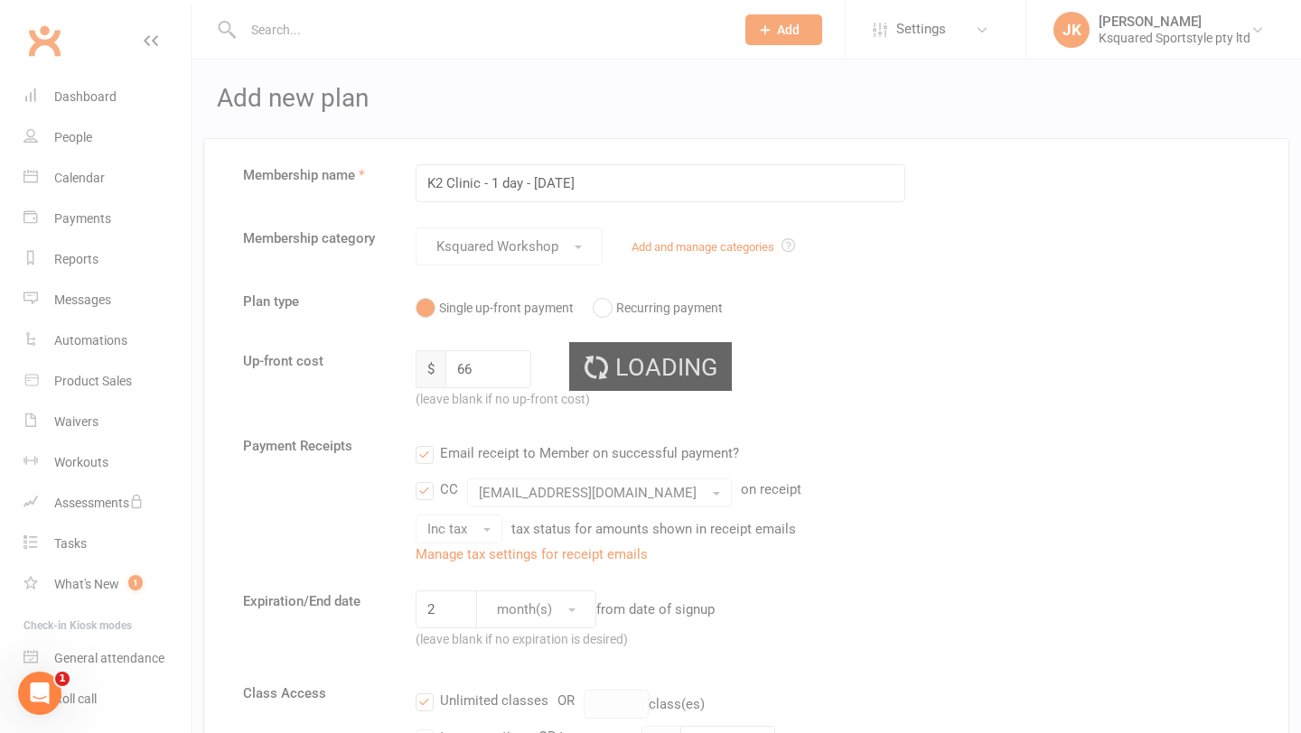
select select "100"
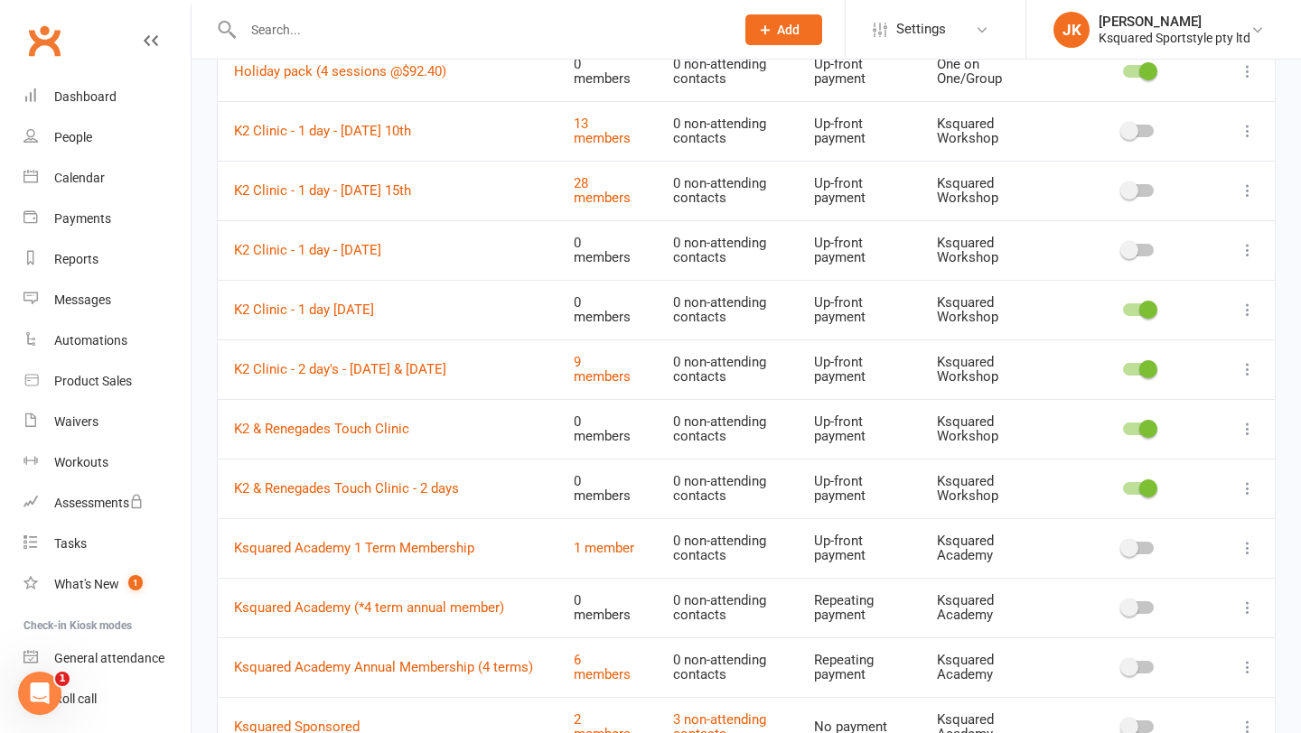
scroll to position [1221, 0]
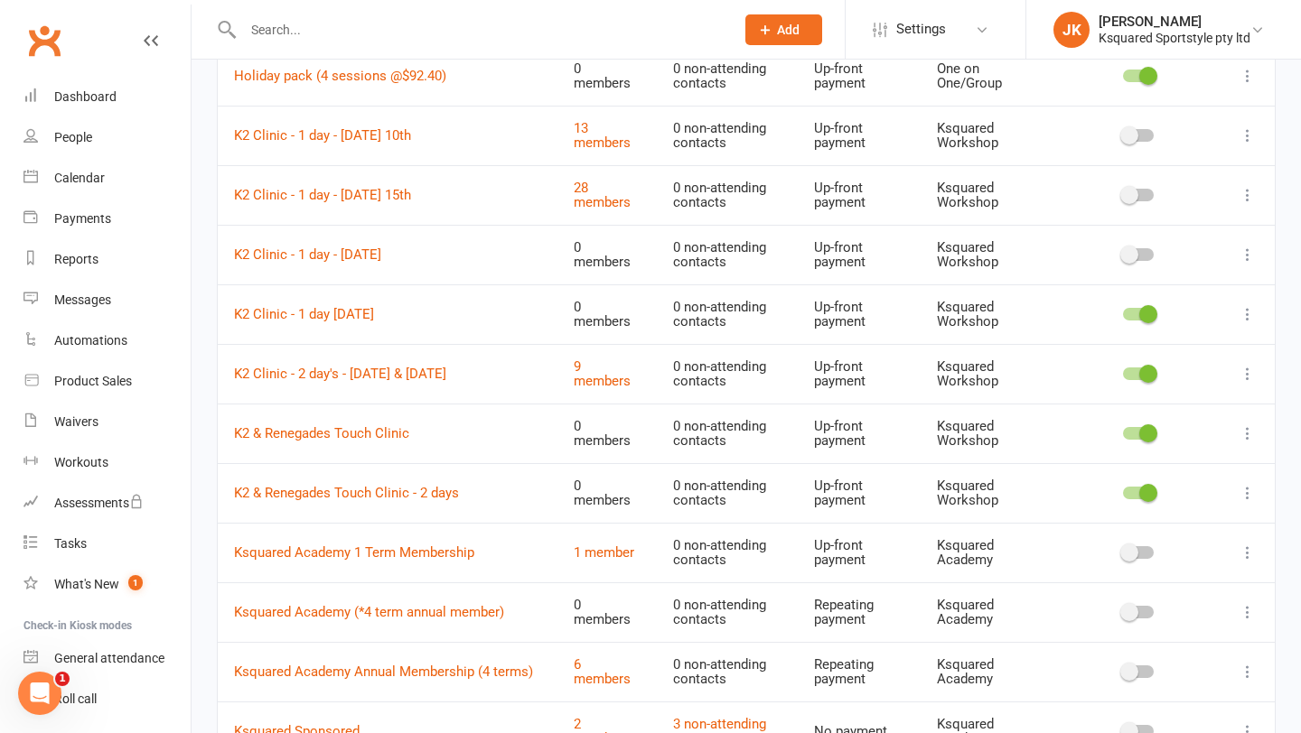
click at [1239, 376] on icon at bounding box center [1247, 374] width 18 height 18
click at [1179, 436] on link "Duplicate" at bounding box center [1167, 445] width 179 height 36
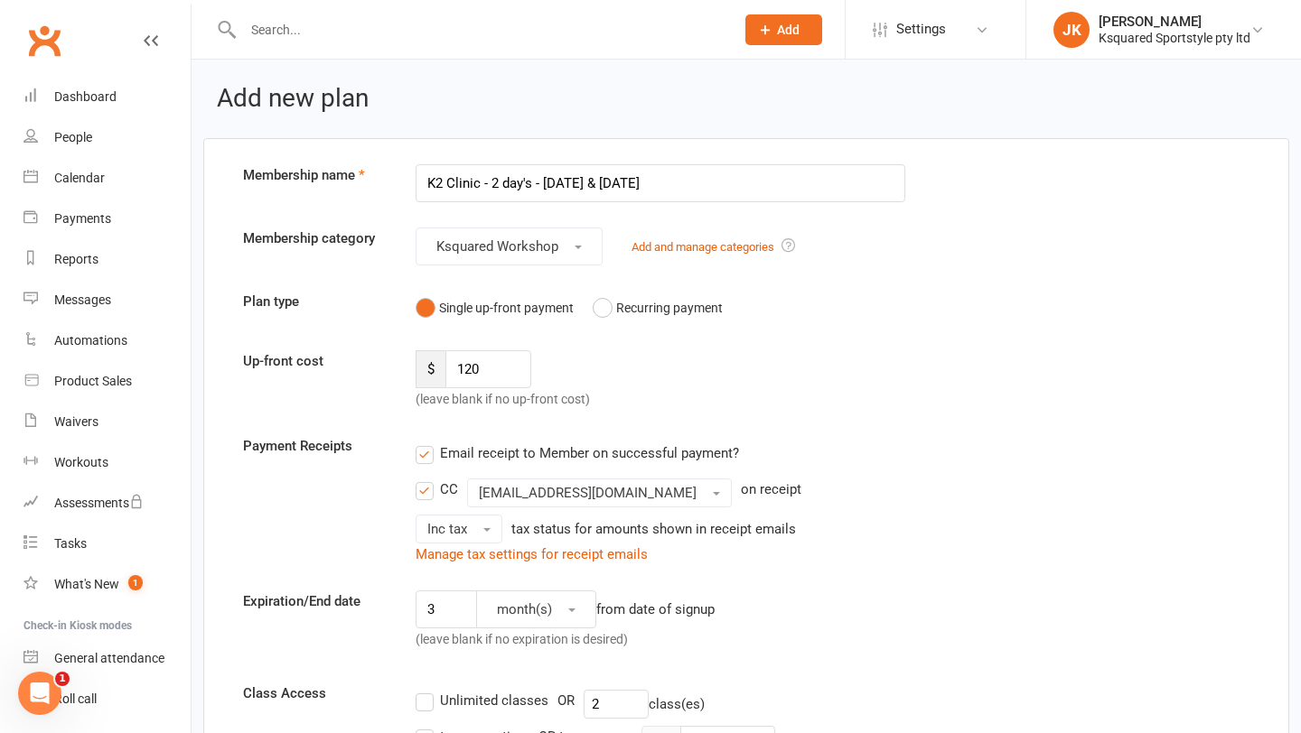
click at [568, 187] on input "K2 Clinic - 2 day's - 10th & 15th of July" at bounding box center [661, 183] width 490 height 38
click at [593, 183] on input "K2 Clinic - 2 day's - 1st & 15th of July" at bounding box center [661, 183] width 490 height 38
click at [644, 183] on input "K2 Clinic - 2 day's - 1st & 7th of July" at bounding box center [661, 183] width 490 height 38
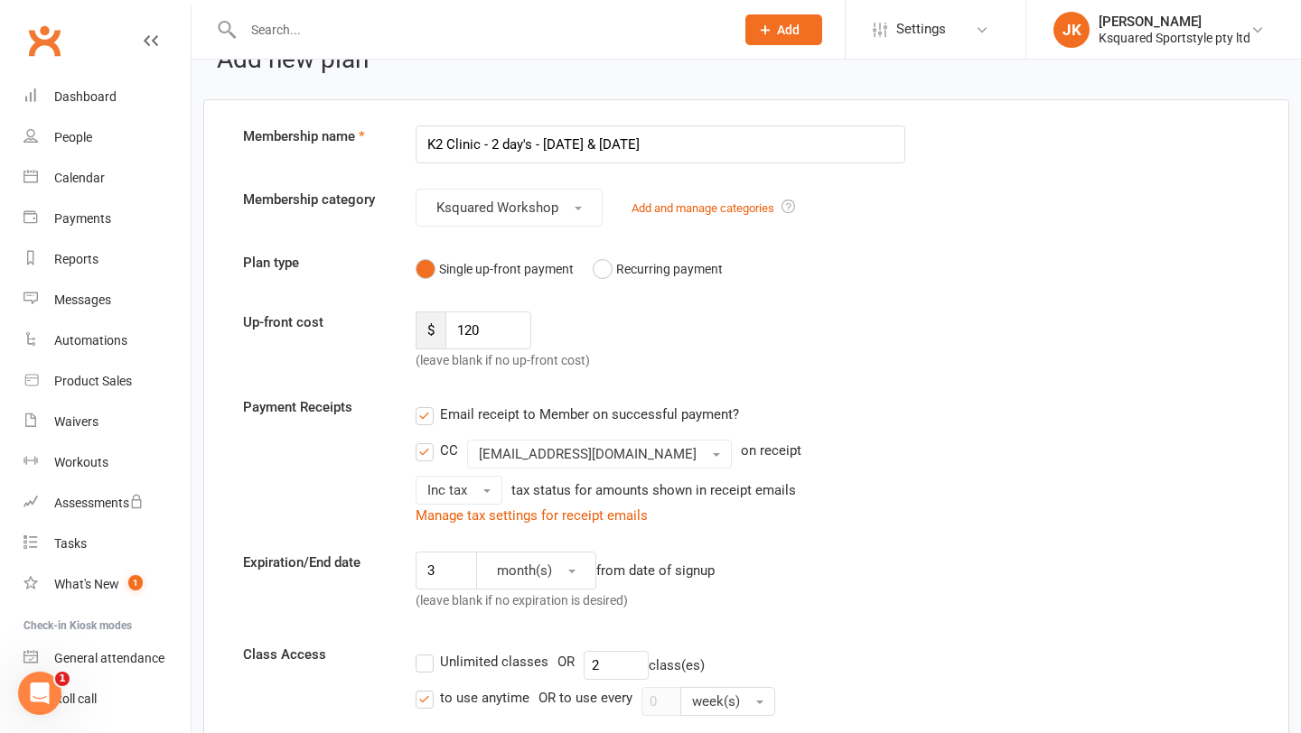
scroll to position [23, 0]
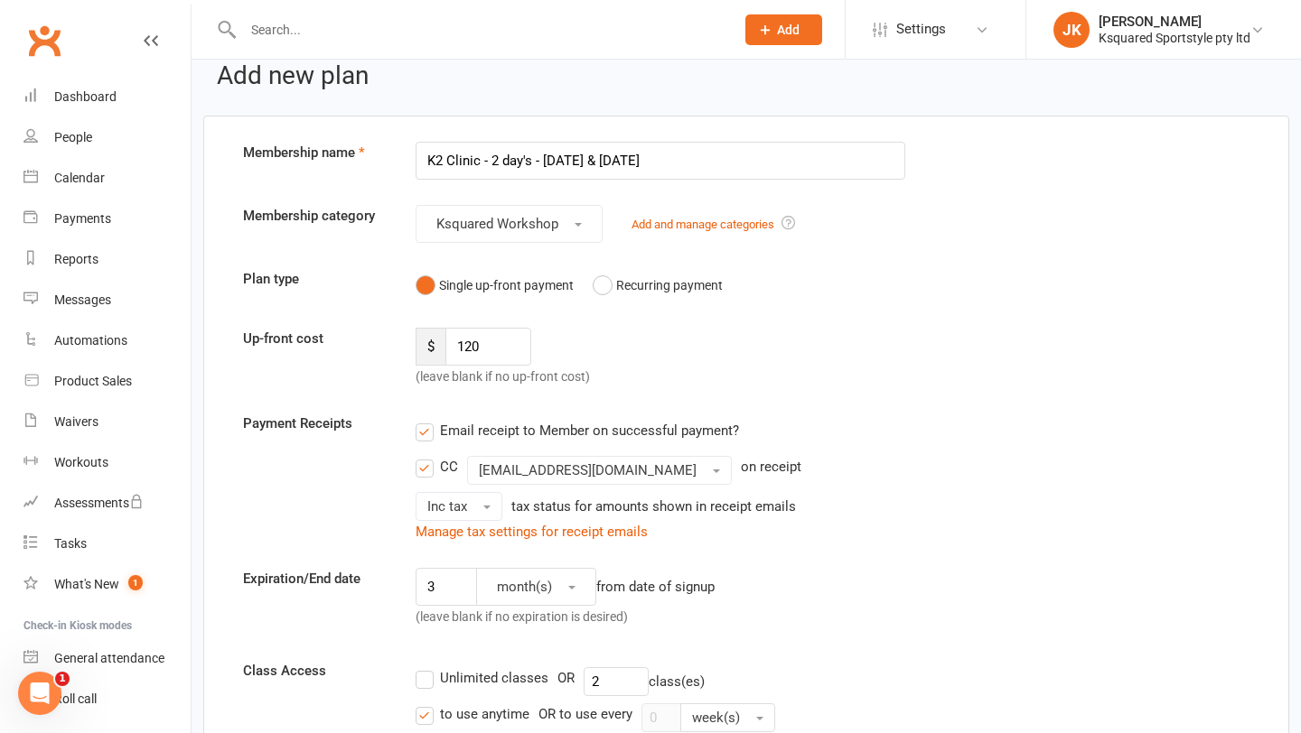
type input "K2 Clinic - 2 day's - [DATE] & [DATE]"
click at [450, 585] on input "3" at bounding box center [446, 587] width 61 height 38
type input "2"
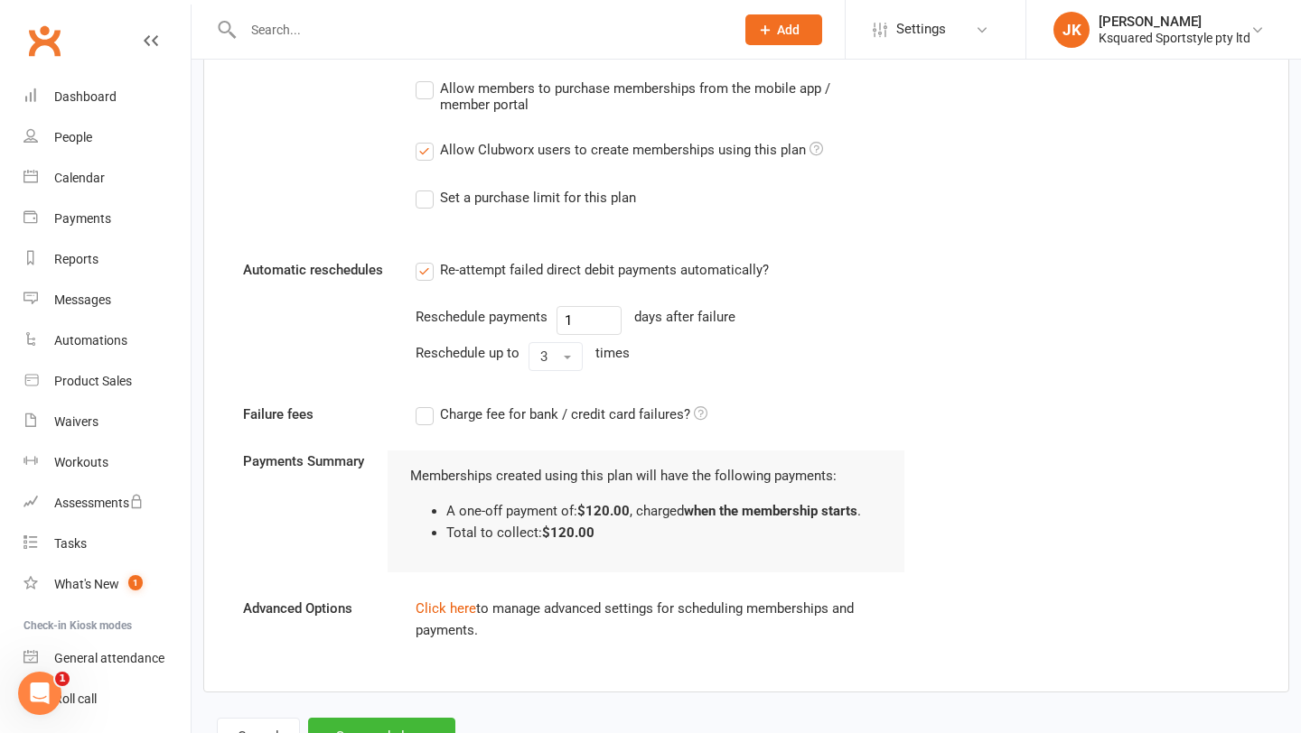
scroll to position [988, 0]
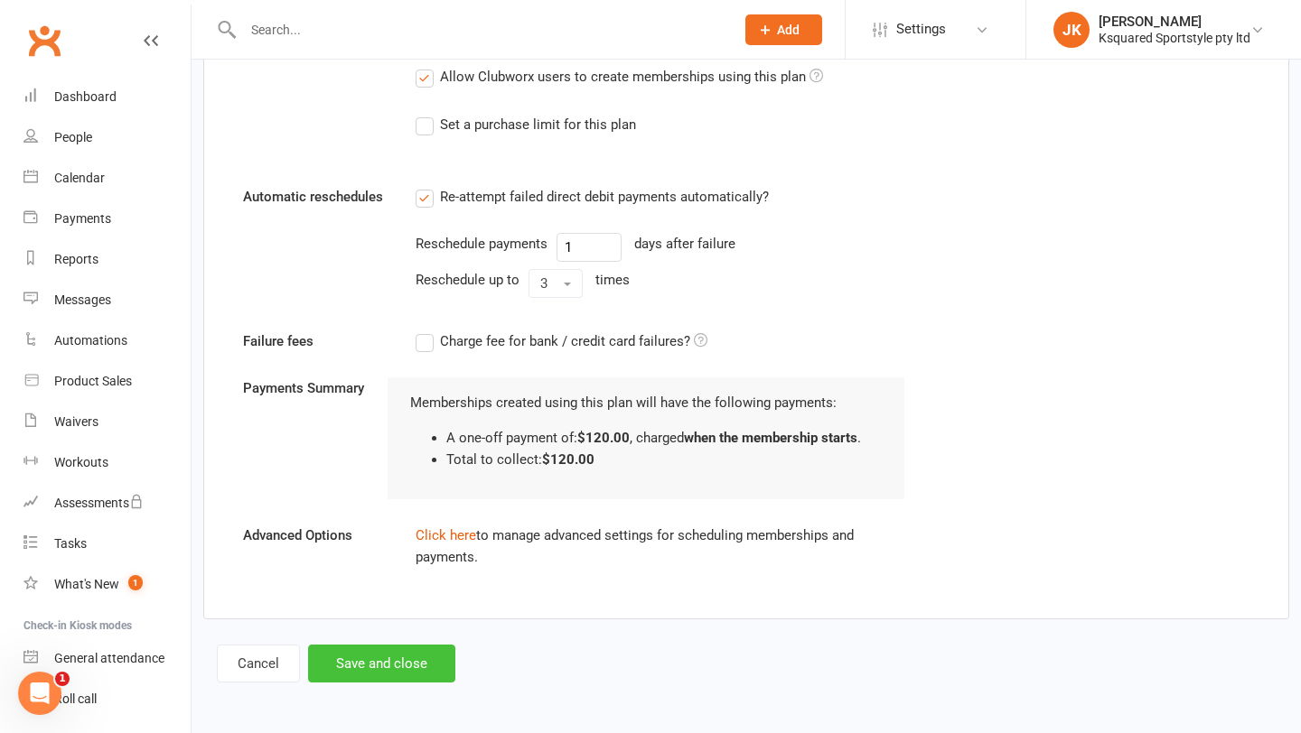
click at [391, 653] on button "Save and close" at bounding box center [381, 664] width 147 height 38
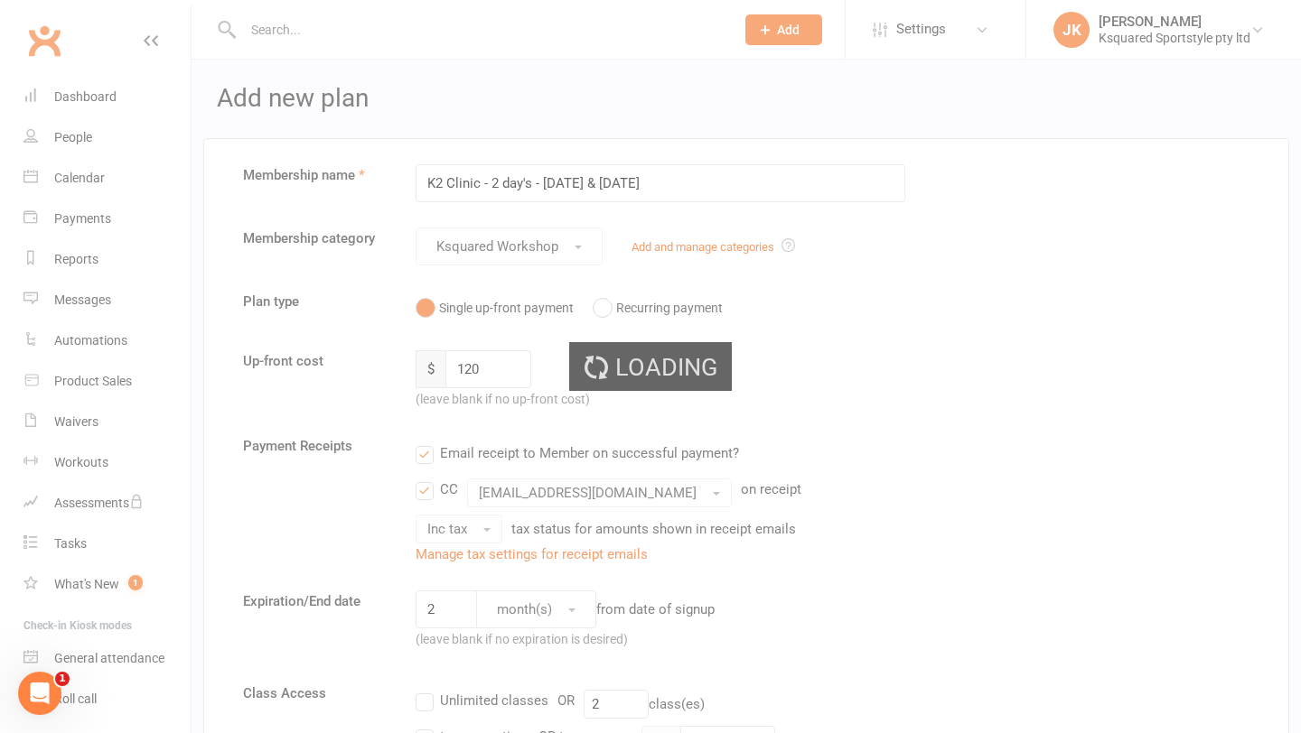
select select "100"
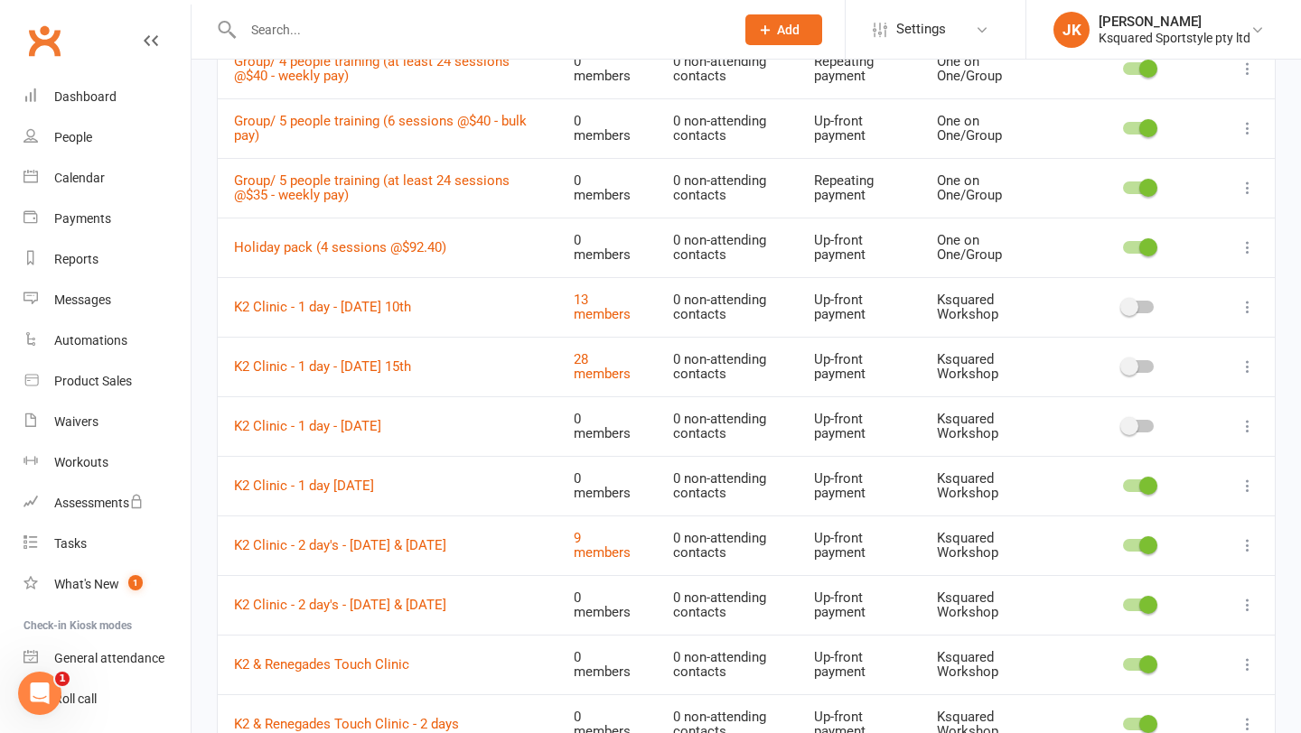
scroll to position [1047, 0]
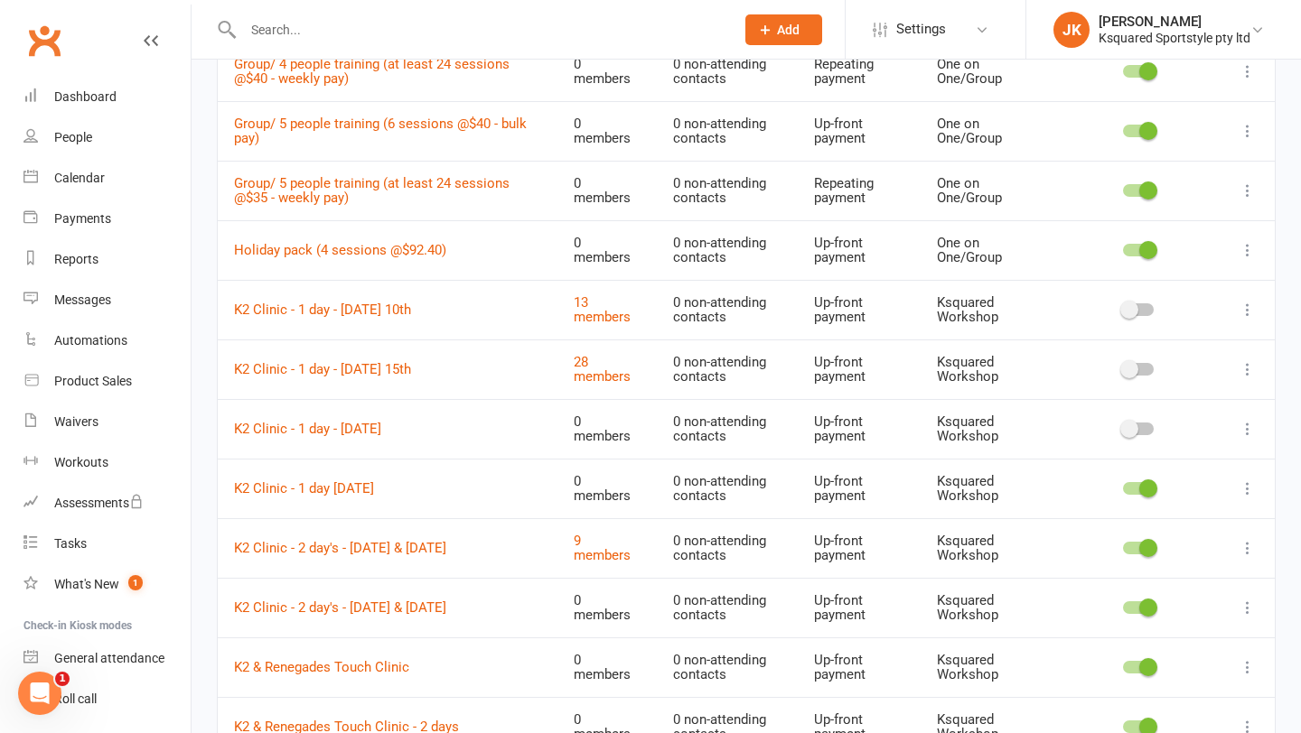
click at [1248, 554] on icon at bounding box center [1247, 548] width 18 height 18
click at [1152, 649] on link "Delete" at bounding box center [1167, 656] width 179 height 36
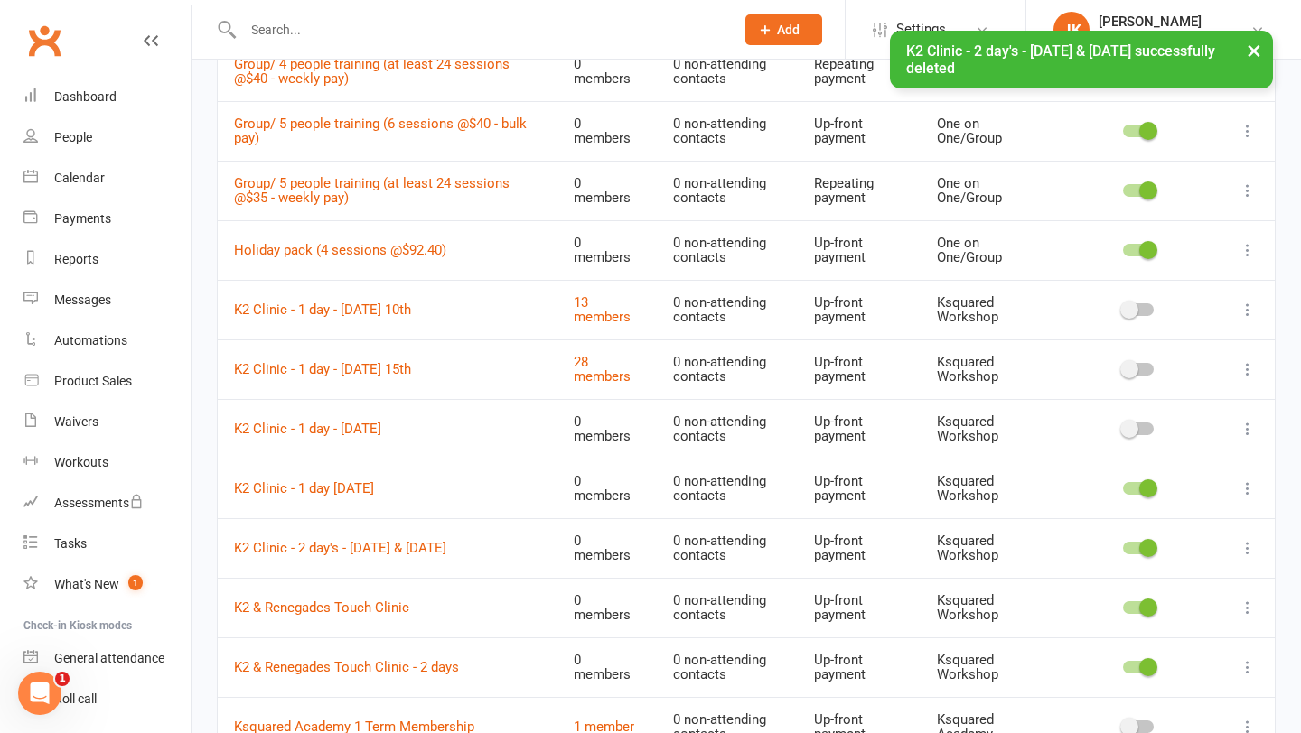
click at [1246, 364] on icon at bounding box center [1247, 369] width 18 height 18
click at [1130, 476] on link "Delete" at bounding box center [1167, 477] width 179 height 36
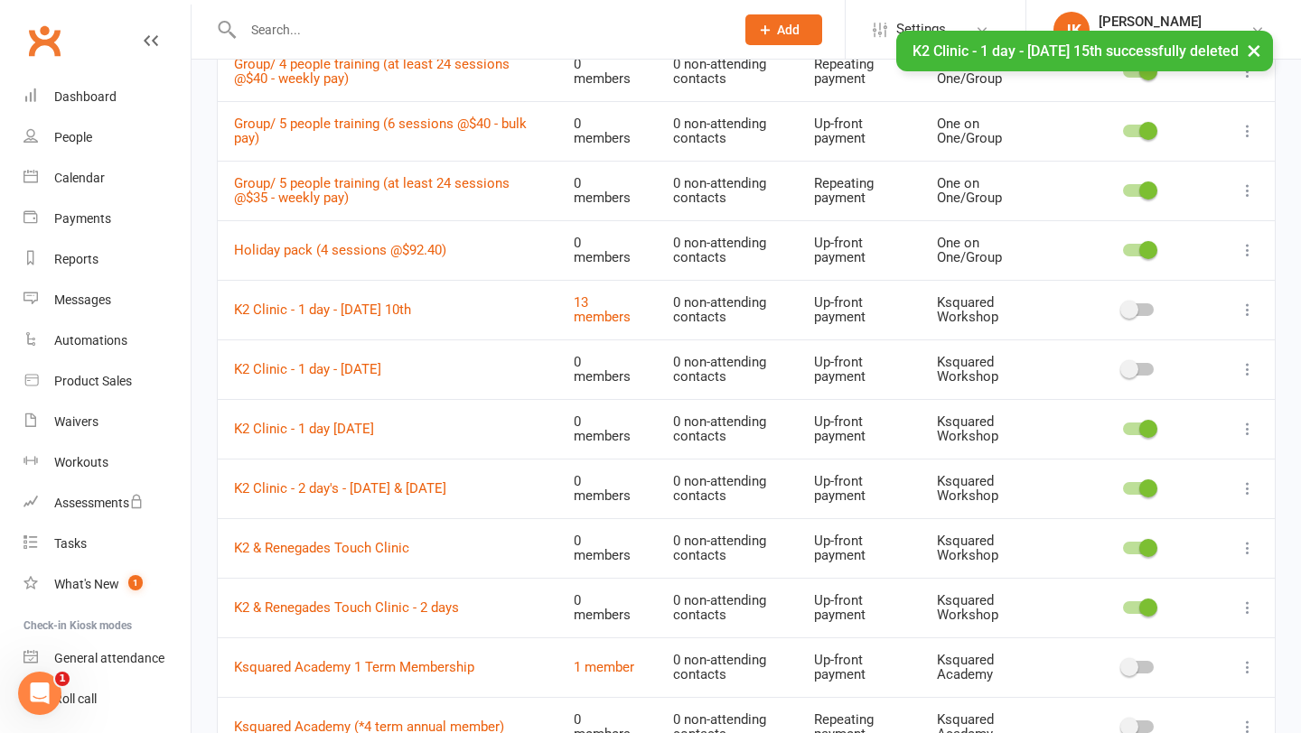
click at [1239, 313] on icon at bounding box center [1247, 310] width 18 height 18
click at [1173, 416] on link "Delete" at bounding box center [1167, 417] width 179 height 36
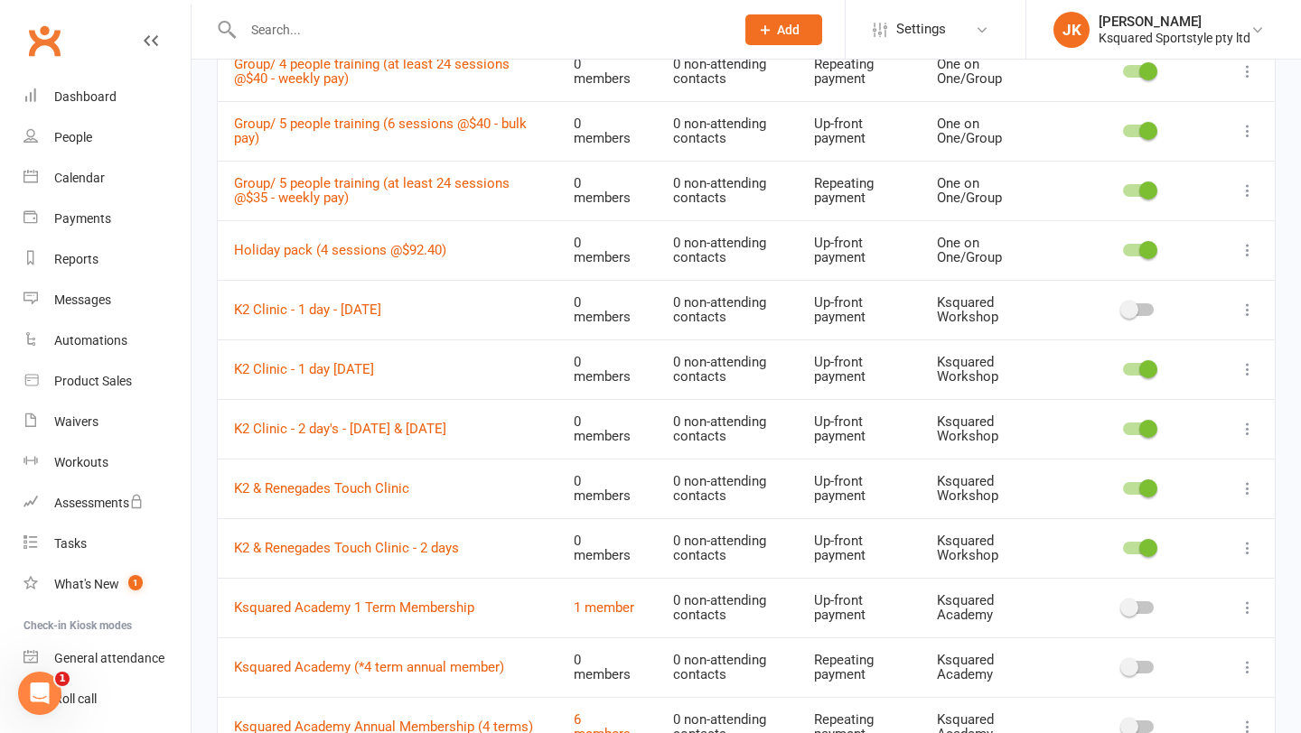
click at [1128, 309] on span at bounding box center [1129, 310] width 18 height 18
click at [1123, 307] on input "checkbox" at bounding box center [1123, 307] width 0 height 0
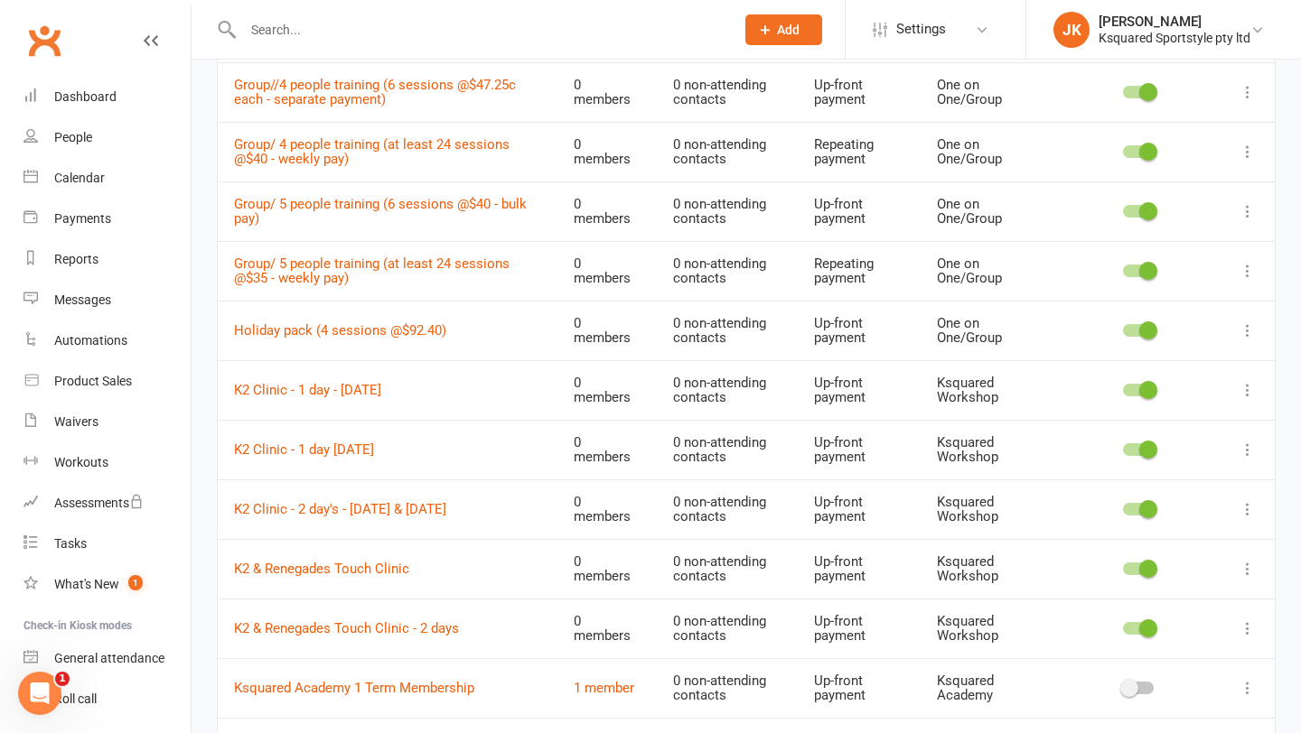
scroll to position [936, 0]
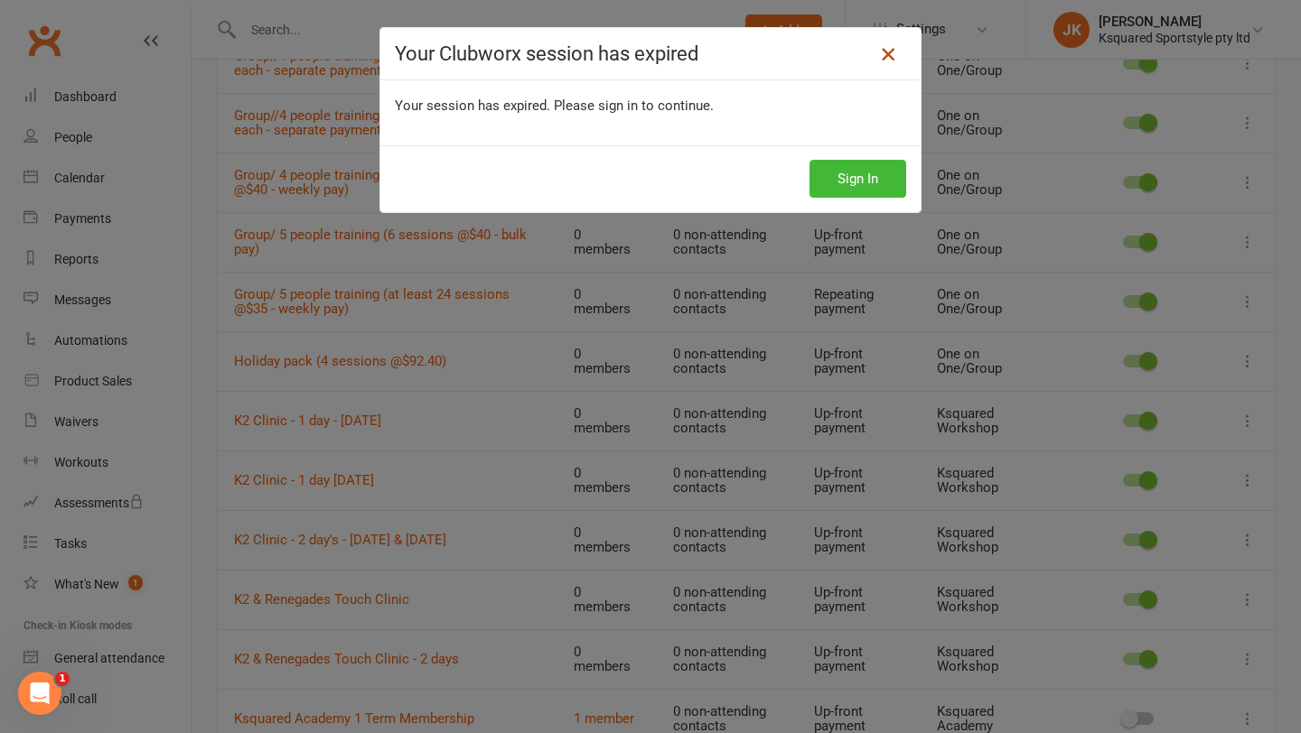
click at [888, 51] on icon at bounding box center [888, 54] width 22 height 22
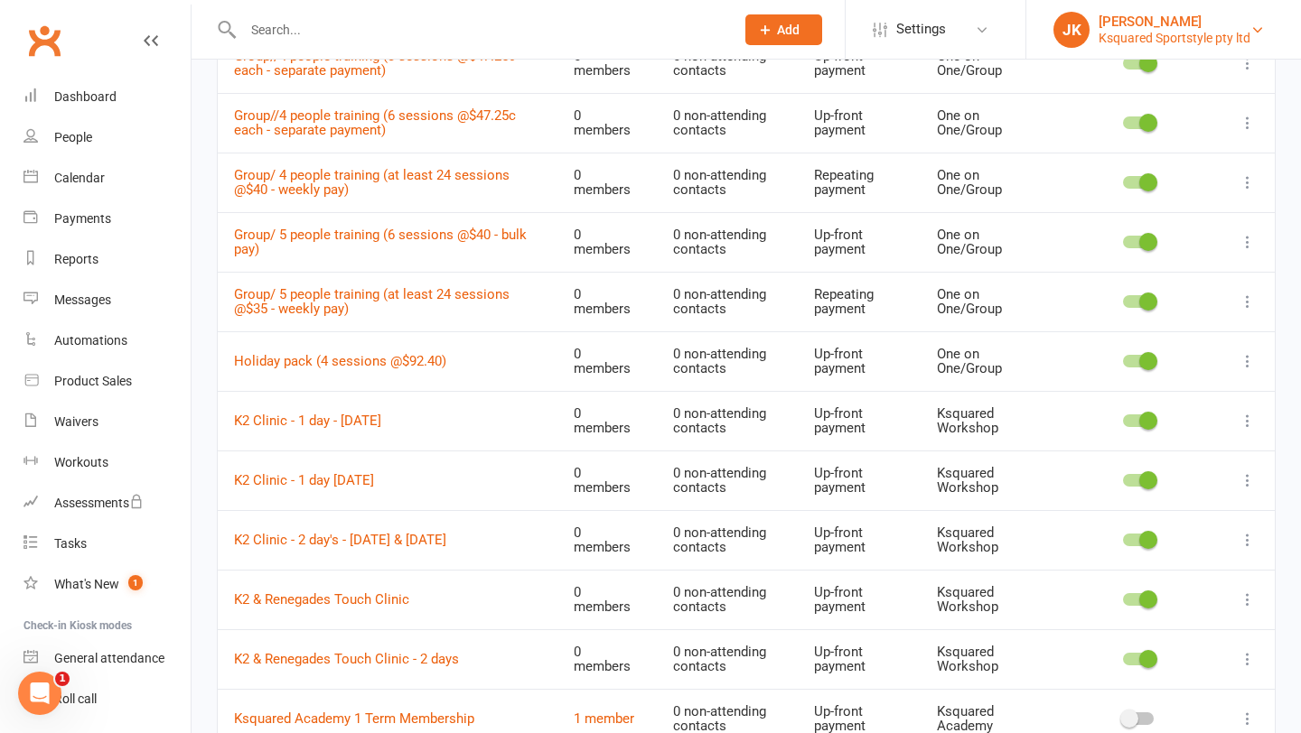
click at [1171, 41] on div "Ksquared Sportstyle pty ltd" at bounding box center [1174, 38] width 152 height 16
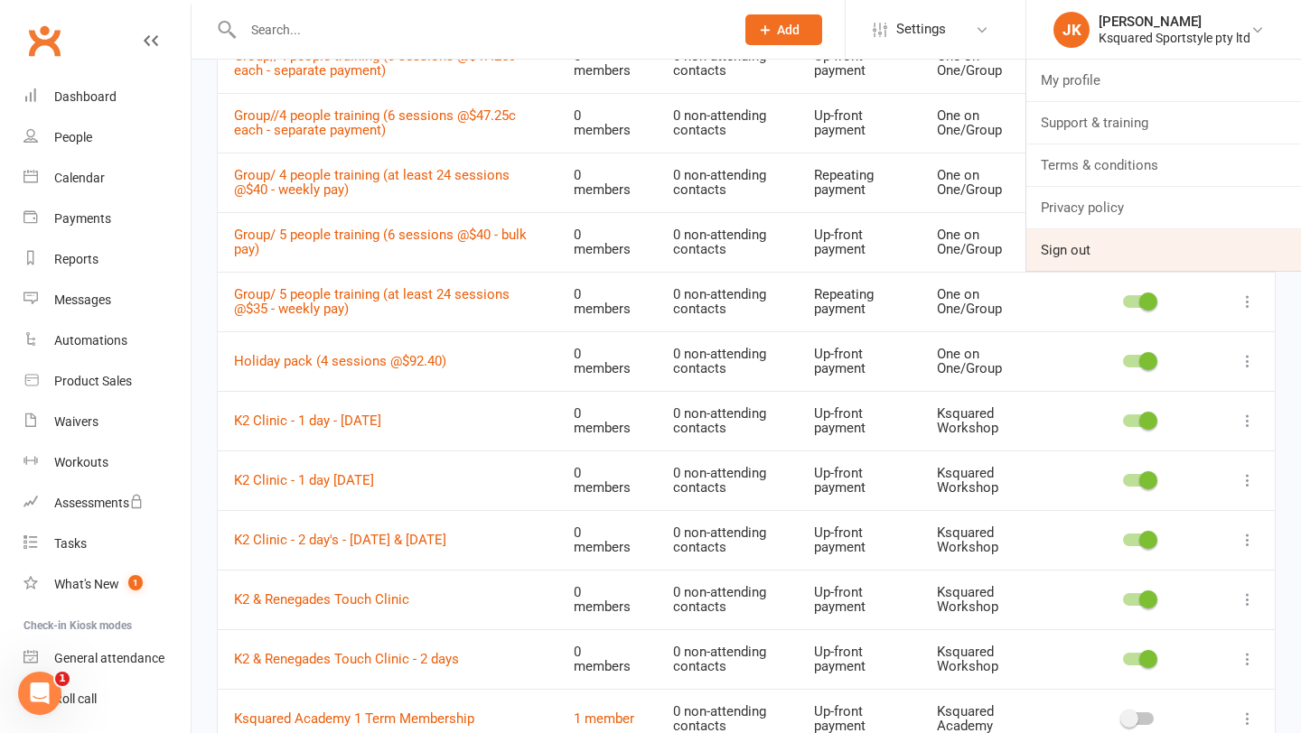
click at [1069, 243] on link "Sign out" at bounding box center [1163, 250] width 275 height 42
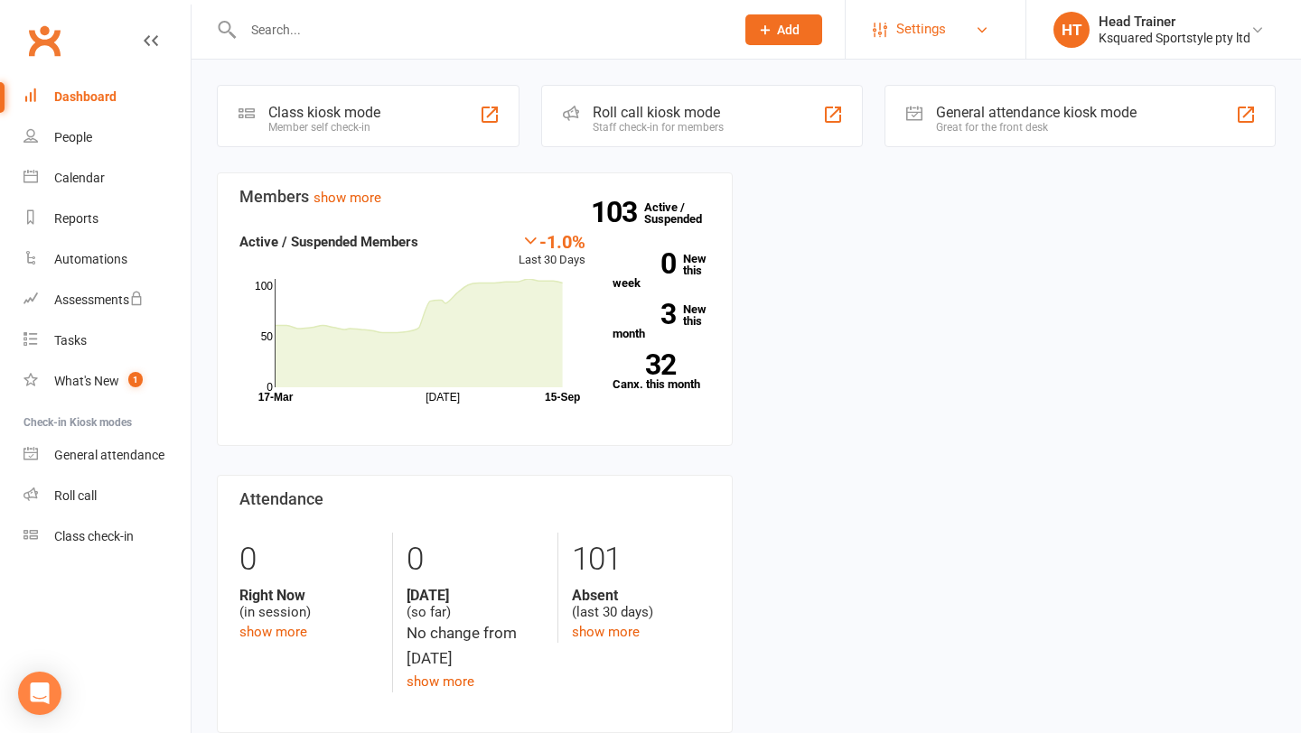
click at [960, 28] on link "Settings" at bounding box center [936, 29] width 126 height 41
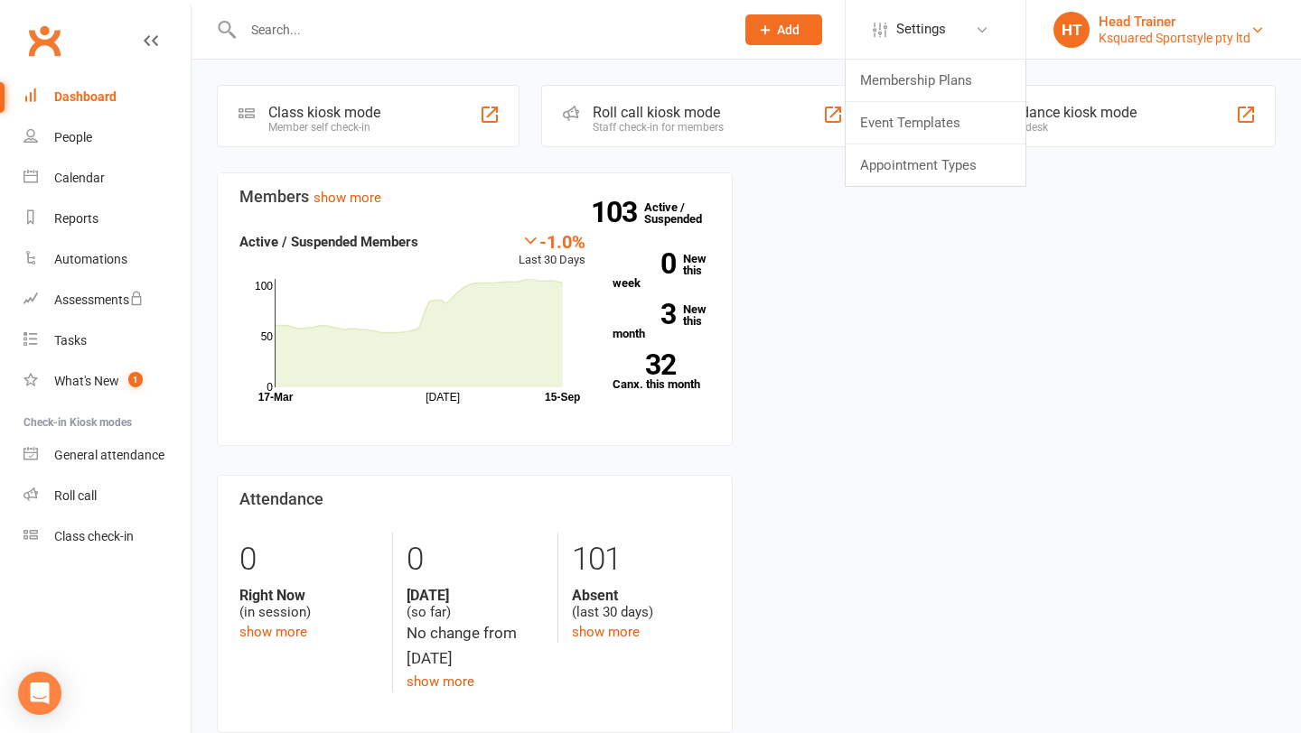
click at [1159, 16] on div "Head Trainer" at bounding box center [1174, 22] width 152 height 16
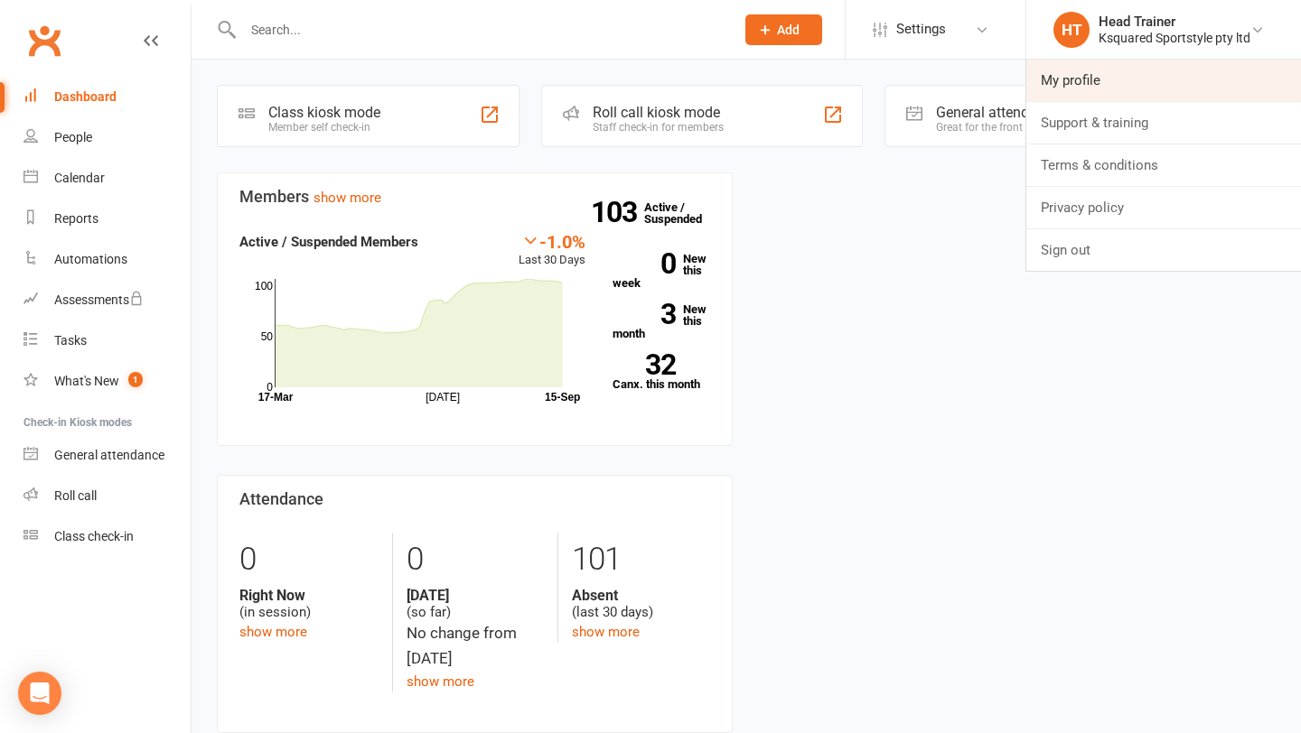
click at [1131, 90] on link "My profile" at bounding box center [1163, 81] width 275 height 42
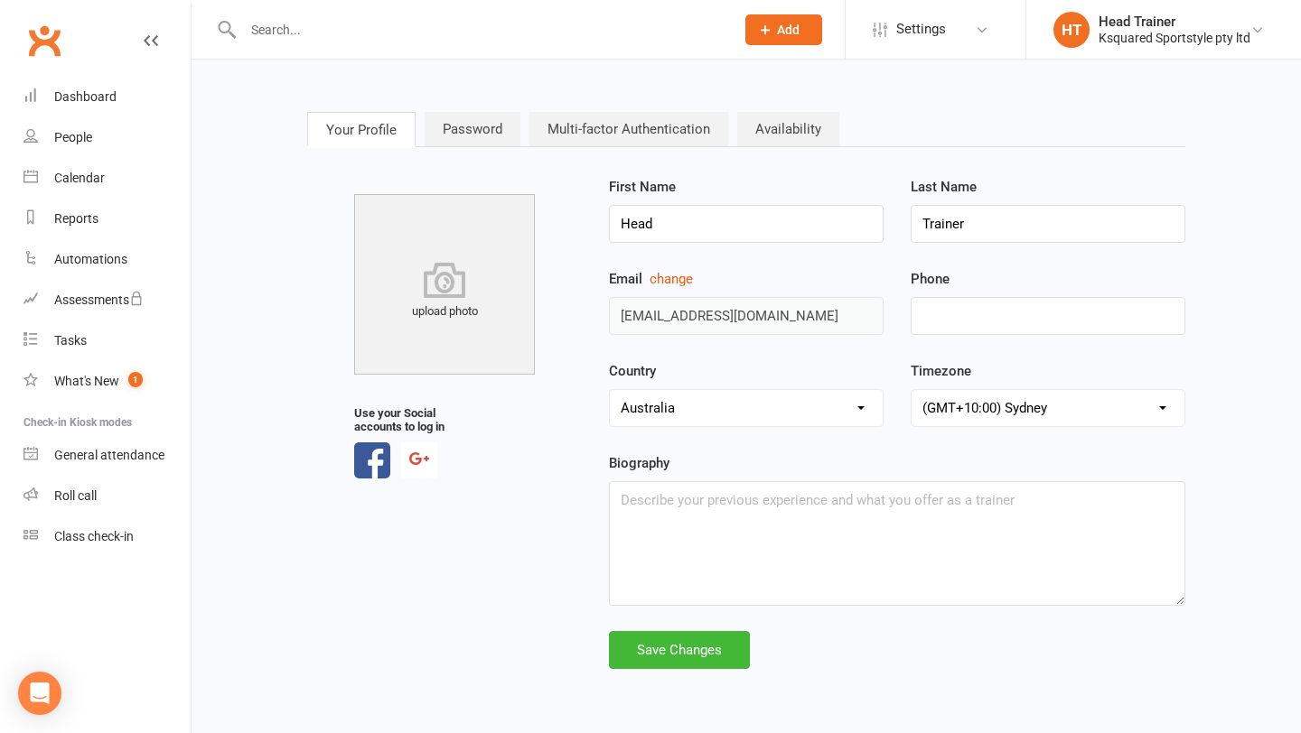
click at [486, 147] on nav "Your Profile Password Multi-factor Authentication Availability" at bounding box center [746, 130] width 878 height 37
click at [486, 126] on link "Password" at bounding box center [473, 129] width 96 height 34
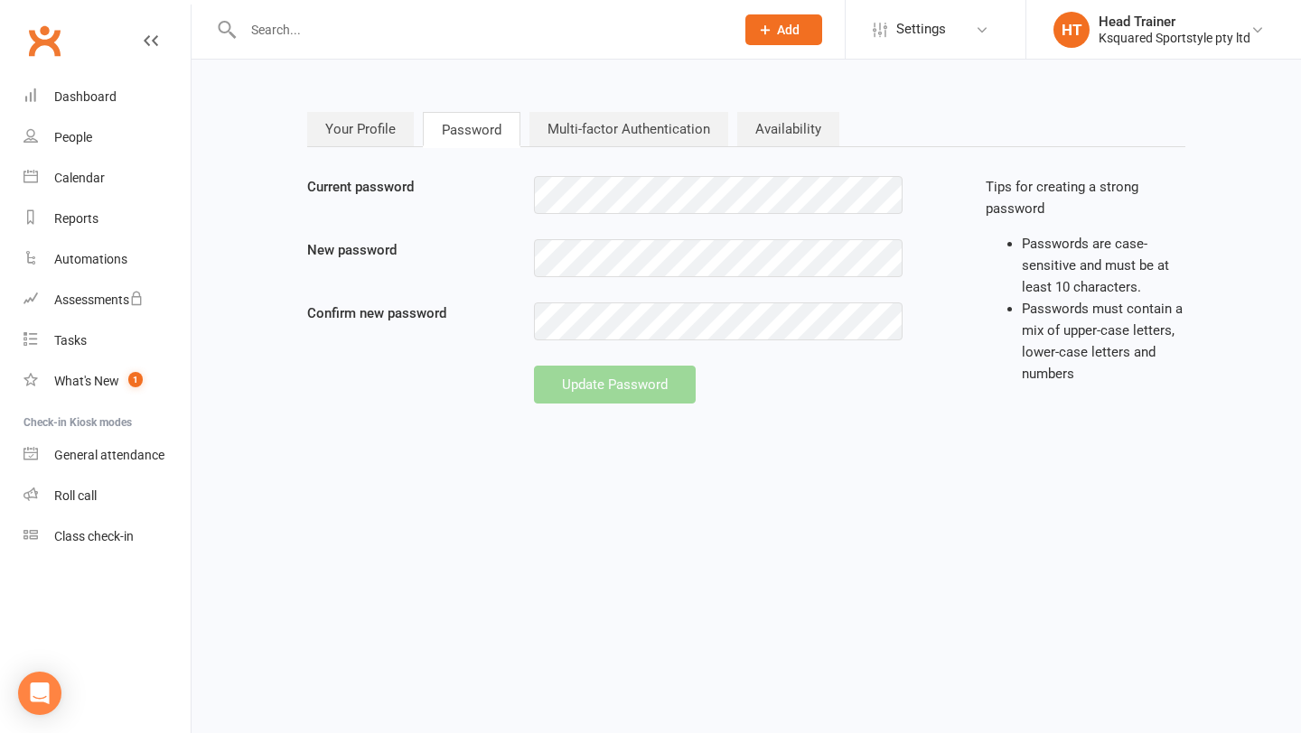
click at [552, 127] on link "Multi-factor Authentication" at bounding box center [628, 129] width 199 height 34
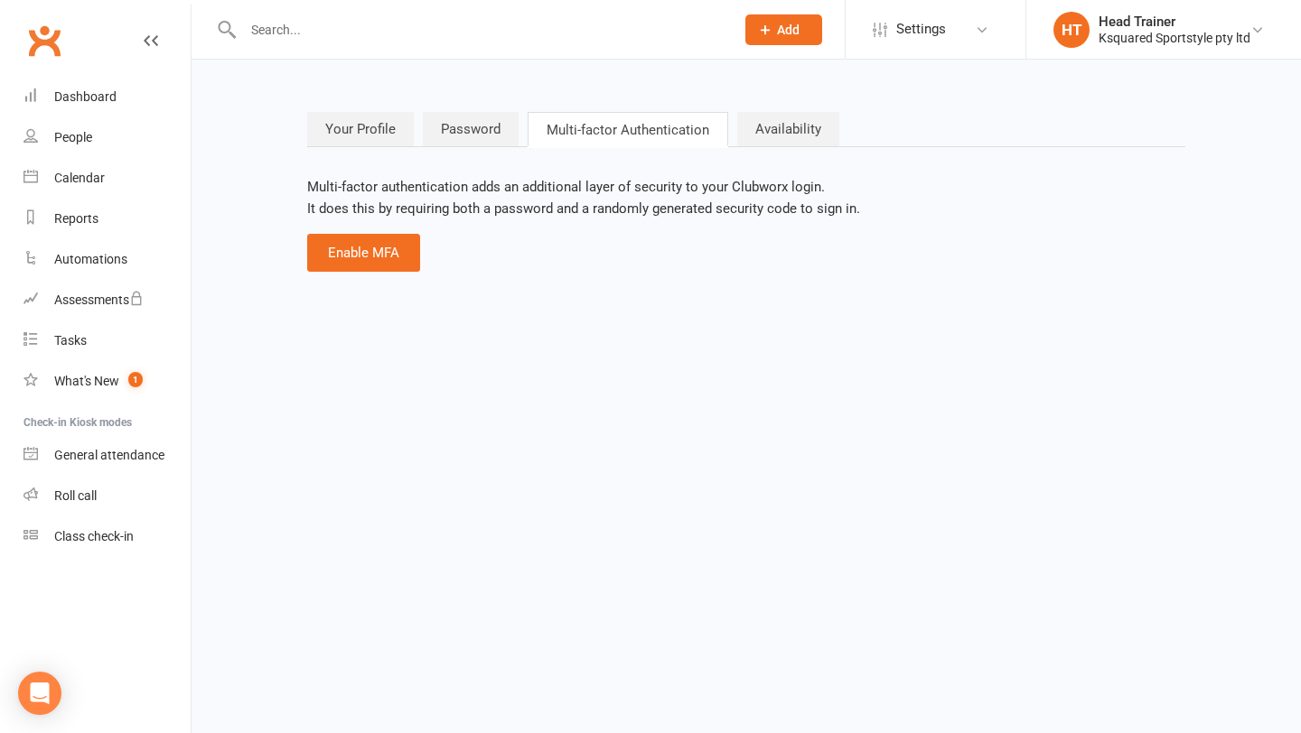
click at [791, 130] on link "Availability" at bounding box center [788, 129] width 102 height 34
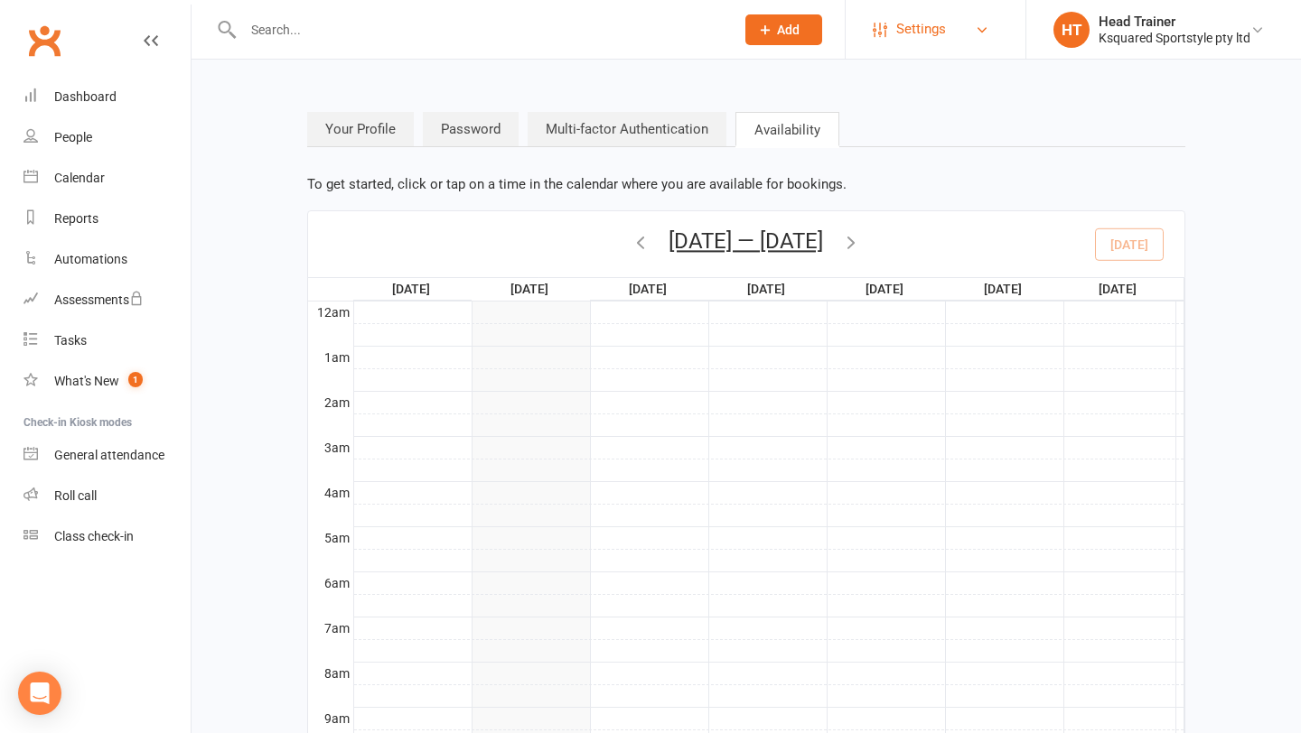
click at [959, 33] on link "Settings" at bounding box center [936, 29] width 126 height 41
click at [934, 83] on link "Membership Plans" at bounding box center [935, 81] width 180 height 42
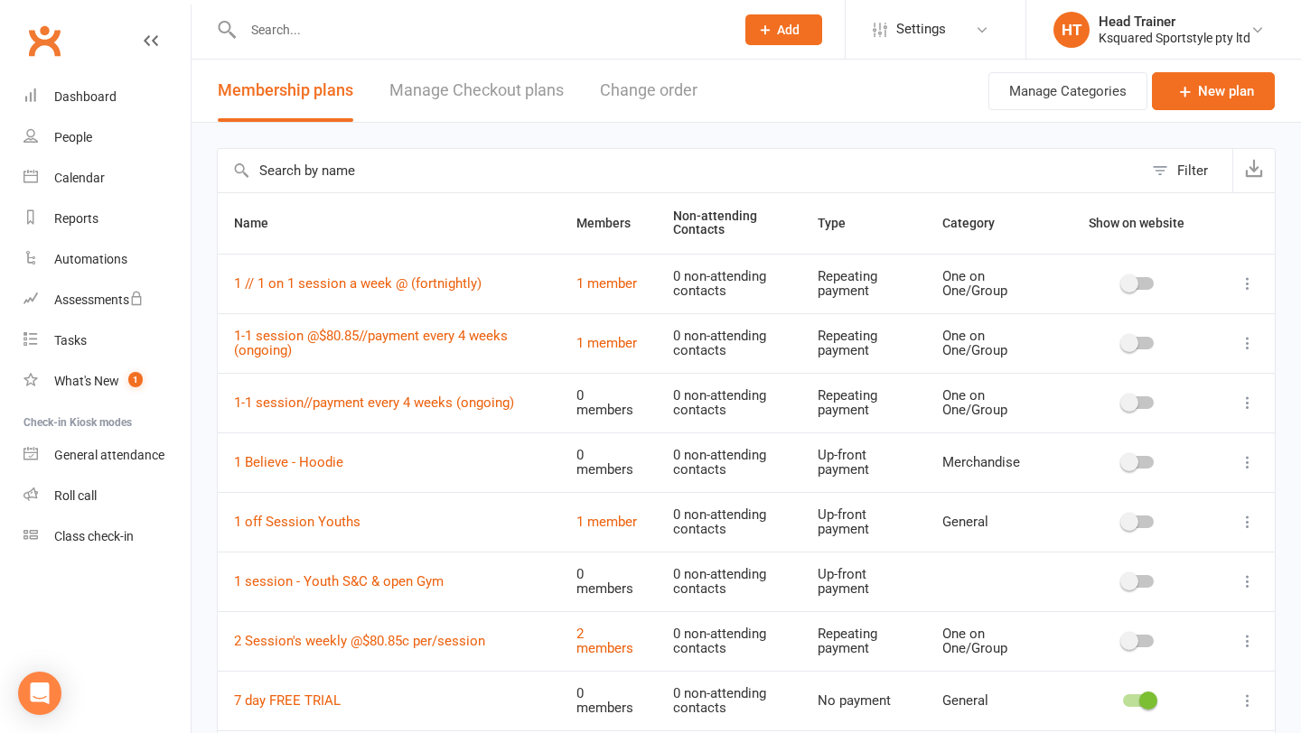
click at [513, 93] on link "Manage Checkout plans" at bounding box center [476, 91] width 174 height 62
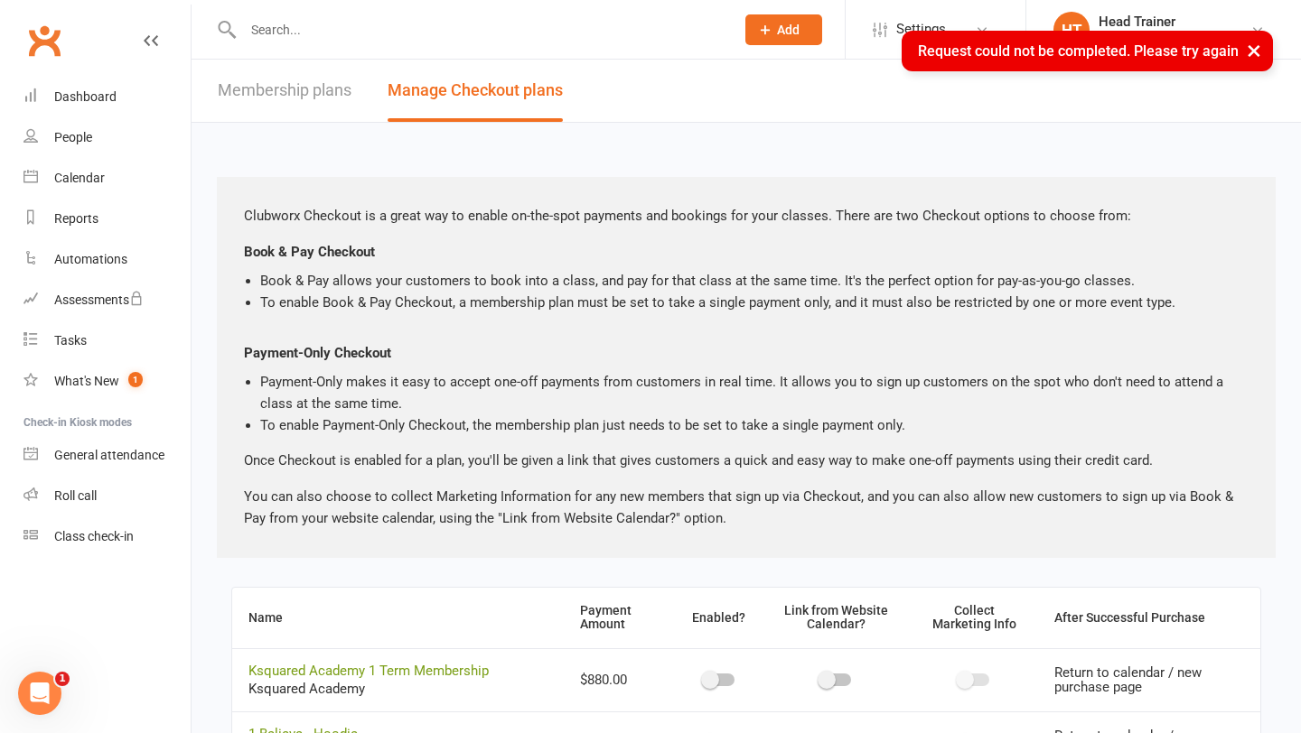
click at [1257, 46] on button "×" at bounding box center [1253, 50] width 33 height 39
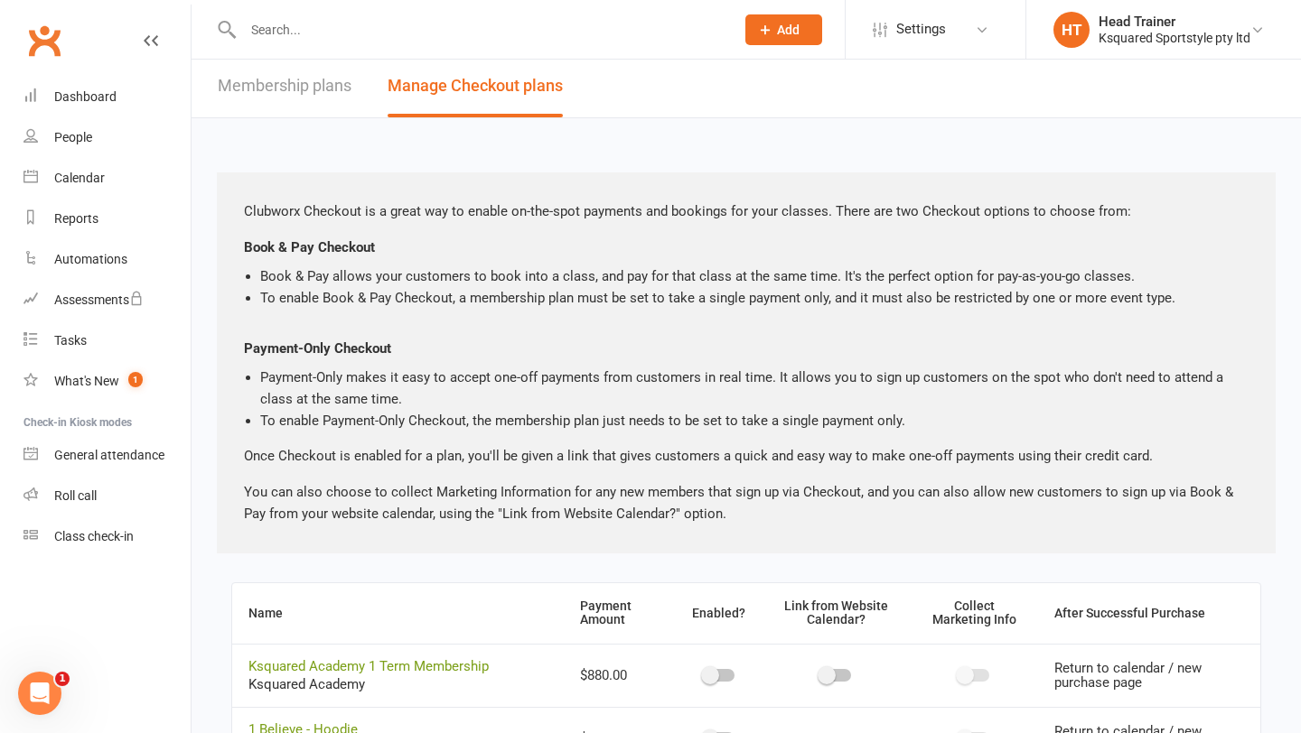
scroll to position [2, 0]
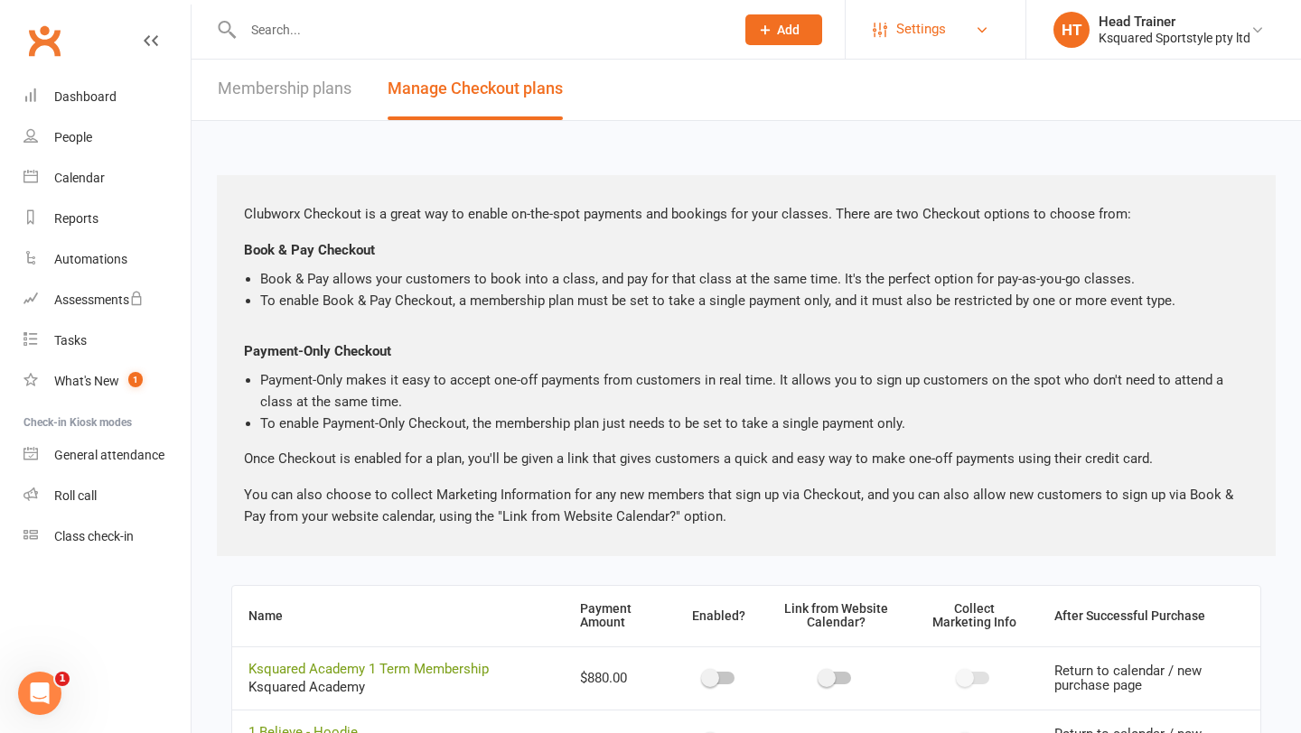
click at [909, 33] on span "Settings" at bounding box center [921, 29] width 50 height 41
click at [920, 31] on span "Settings" at bounding box center [921, 29] width 50 height 41
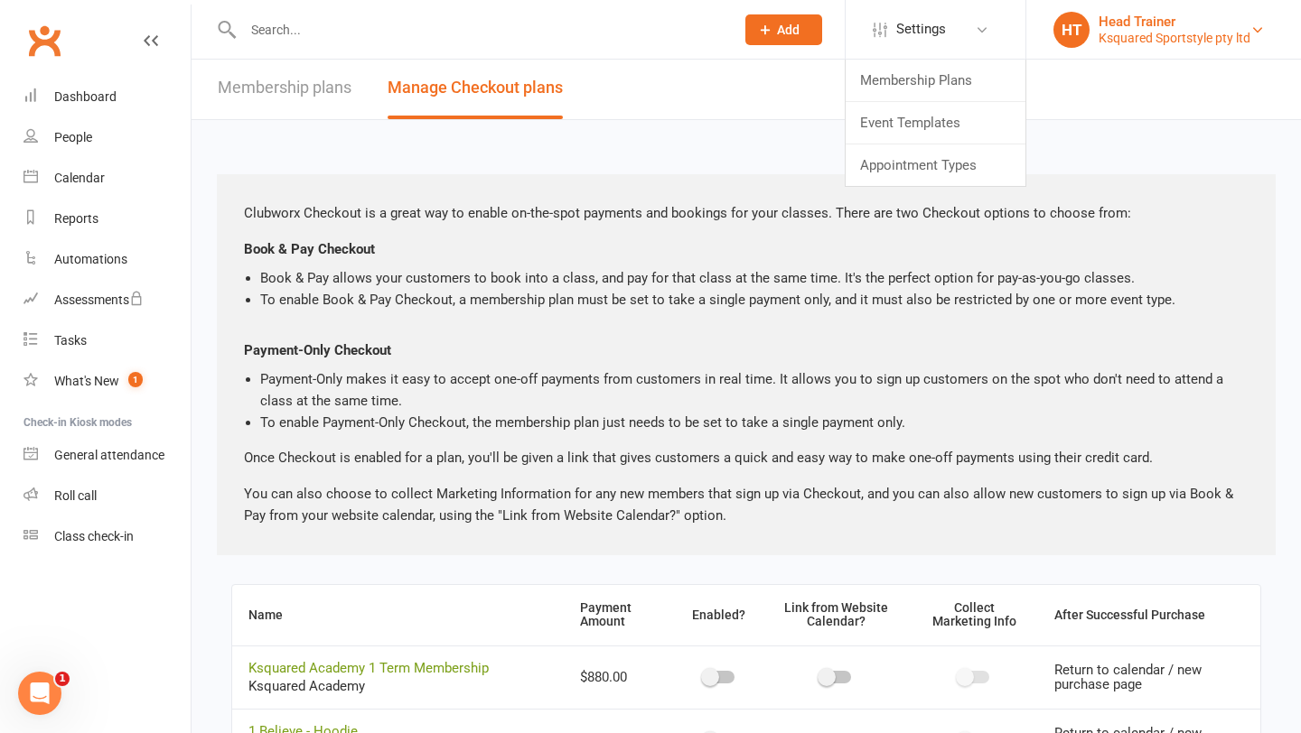
click at [1187, 30] on div "Ksquared Sportstyle pty ltd" at bounding box center [1174, 38] width 152 height 16
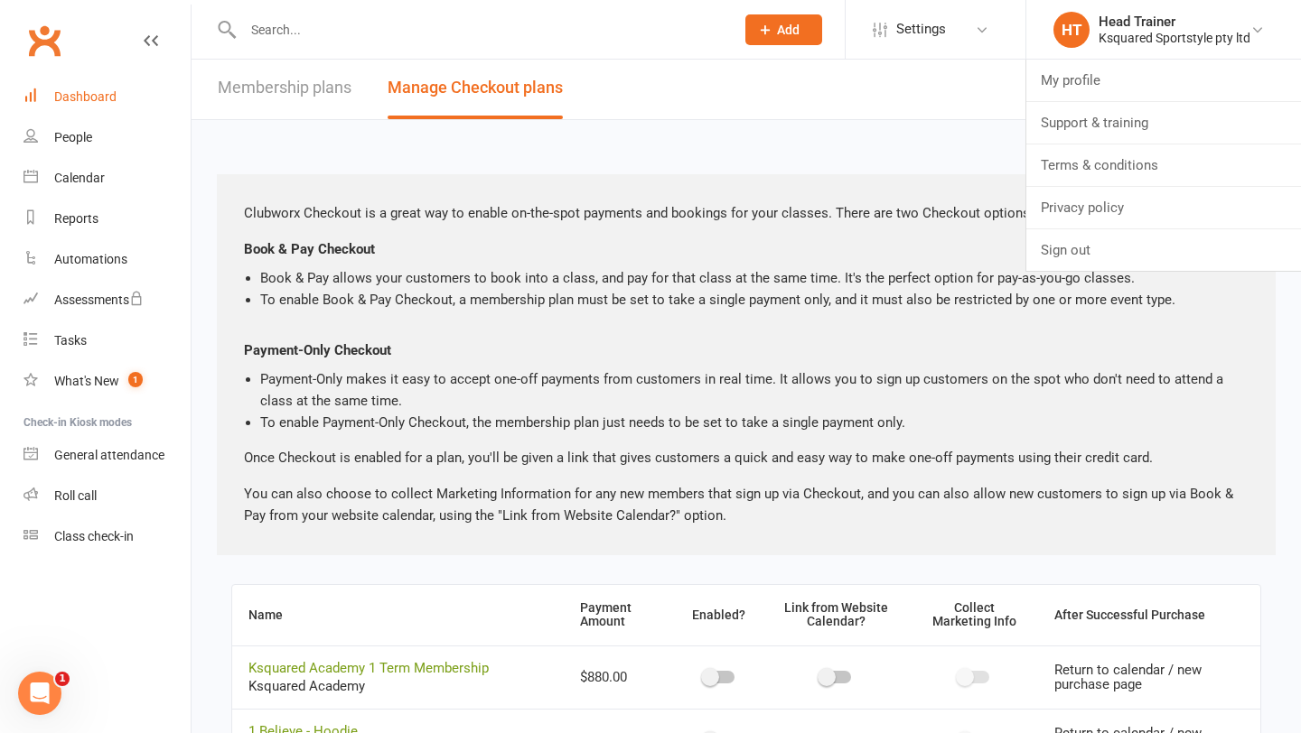
click at [87, 106] on link "Dashboard" at bounding box center [106, 97] width 167 height 41
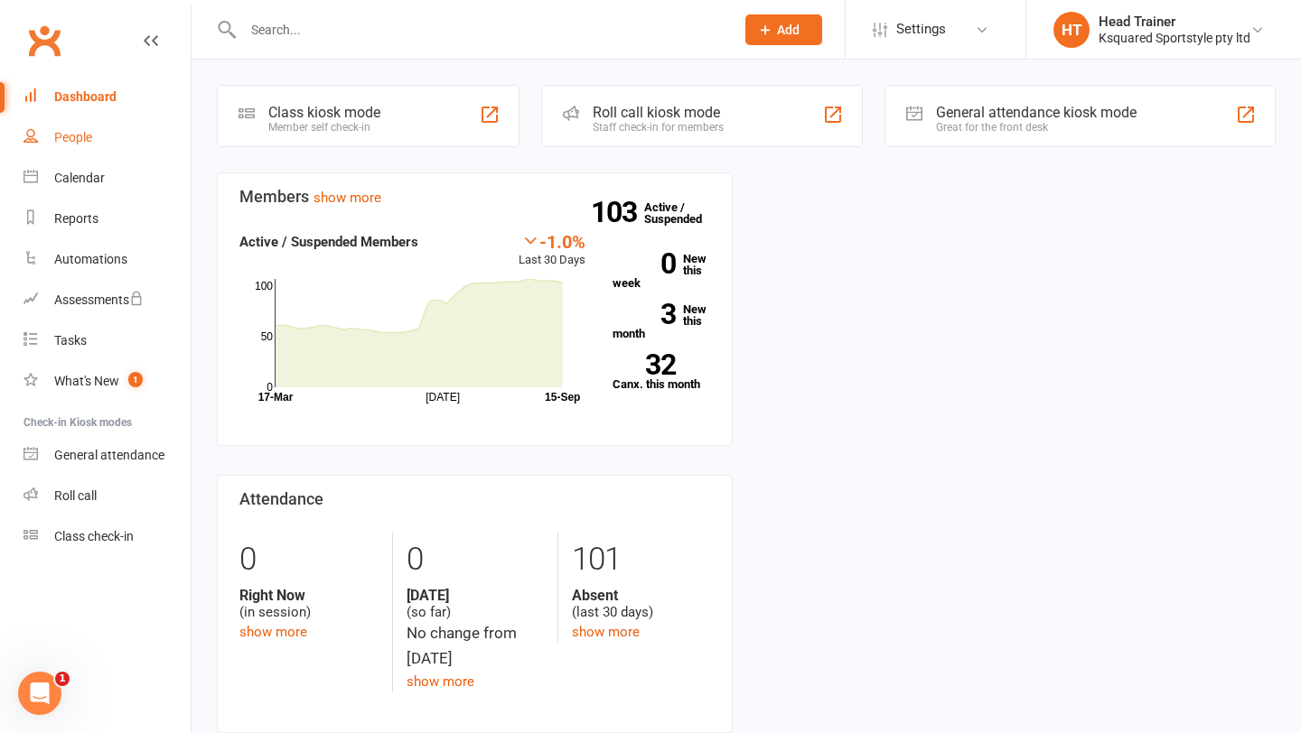
click at [75, 140] on div "People" at bounding box center [73, 137] width 38 height 14
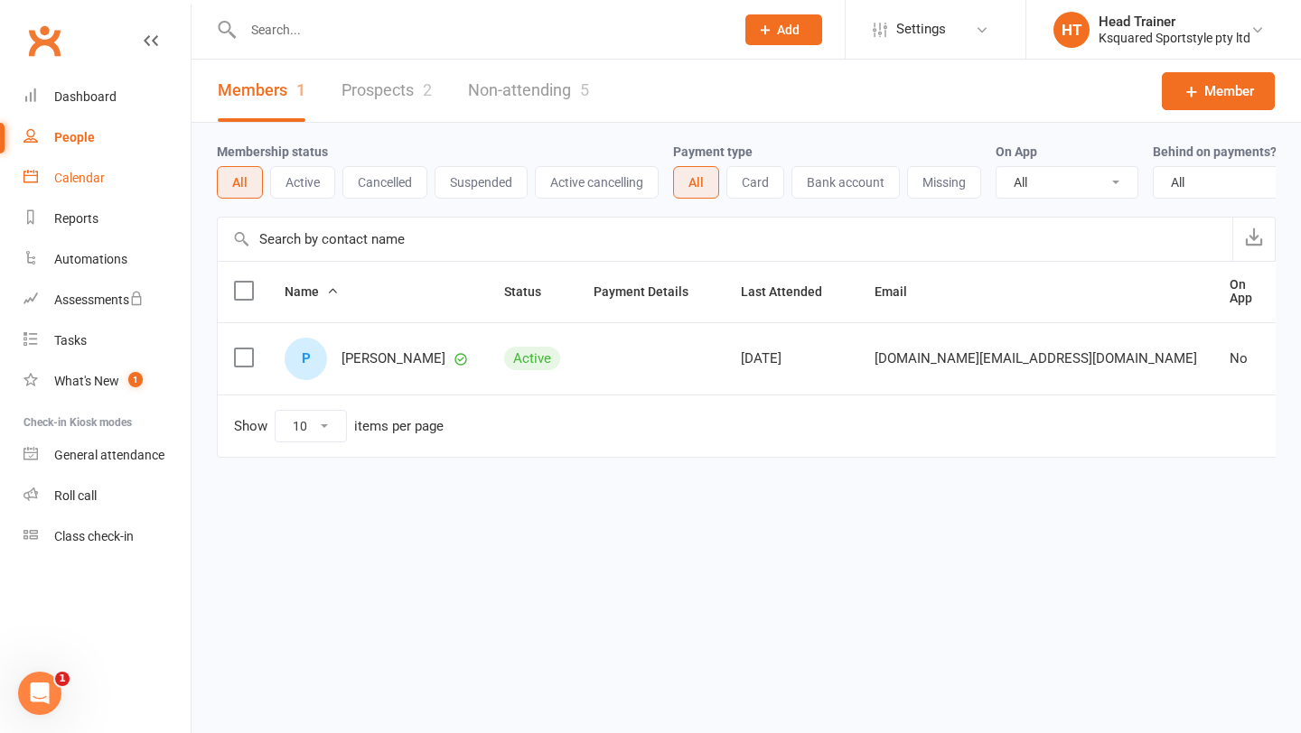
click at [73, 169] on link "Calendar" at bounding box center [106, 178] width 167 height 41
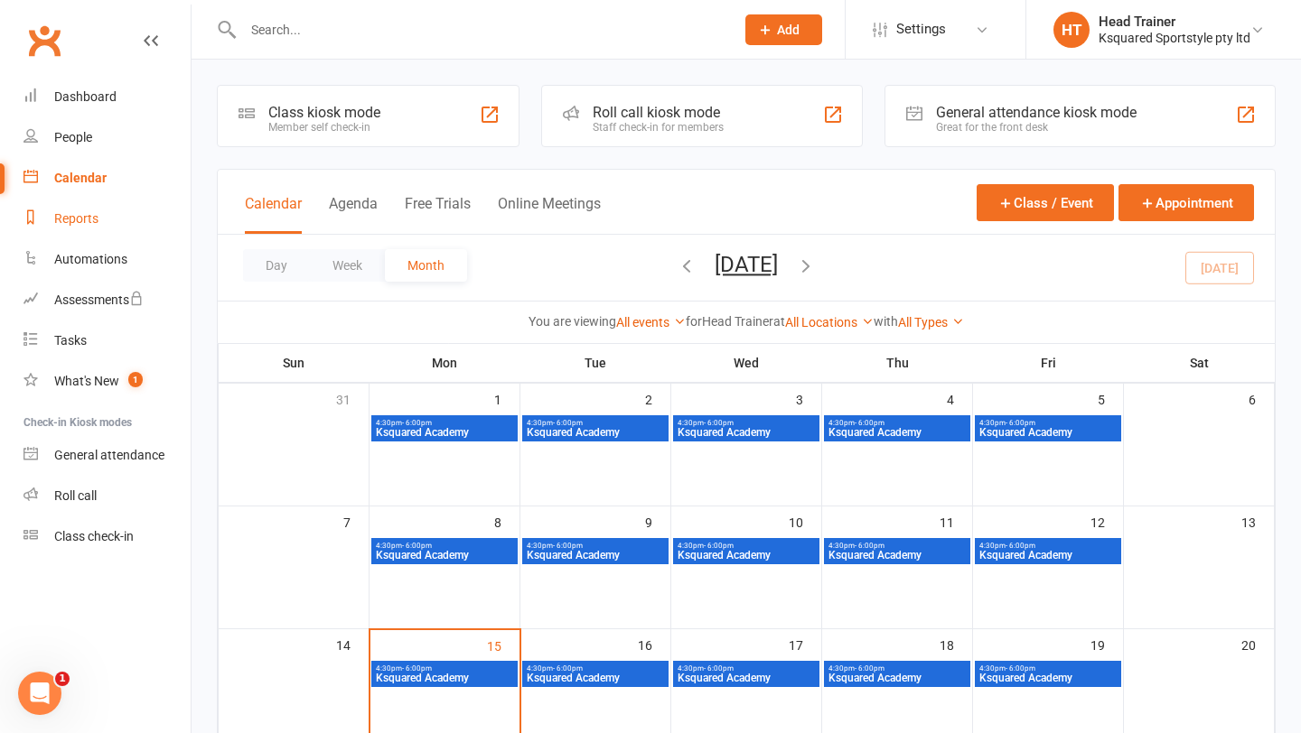
click at [71, 211] on div "Reports" at bounding box center [76, 218] width 44 height 14
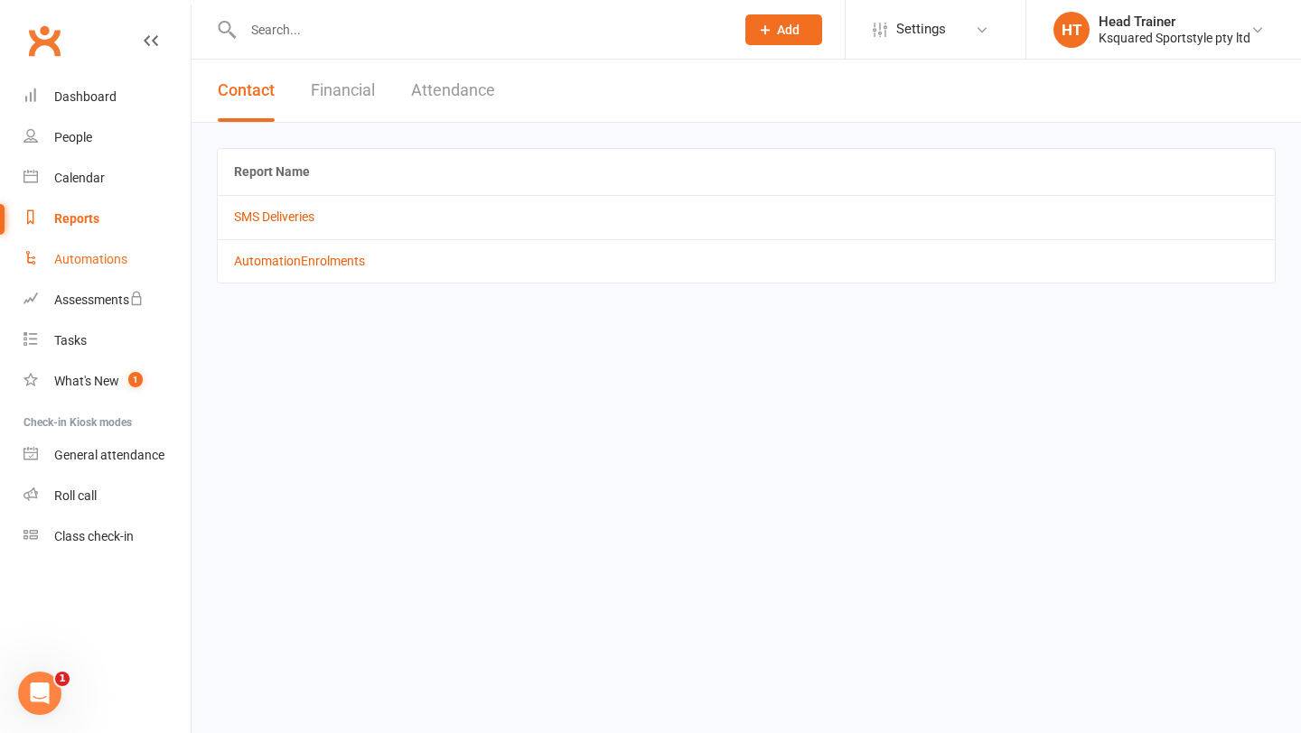
click at [130, 265] on link "Automations" at bounding box center [106, 259] width 167 height 41
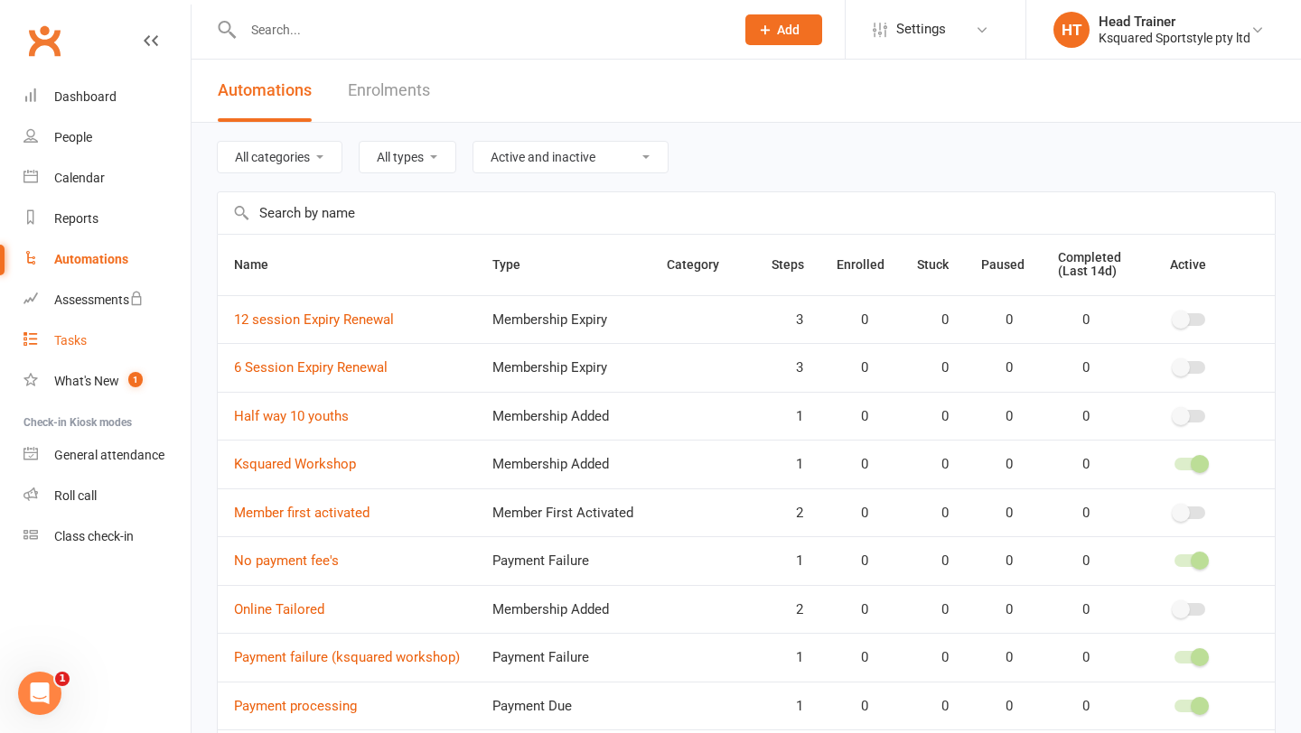
click at [94, 343] on link "Tasks" at bounding box center [106, 341] width 167 height 41
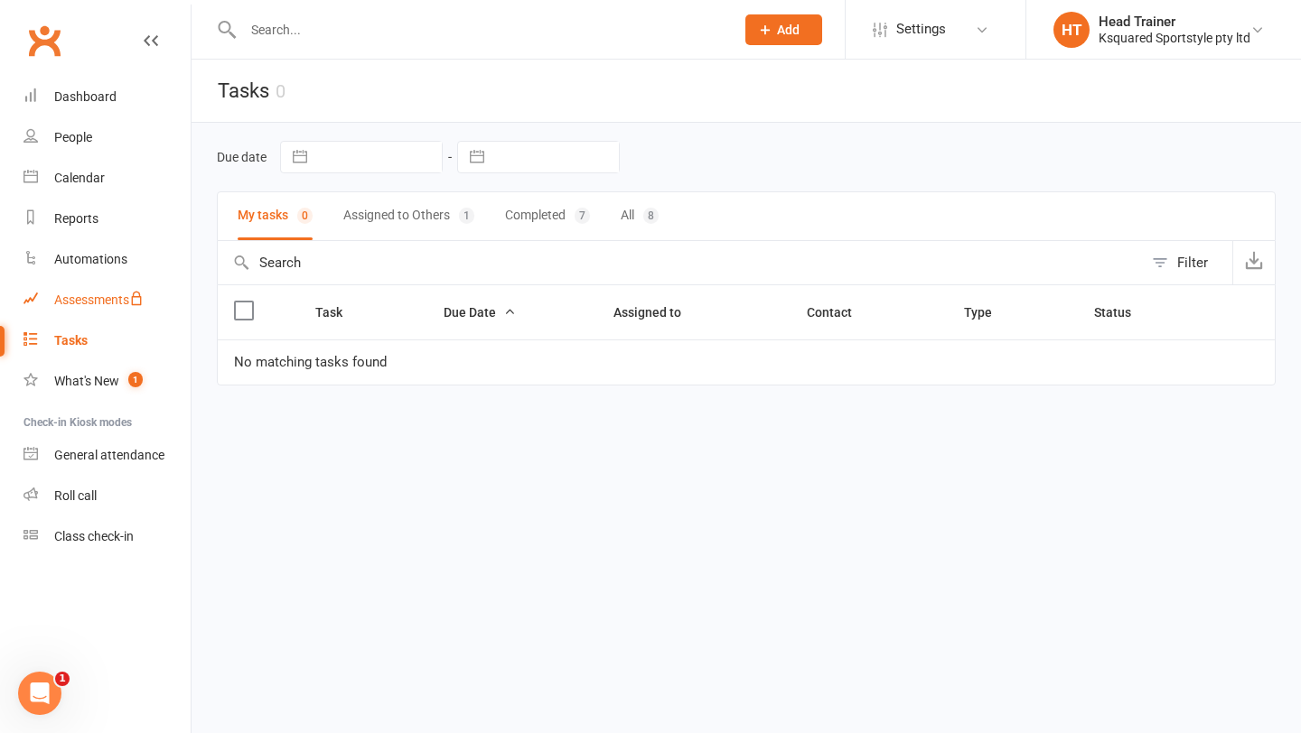
click at [111, 308] on link "Assessments" at bounding box center [106, 300] width 167 height 41
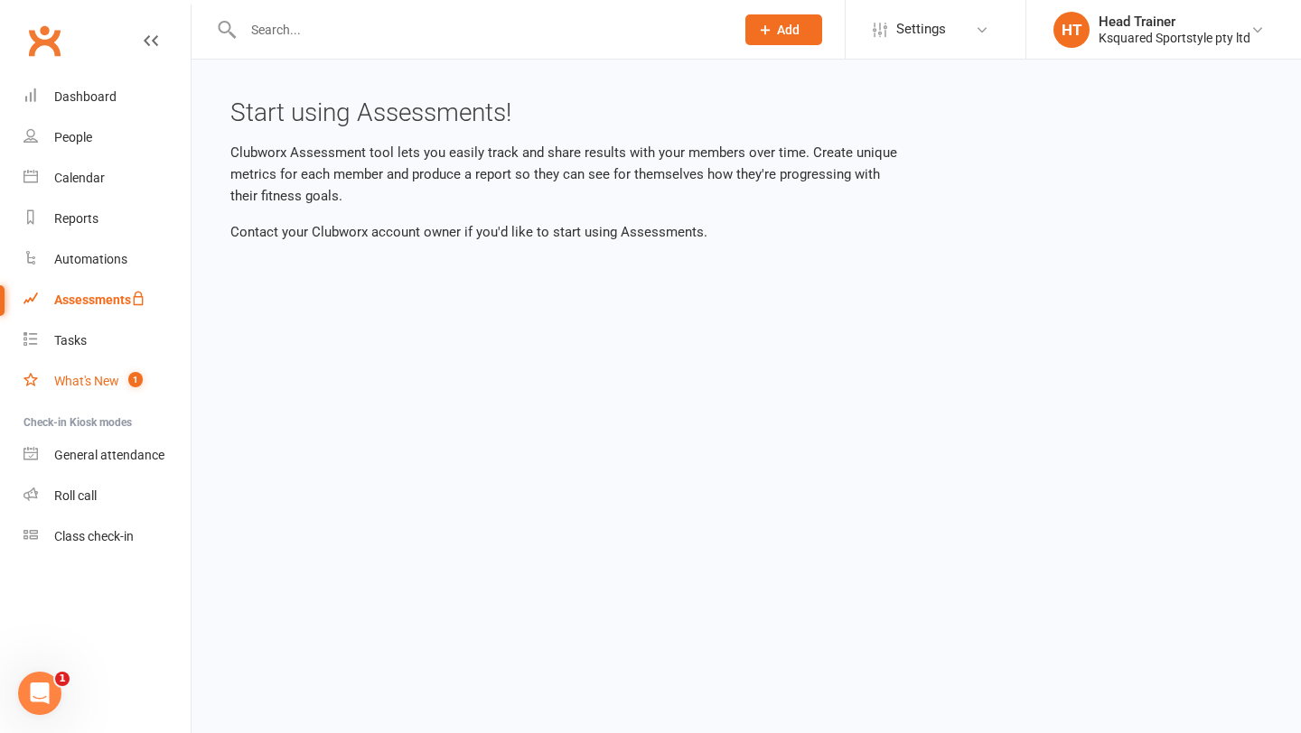
click at [99, 381] on div "What's New" at bounding box center [86, 381] width 65 height 14
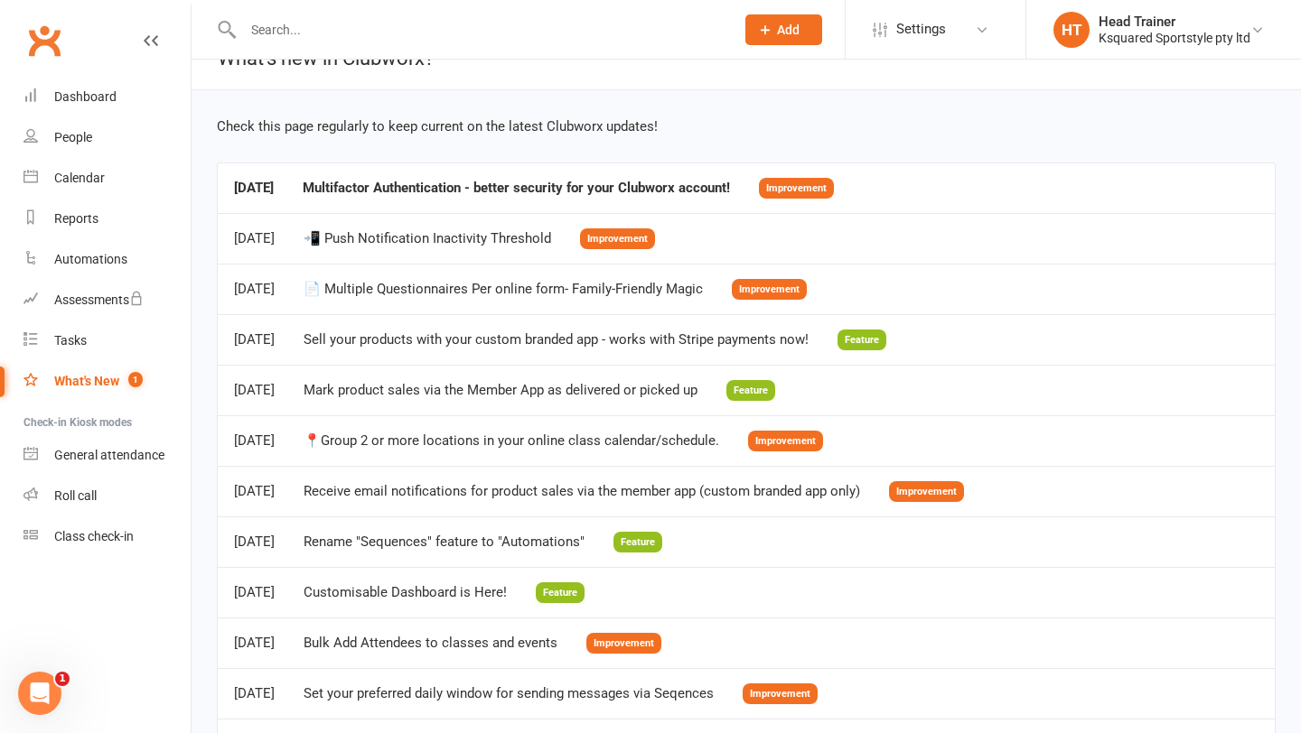
scroll to position [37, 0]
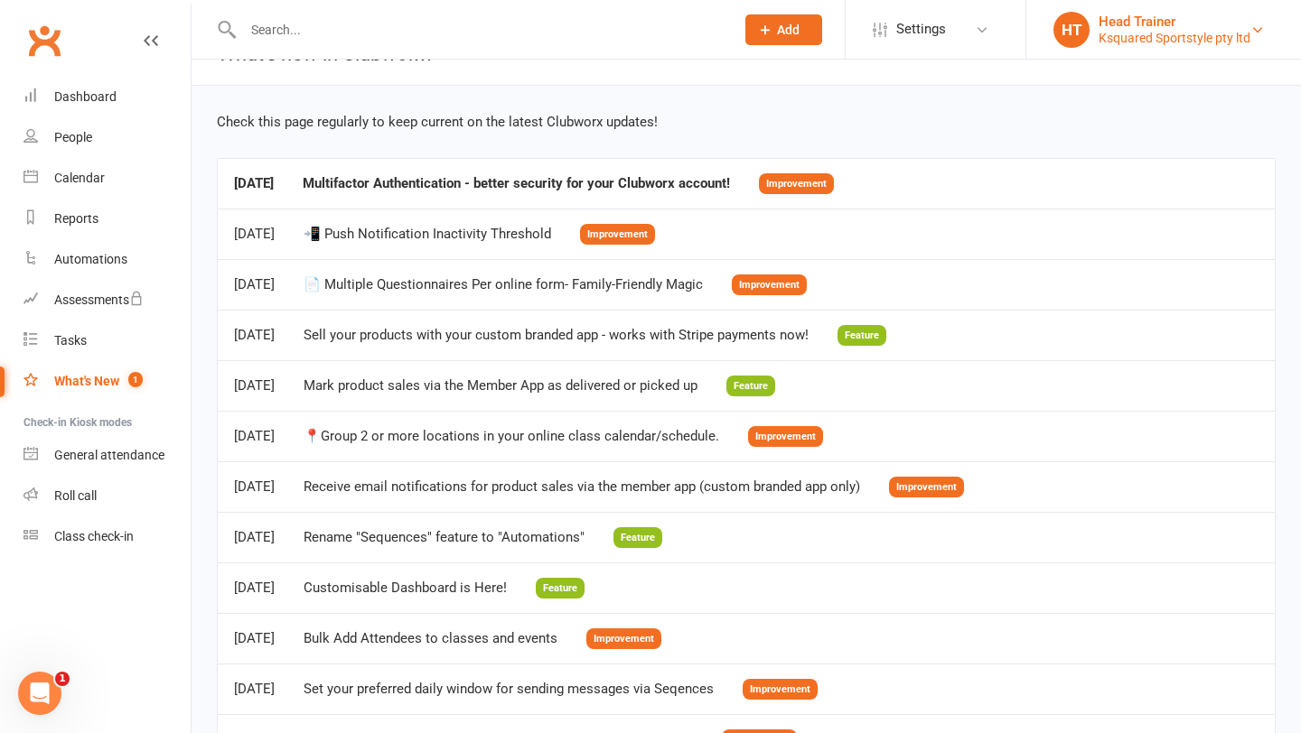
click at [1110, 34] on div "Ksquared Sportstyle pty ltd" at bounding box center [1174, 38] width 152 height 16
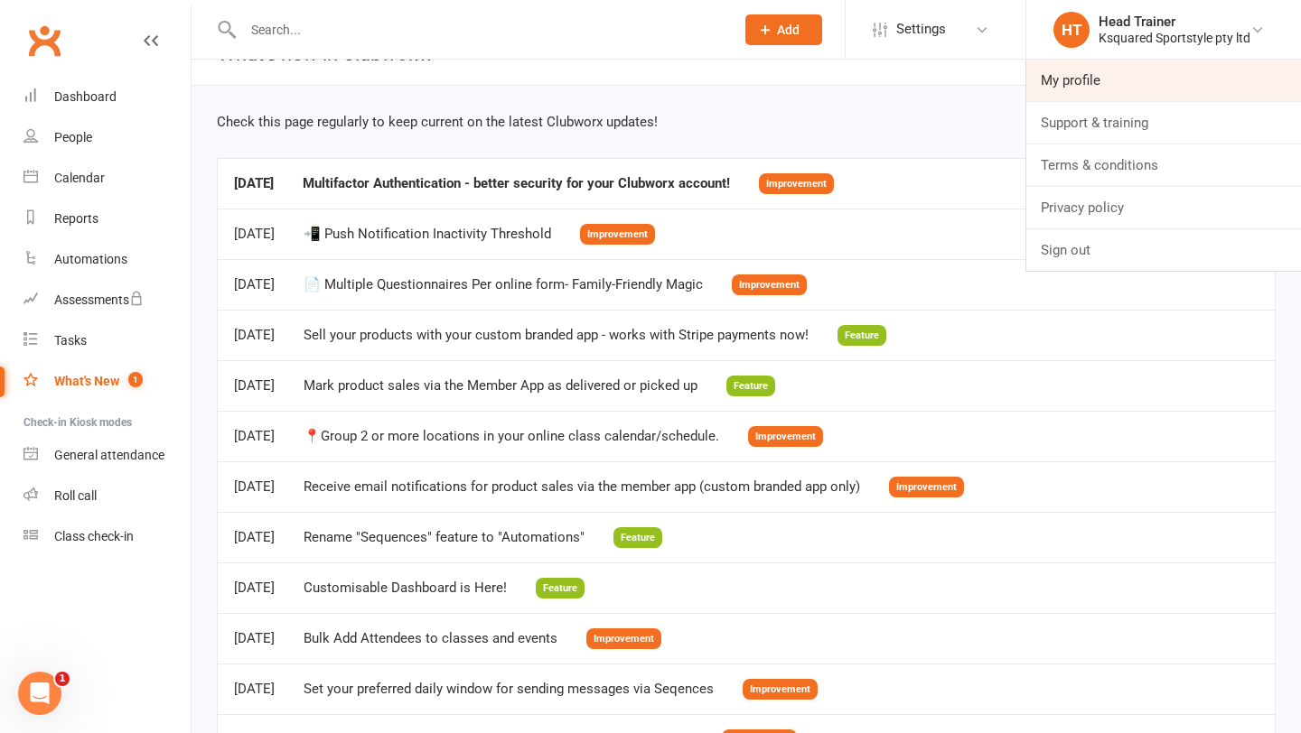
click at [1078, 88] on link "My profile" at bounding box center [1163, 81] width 275 height 42
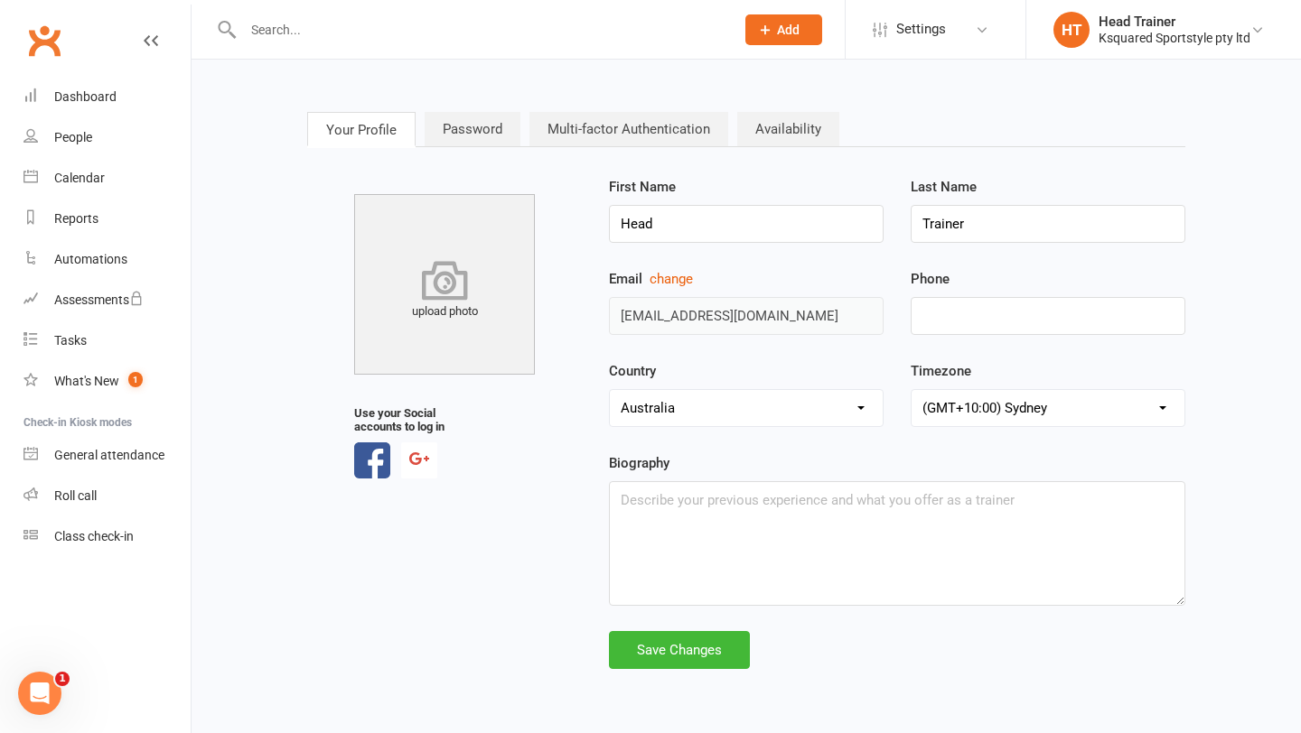
click at [467, 294] on icon at bounding box center [444, 280] width 199 height 40
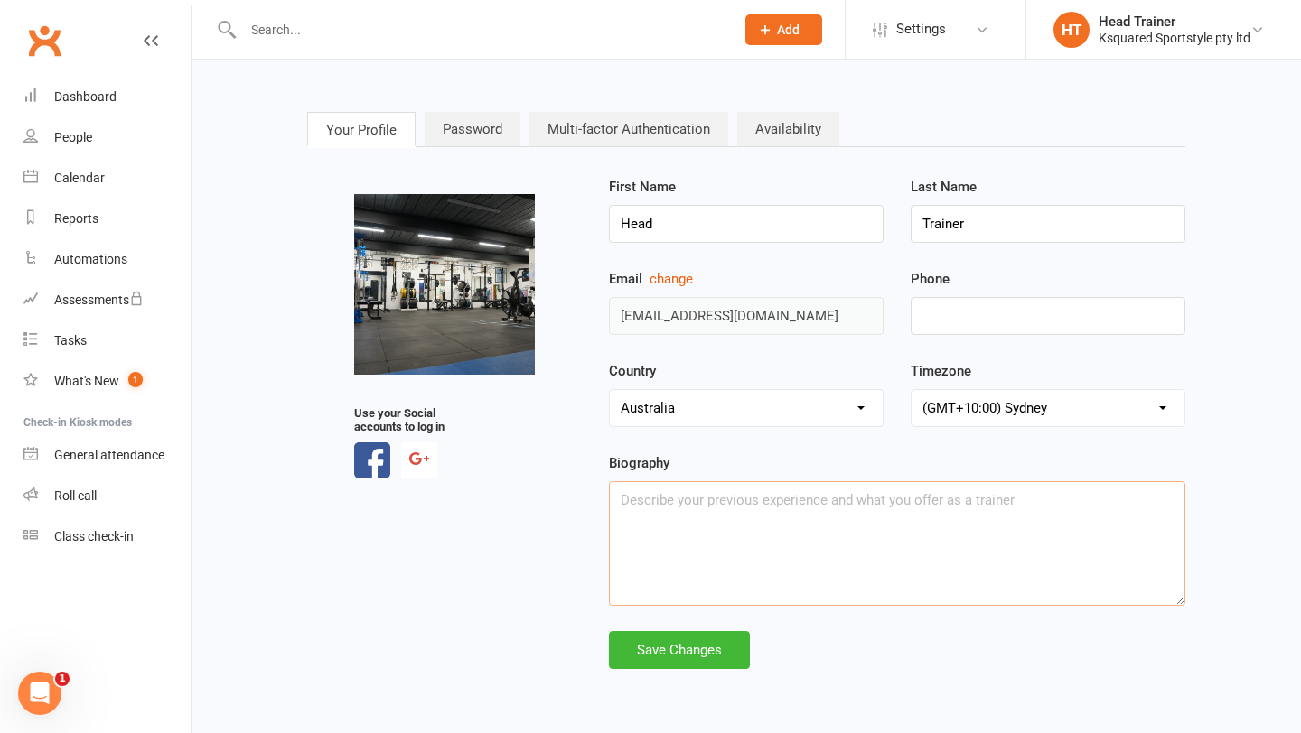
drag, startPoint x: 1026, startPoint y: 501, endPoint x: 571, endPoint y: 500, distance: 455.2
click at [571, 500] on div "upload photo Use your Social accounts to log in First Name Head Last Name Train…" at bounding box center [746, 422] width 905 height 493
click at [680, 492] on textarea at bounding box center [897, 543] width 576 height 125
paste textarea "As professional athletes and identical twins, we’ve dedicated over eight years …"
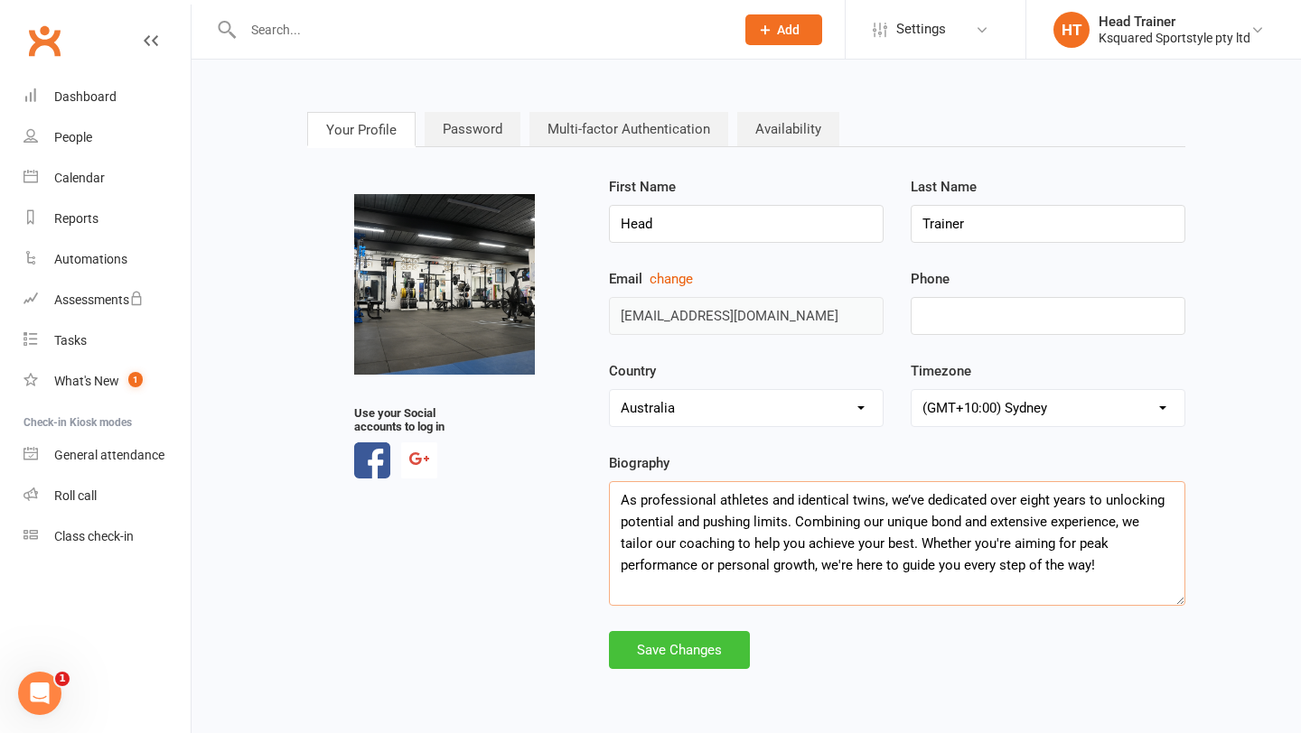
type textarea "As professional athletes and identical twins, we’ve dedicated over eight years …"
click at [700, 658] on div "Save Changes" at bounding box center [679, 650] width 141 height 38
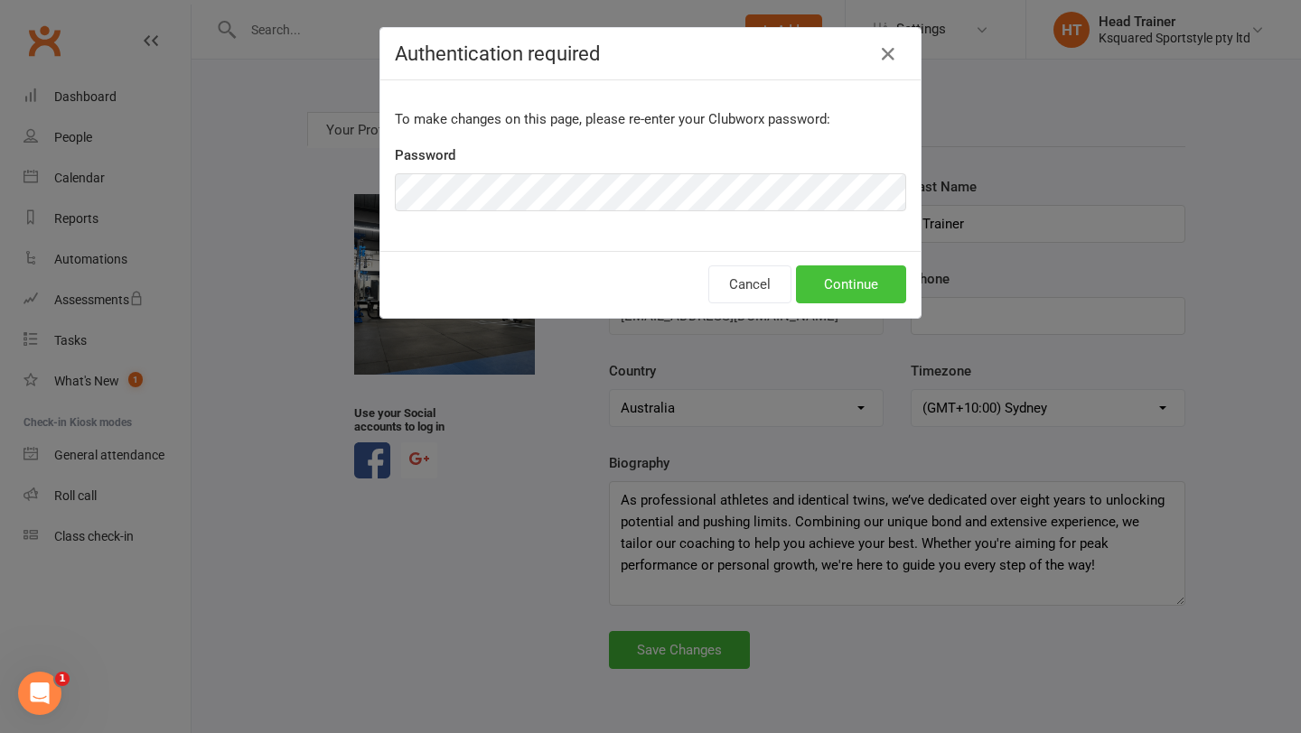
click at [835, 284] on button "Continue" at bounding box center [851, 285] width 110 height 38
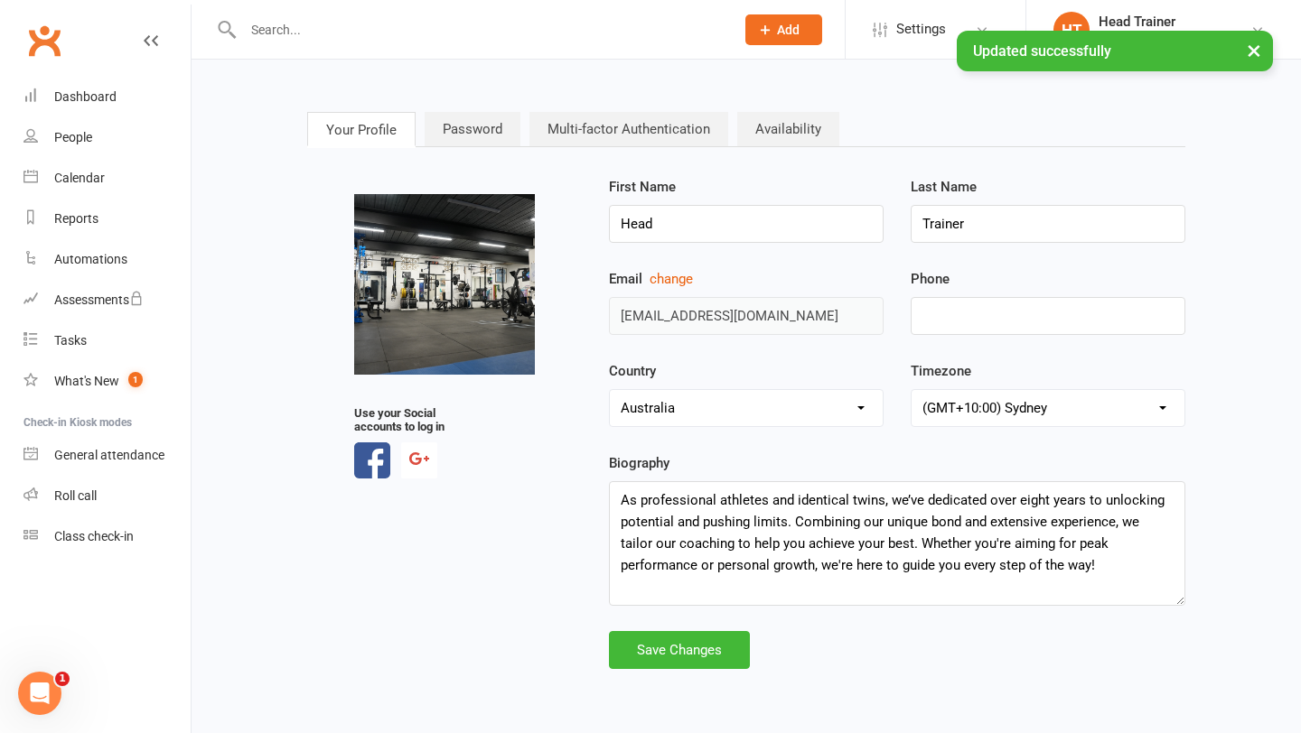
click at [470, 131] on link "Password" at bounding box center [473, 129] width 96 height 34
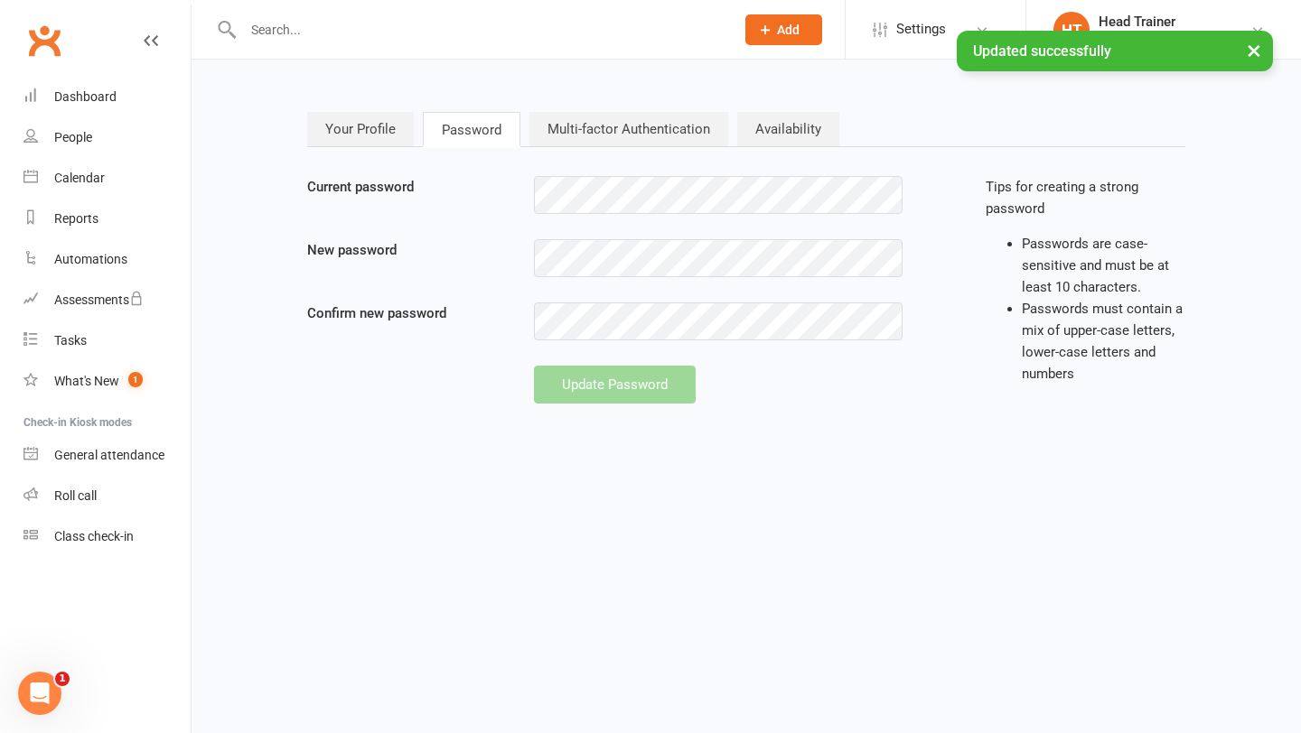
click at [591, 145] on link "Multi-factor Authentication" at bounding box center [628, 129] width 199 height 34
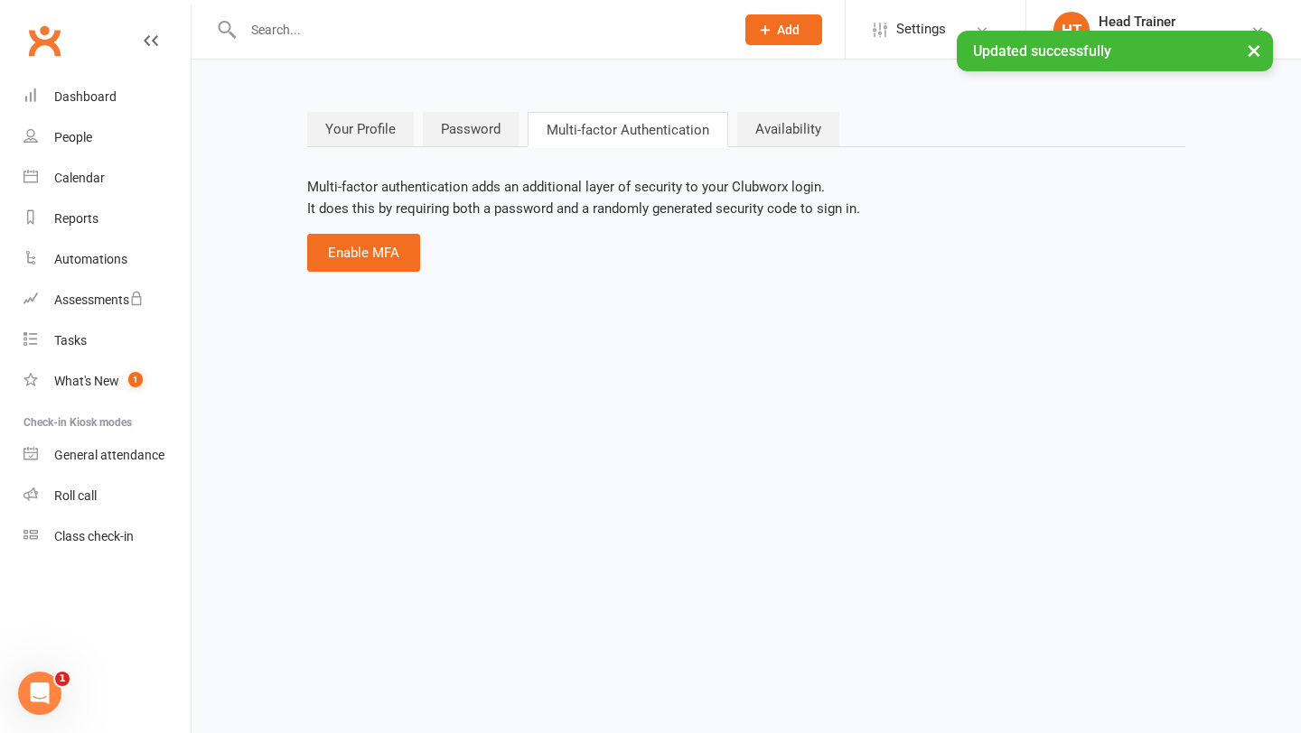
click at [801, 134] on link "Availability" at bounding box center [788, 129] width 102 height 34
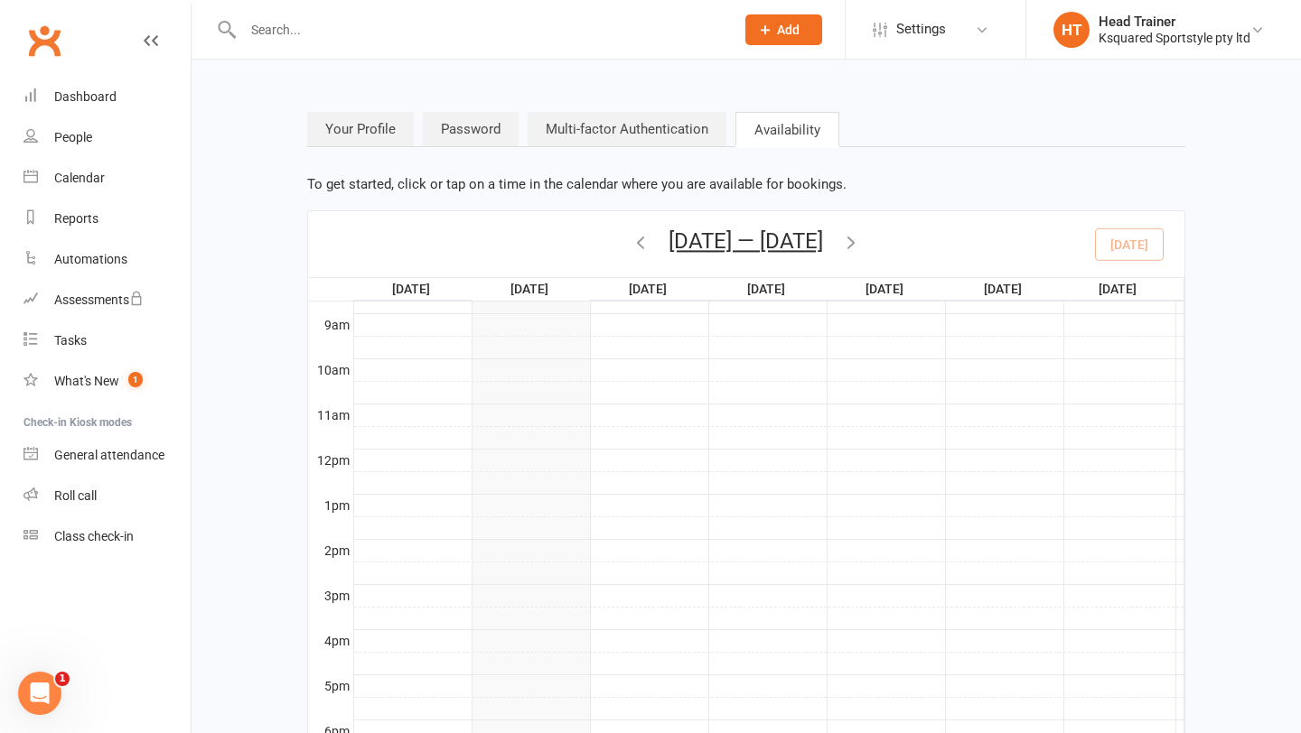
scroll to position [459, 0]
click at [904, 36] on span "Settings" at bounding box center [921, 29] width 50 height 41
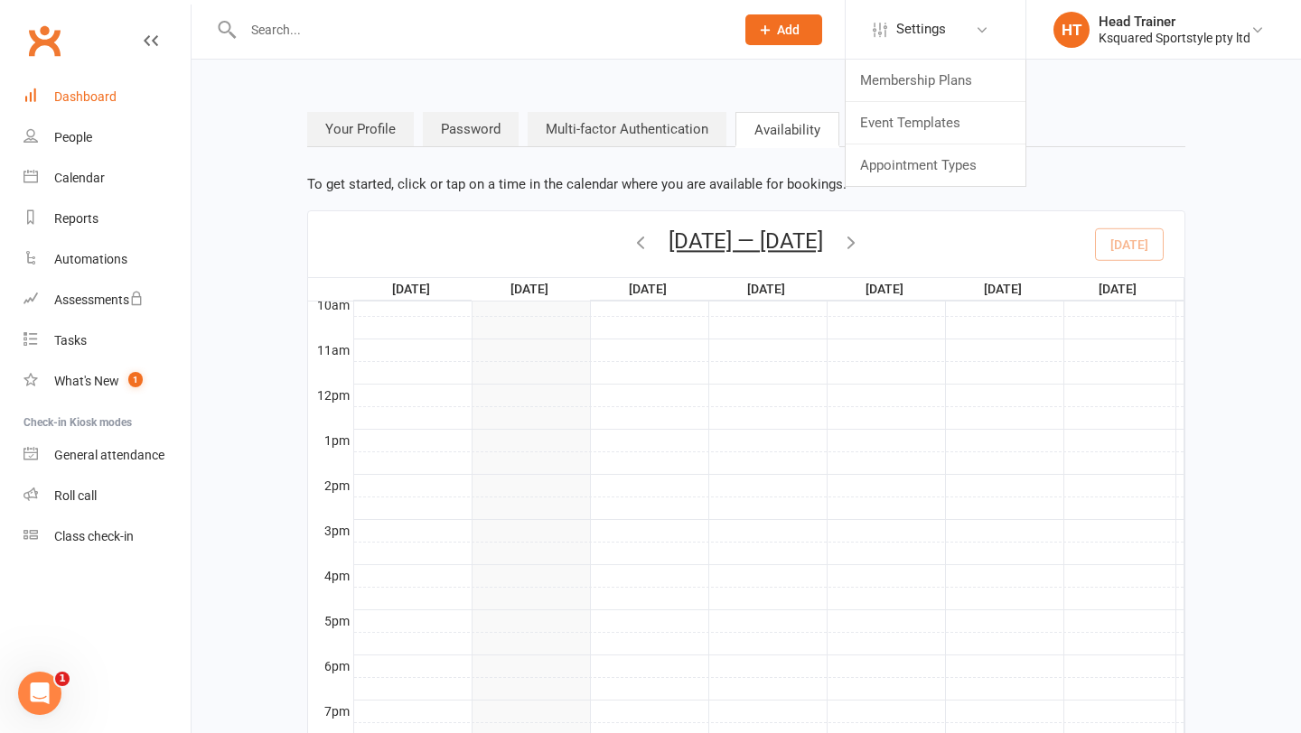
click at [110, 115] on link "Dashboard" at bounding box center [106, 97] width 167 height 41
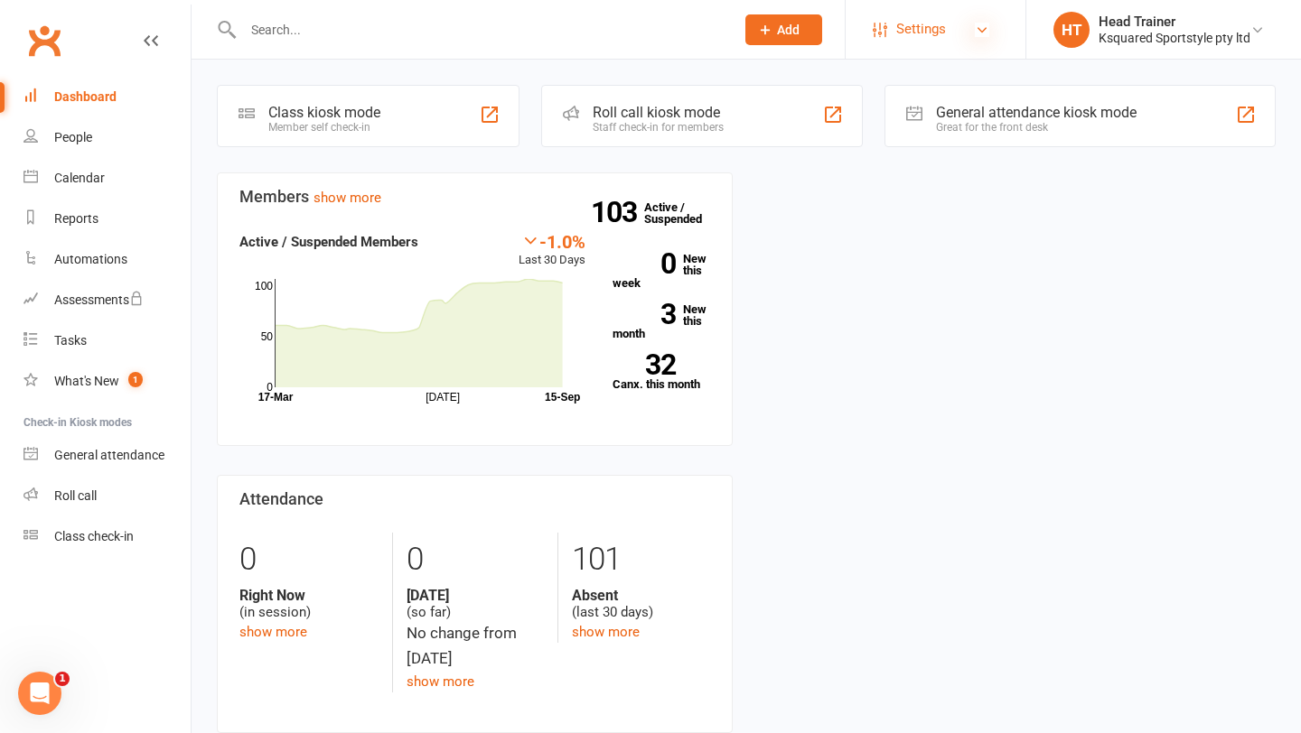
click at [980, 27] on icon at bounding box center [982, 30] width 14 height 14
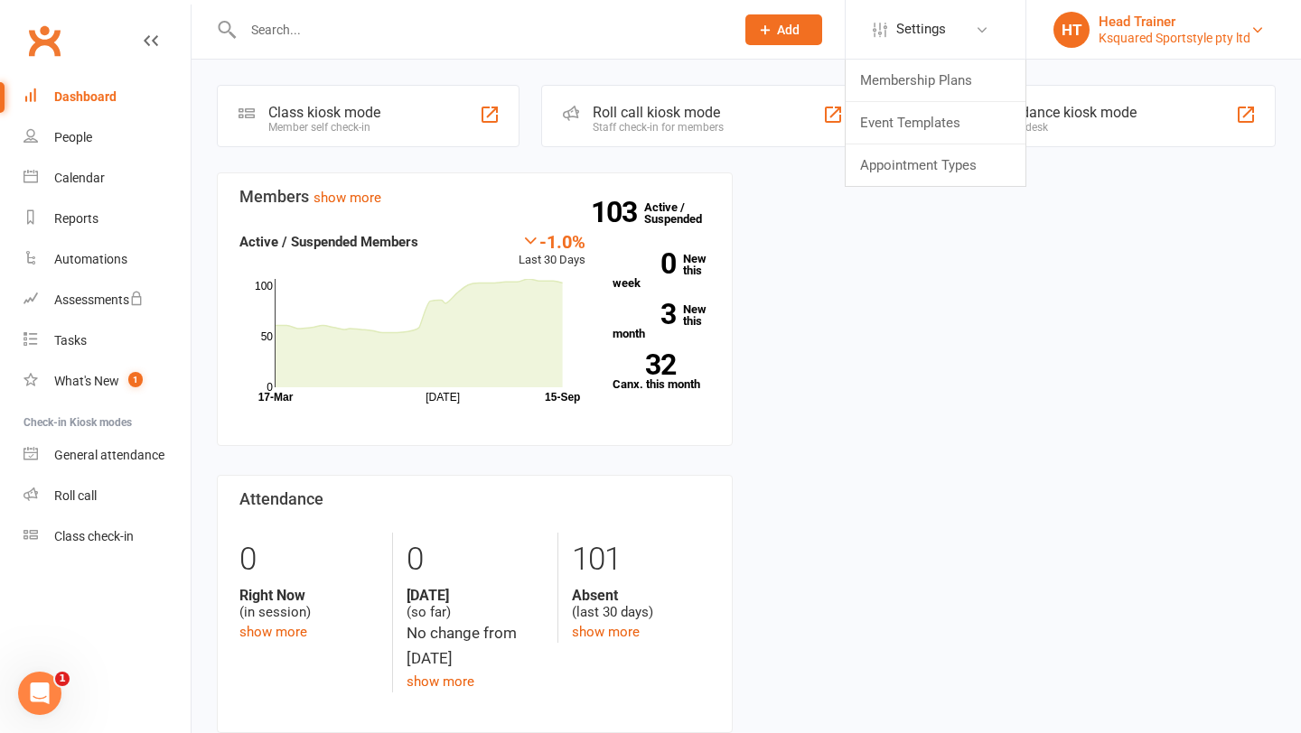
click at [1191, 30] on div "Ksquared Sportstyle pty ltd" at bounding box center [1174, 38] width 152 height 16
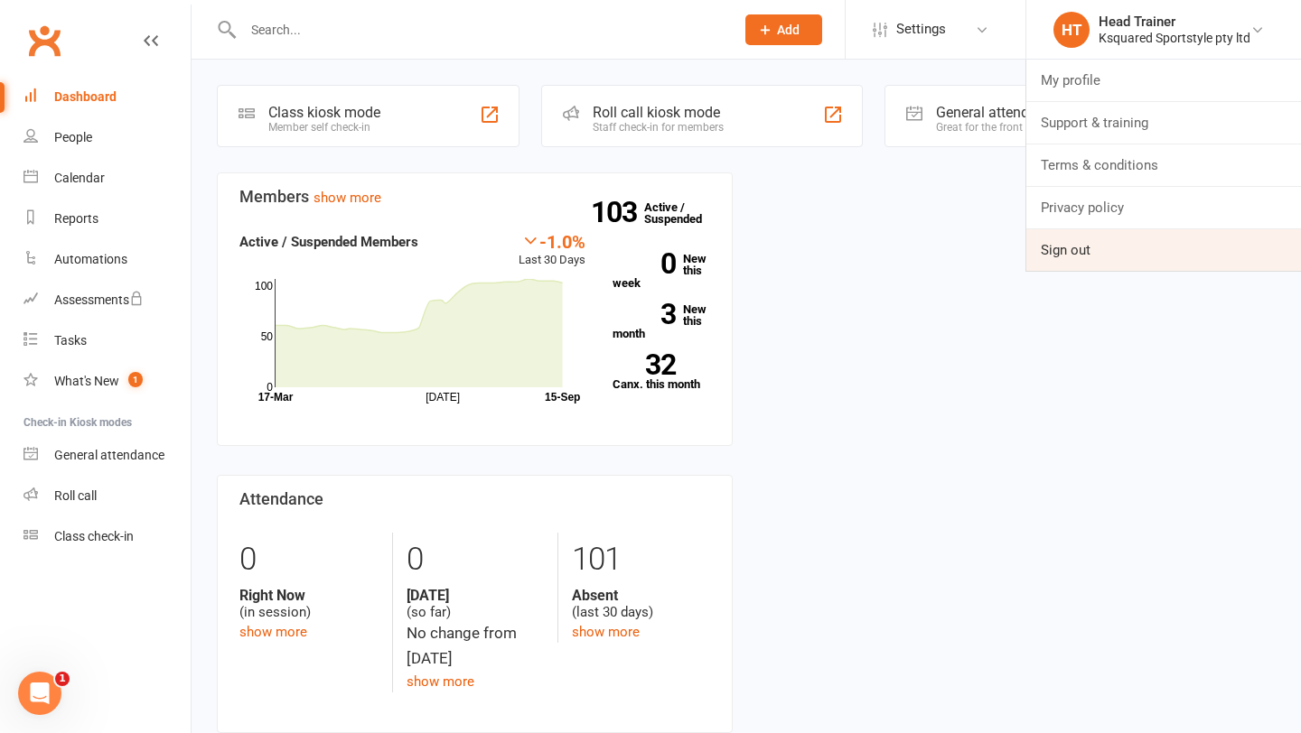
click at [1086, 255] on link "Sign out" at bounding box center [1163, 250] width 275 height 42
